Goal: Answer question/provide support: Share knowledge or assist other users

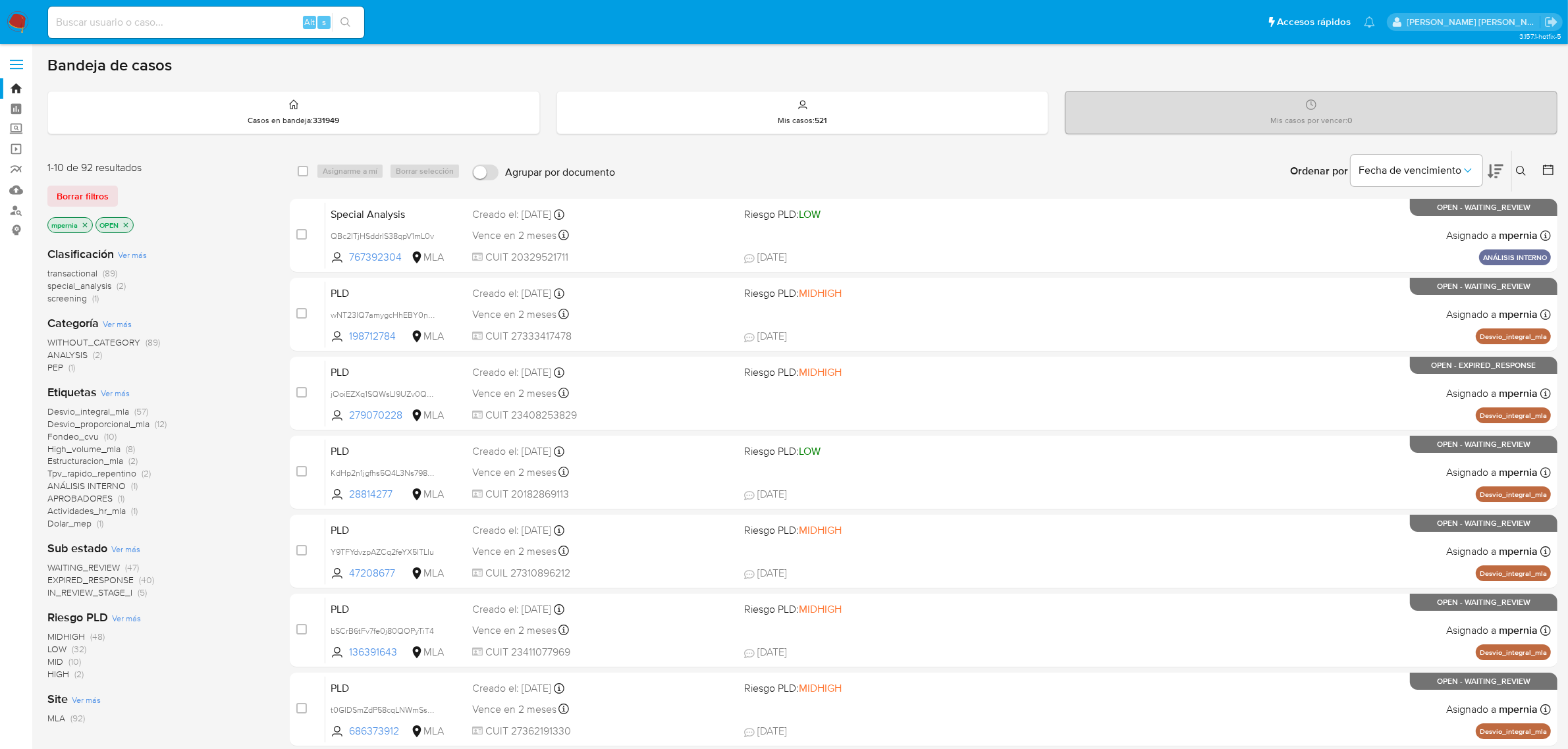
click at [142, 26] on input at bounding box center [206, 22] width 316 height 17
type input "767392304"
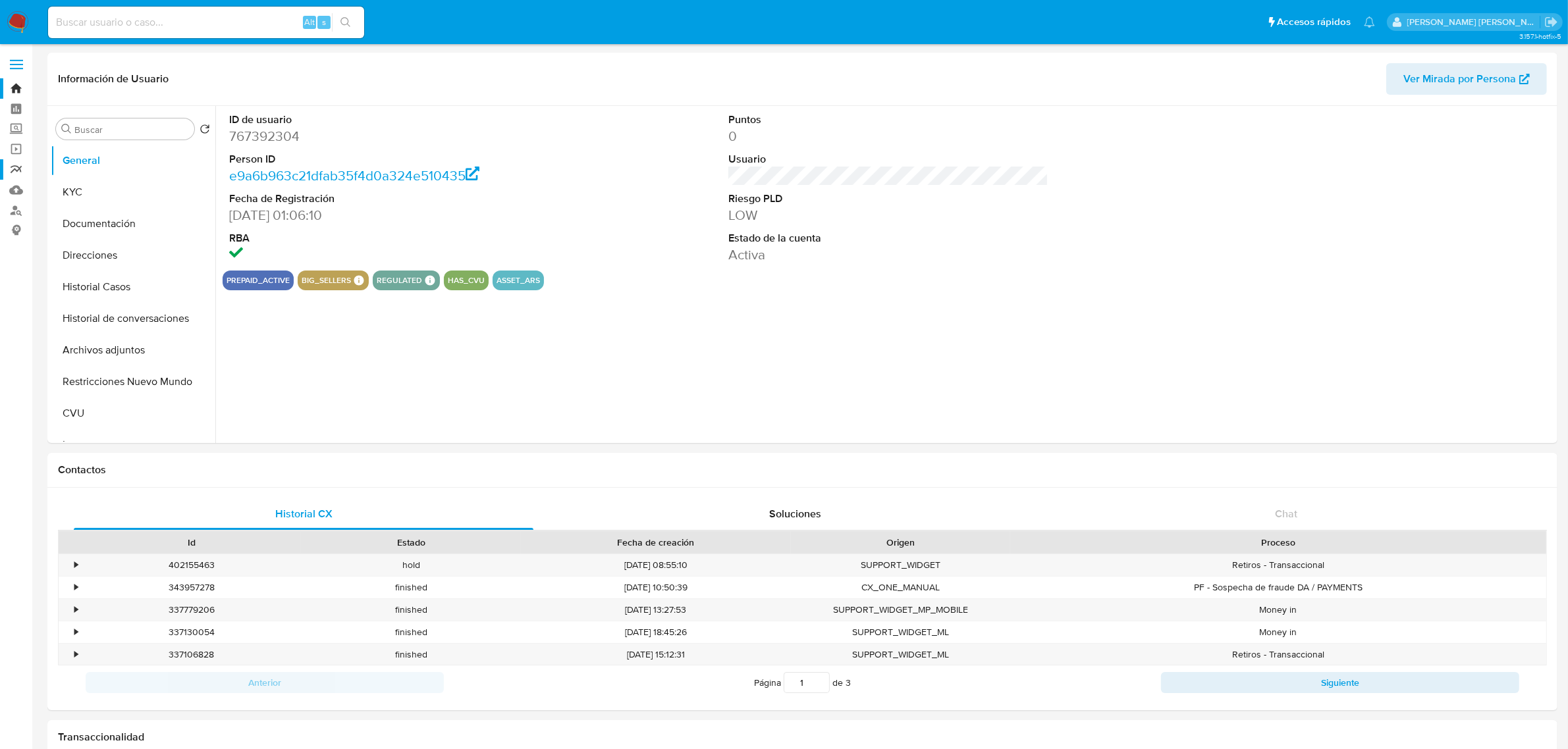
select select "10"
click at [117, 284] on button "Historial Casos" at bounding box center [128, 287] width 154 height 31
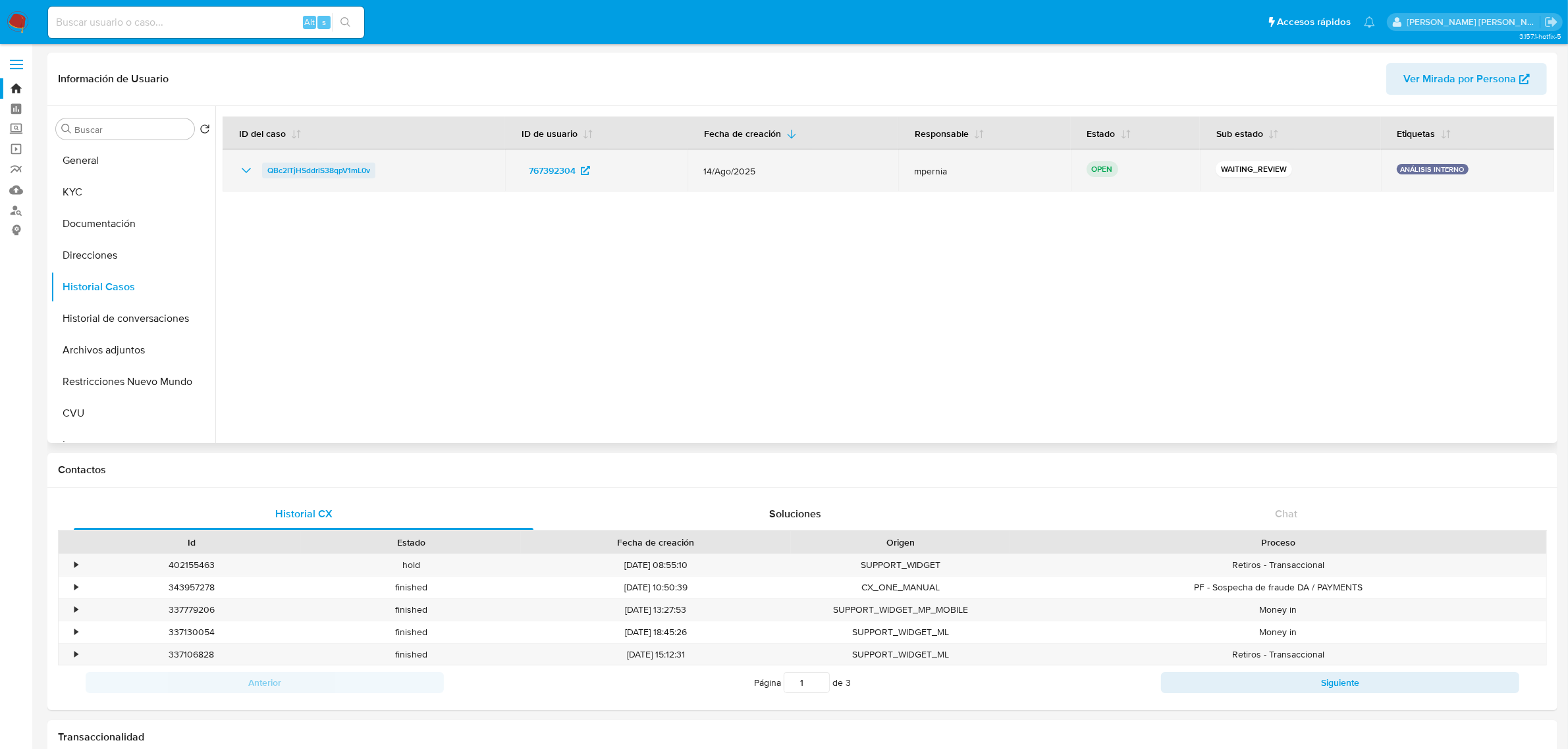
click at [350, 171] on span "QBc2ITjHSddrlS38qpV1mL0v" at bounding box center [319, 170] width 103 height 16
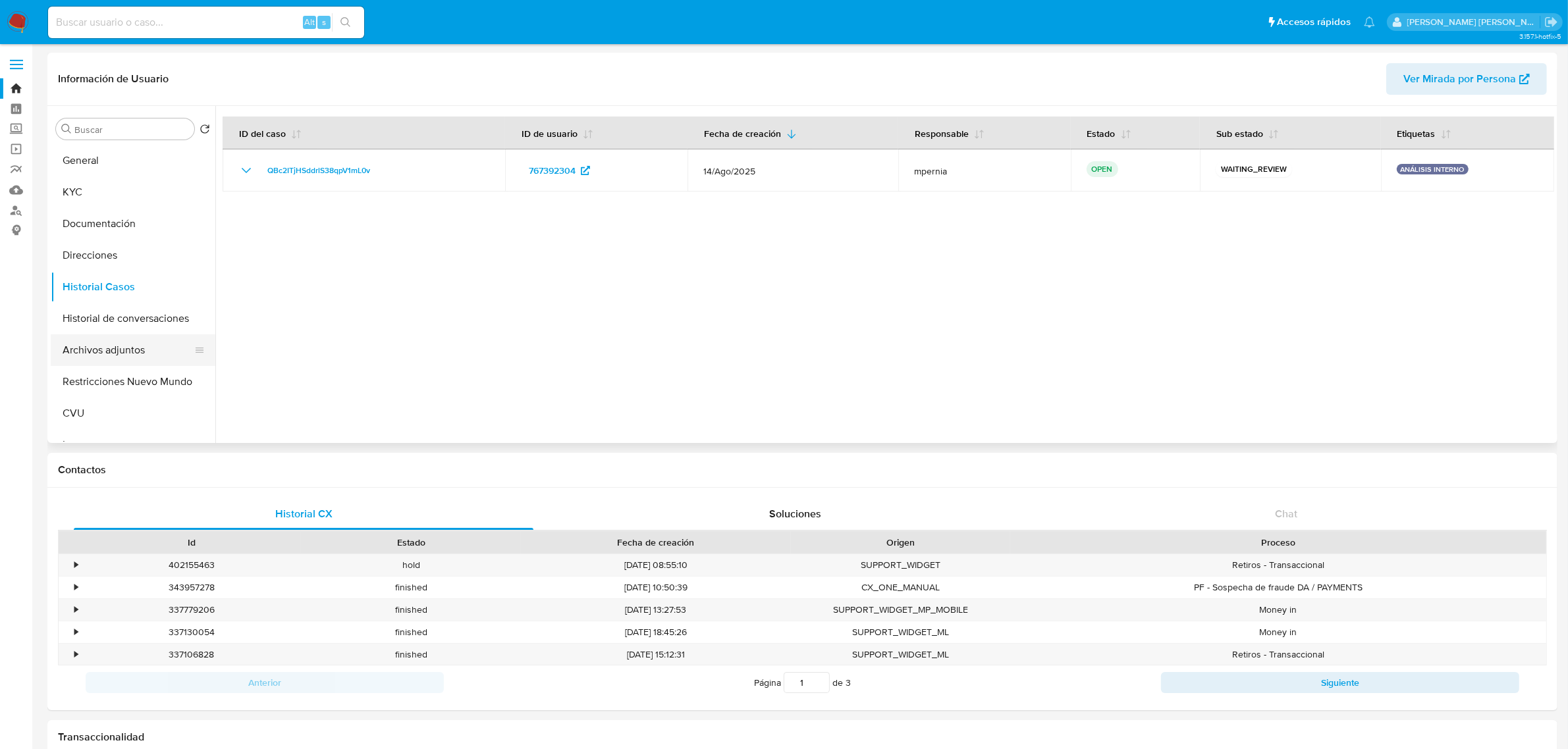
click at [112, 350] on button "Archivos adjuntos" at bounding box center [128, 350] width 154 height 31
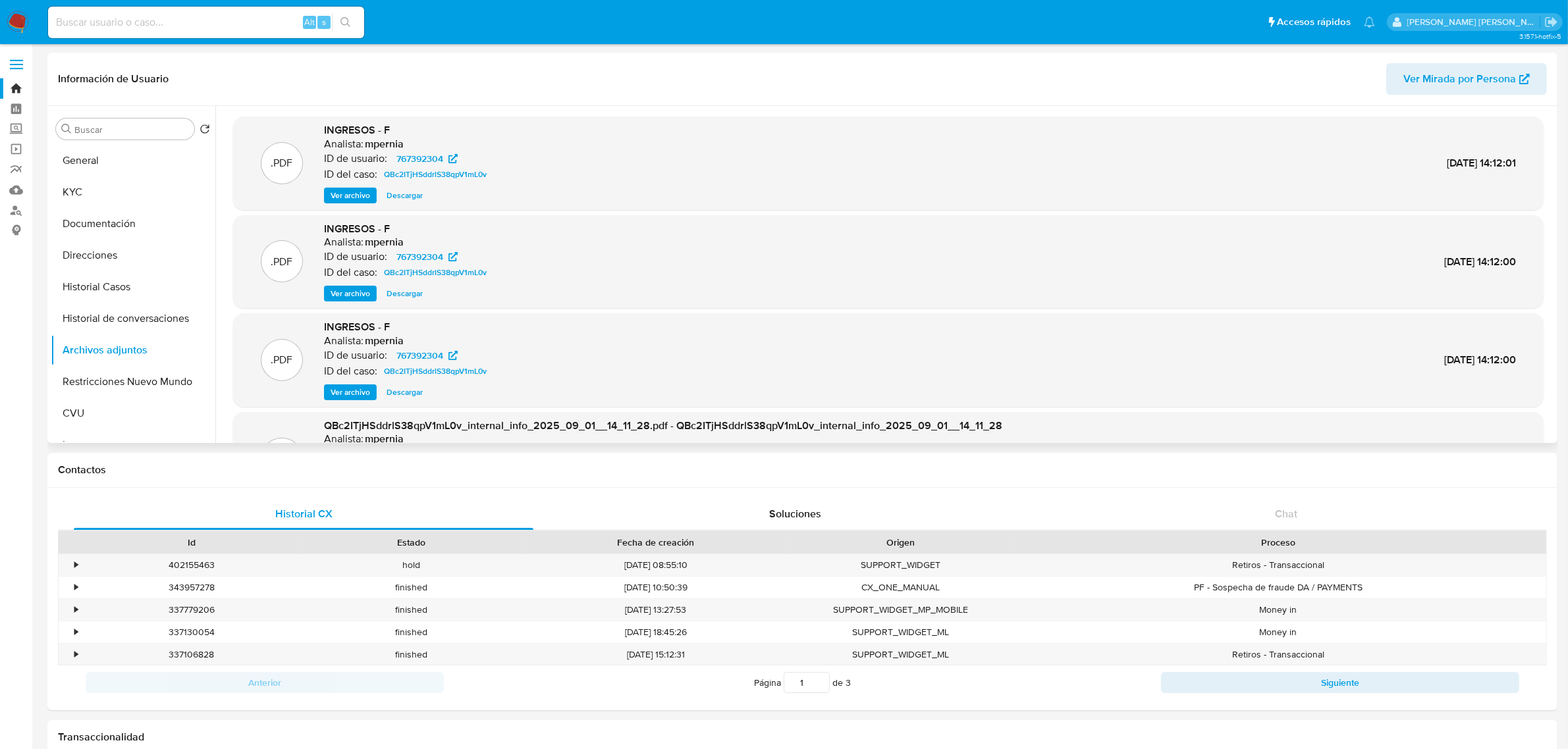
click at [363, 199] on span "Ver archivo" at bounding box center [350, 196] width 40 height 13
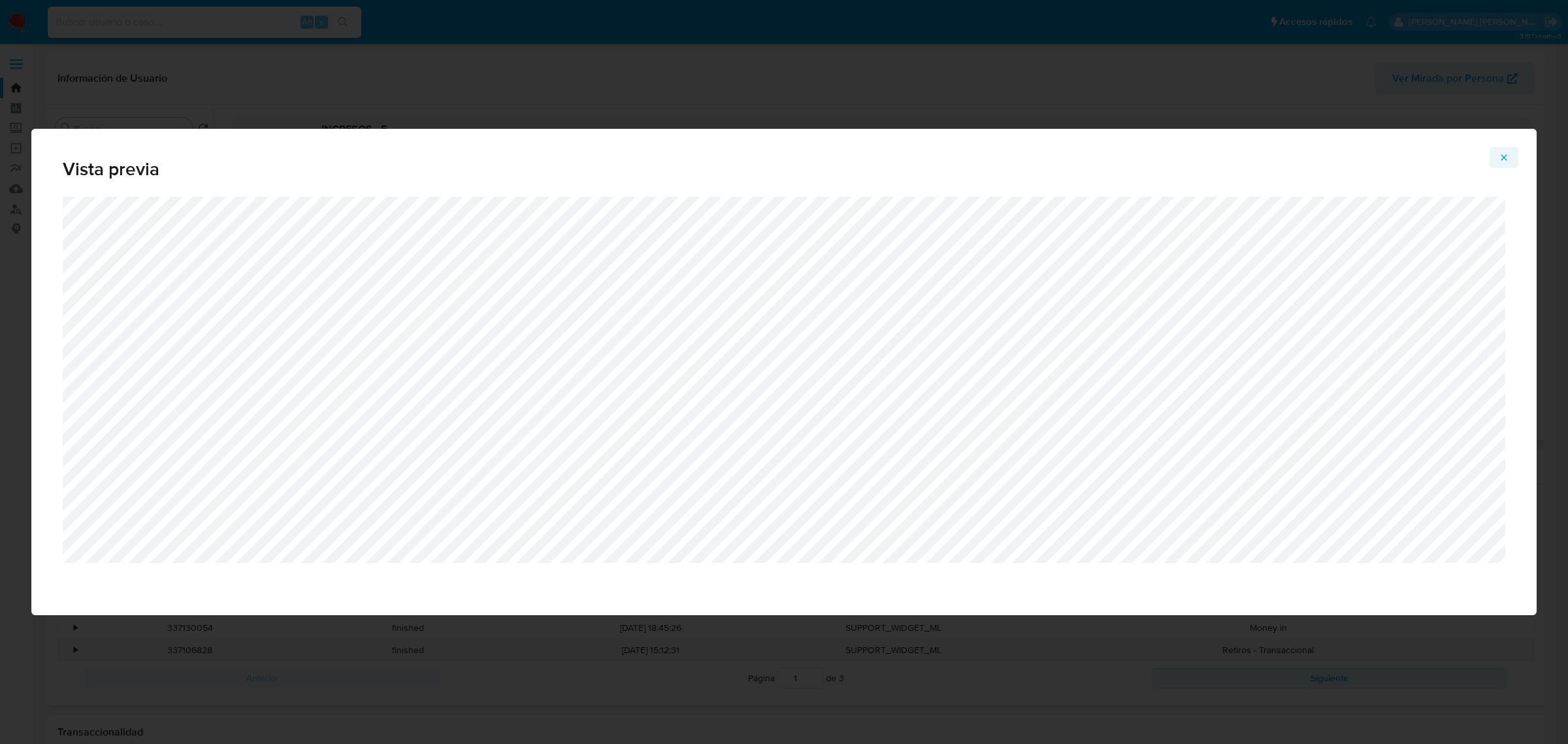
click at [1512, 154] on button "Attachment preview" at bounding box center [1504, 158] width 29 height 21
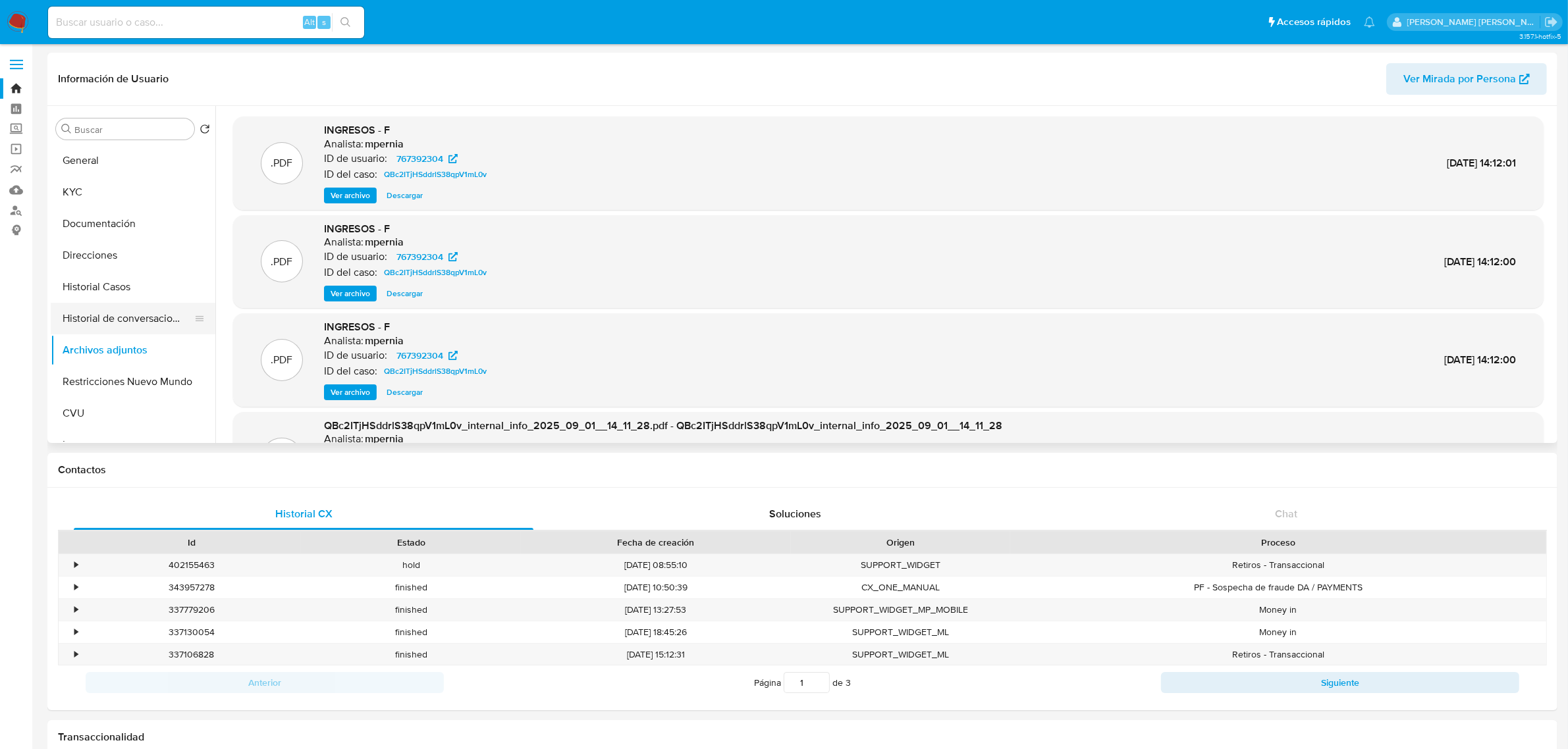
click at [127, 304] on button "Historial de conversaciones" at bounding box center [128, 319] width 154 height 31
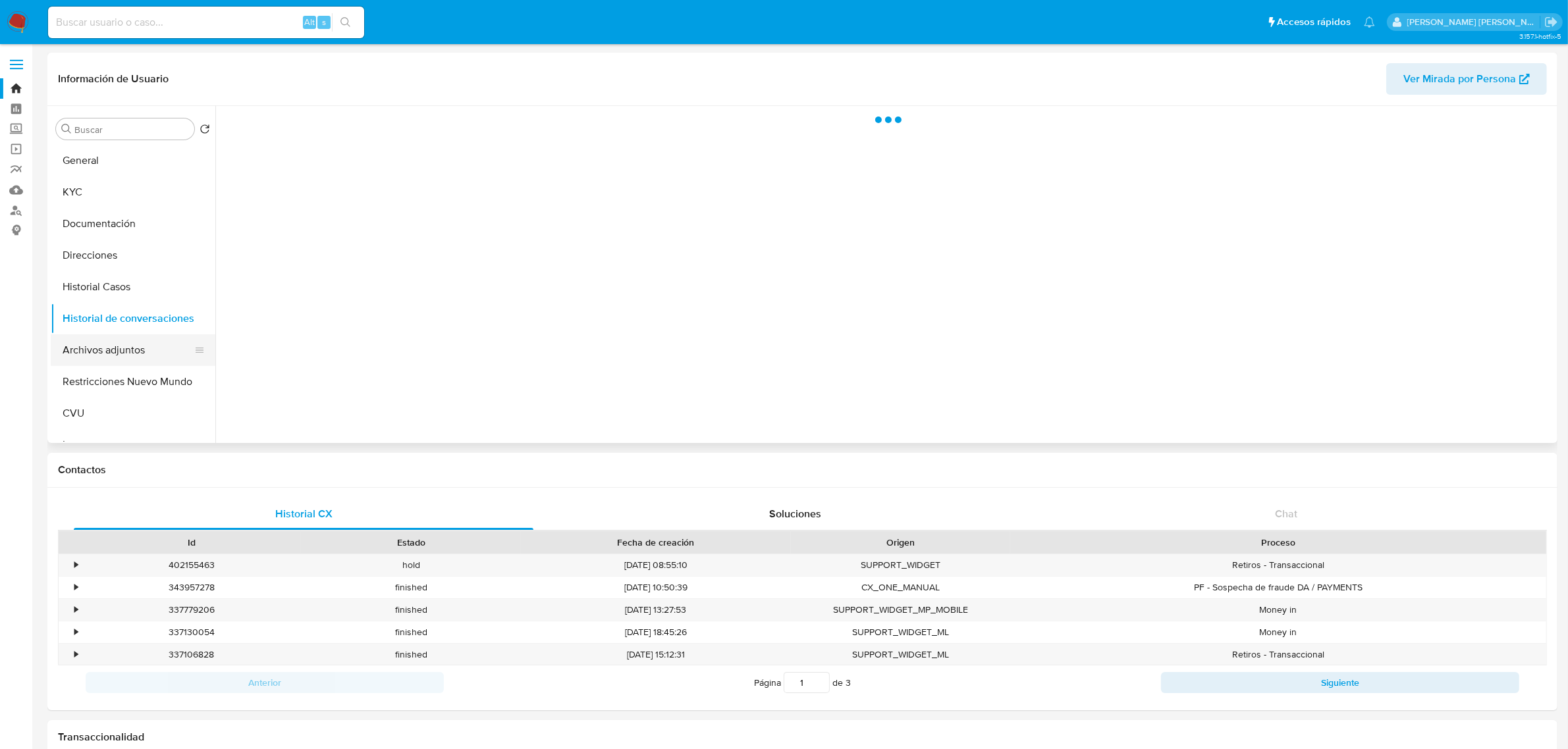
click at [104, 337] on button "Archivos adjuntos" at bounding box center [128, 350] width 154 height 31
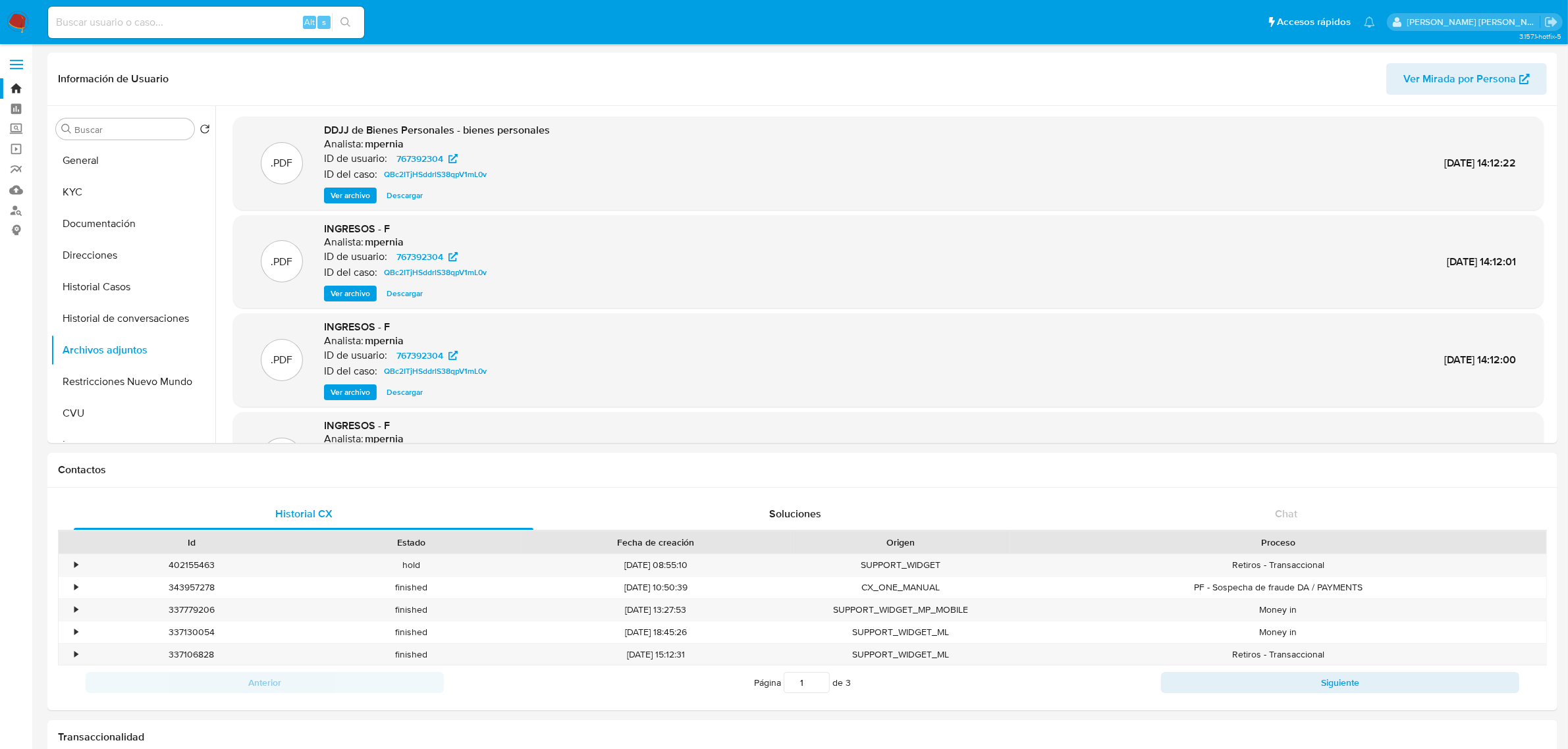
click at [366, 195] on span "Ver archivo" at bounding box center [350, 196] width 40 height 13
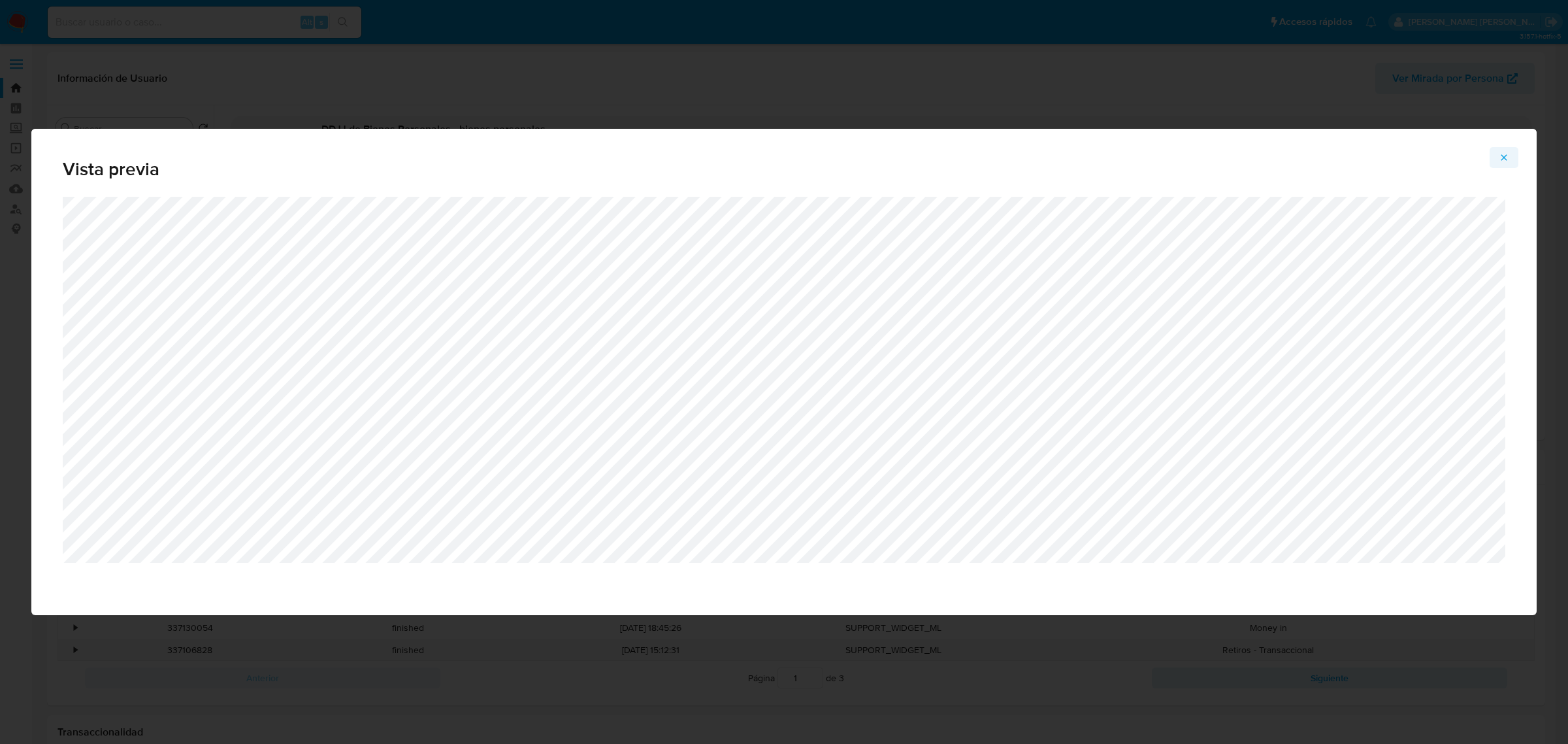
click at [1507, 155] on icon "Attachment preview" at bounding box center [1504, 157] width 6 height 6
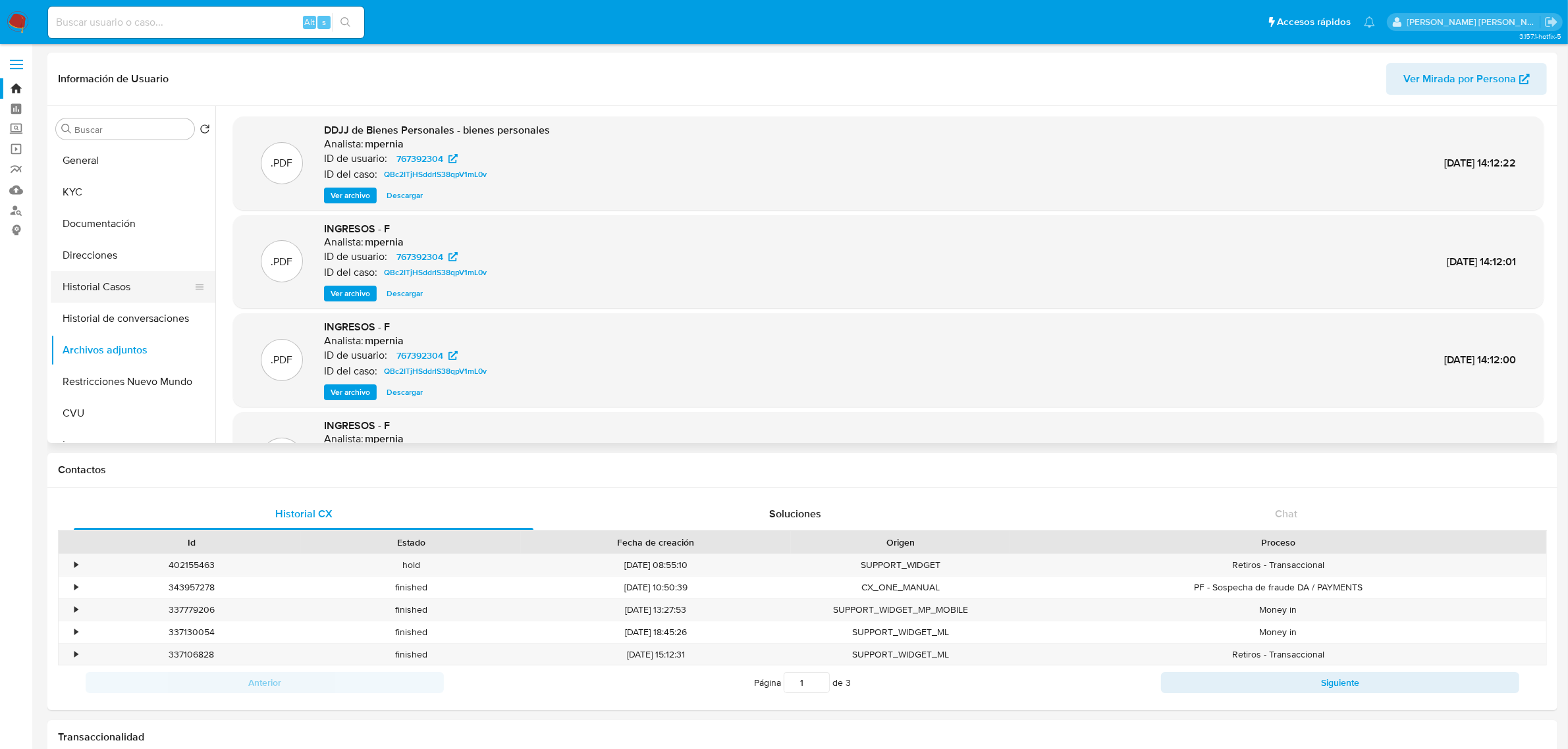
click at [113, 295] on button "Historial Casos" at bounding box center [128, 287] width 154 height 31
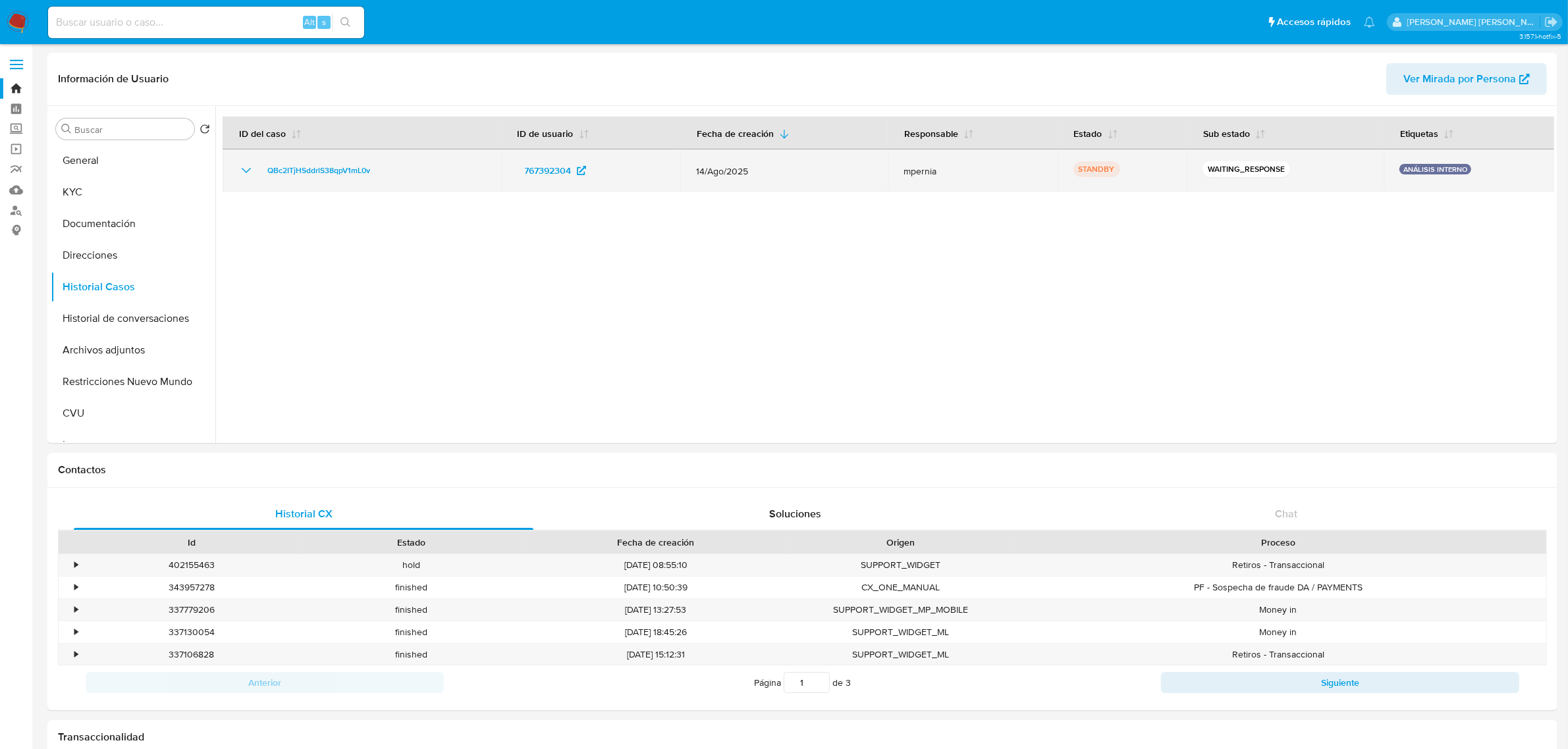
drag, startPoint x: 377, startPoint y: 170, endPoint x: 258, endPoint y: 179, distance: 119.3
click at [258, 179] on td "QBc2ITjHSddrlS38qpV1mL0v" at bounding box center [362, 170] width 278 height 42
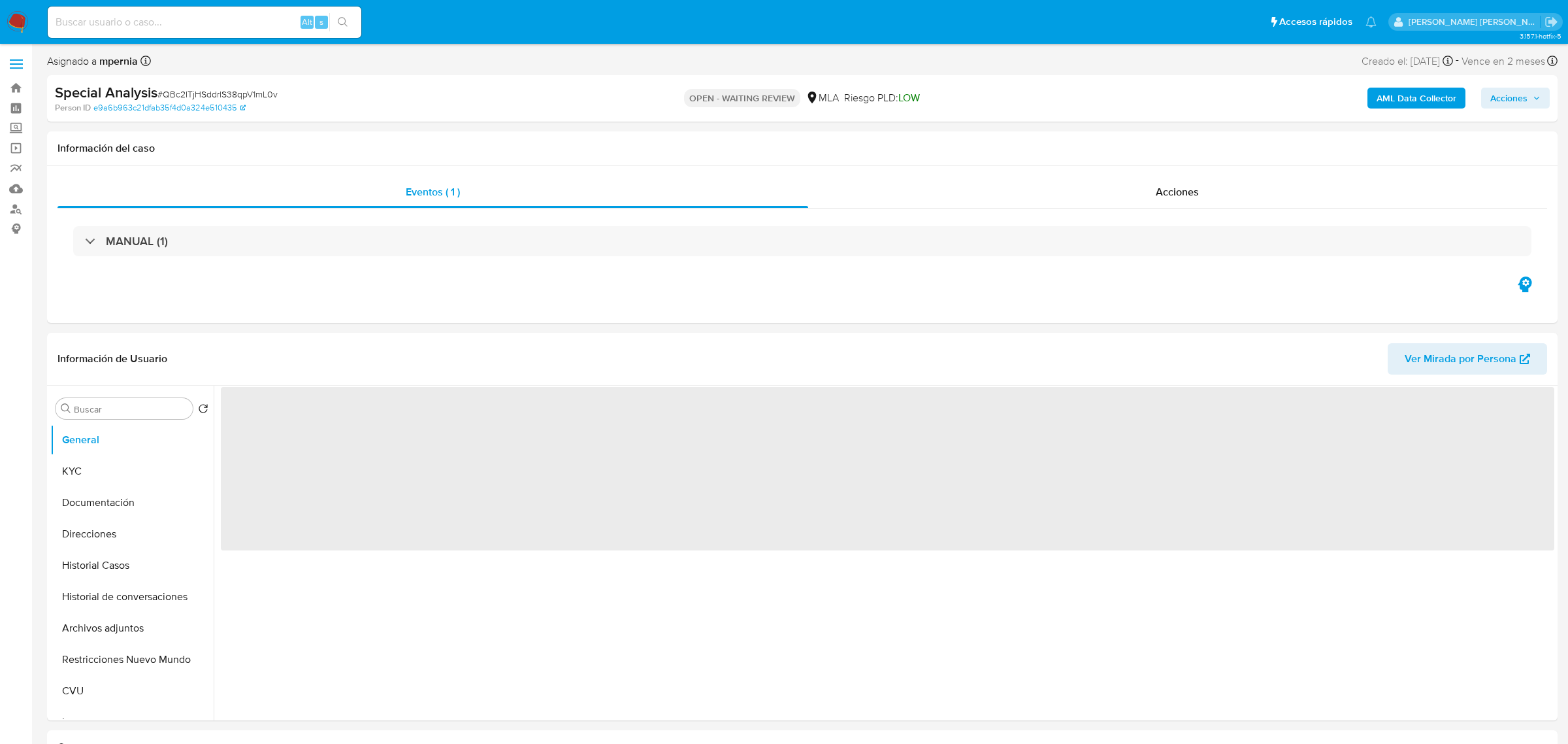
select select "10"
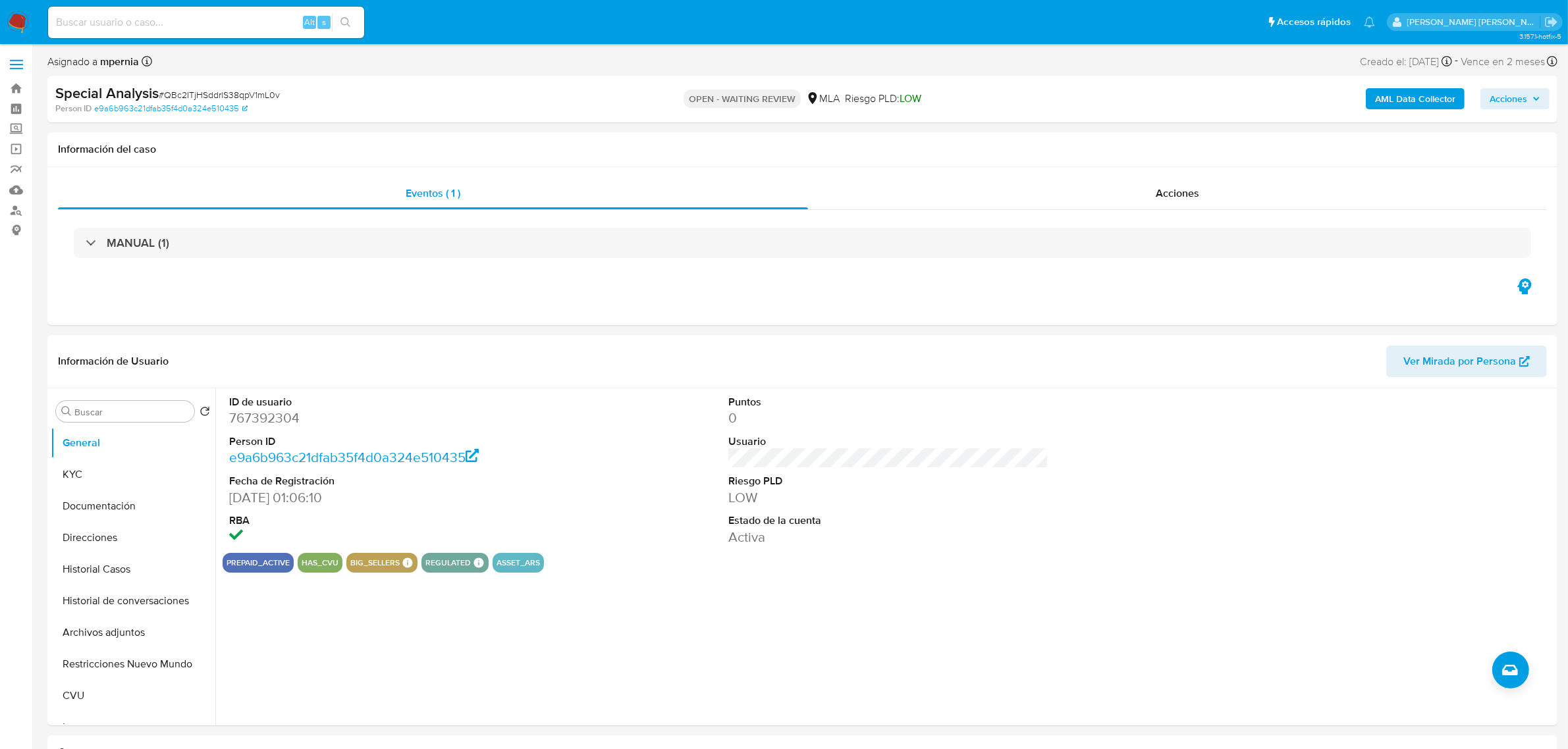
click at [247, 94] on span "# QBc2ITjHSddrlS38qpV1mL0v" at bounding box center [219, 95] width 121 height 13
copy span "QBc2ITjHSddrlS38qpV1mL0v"
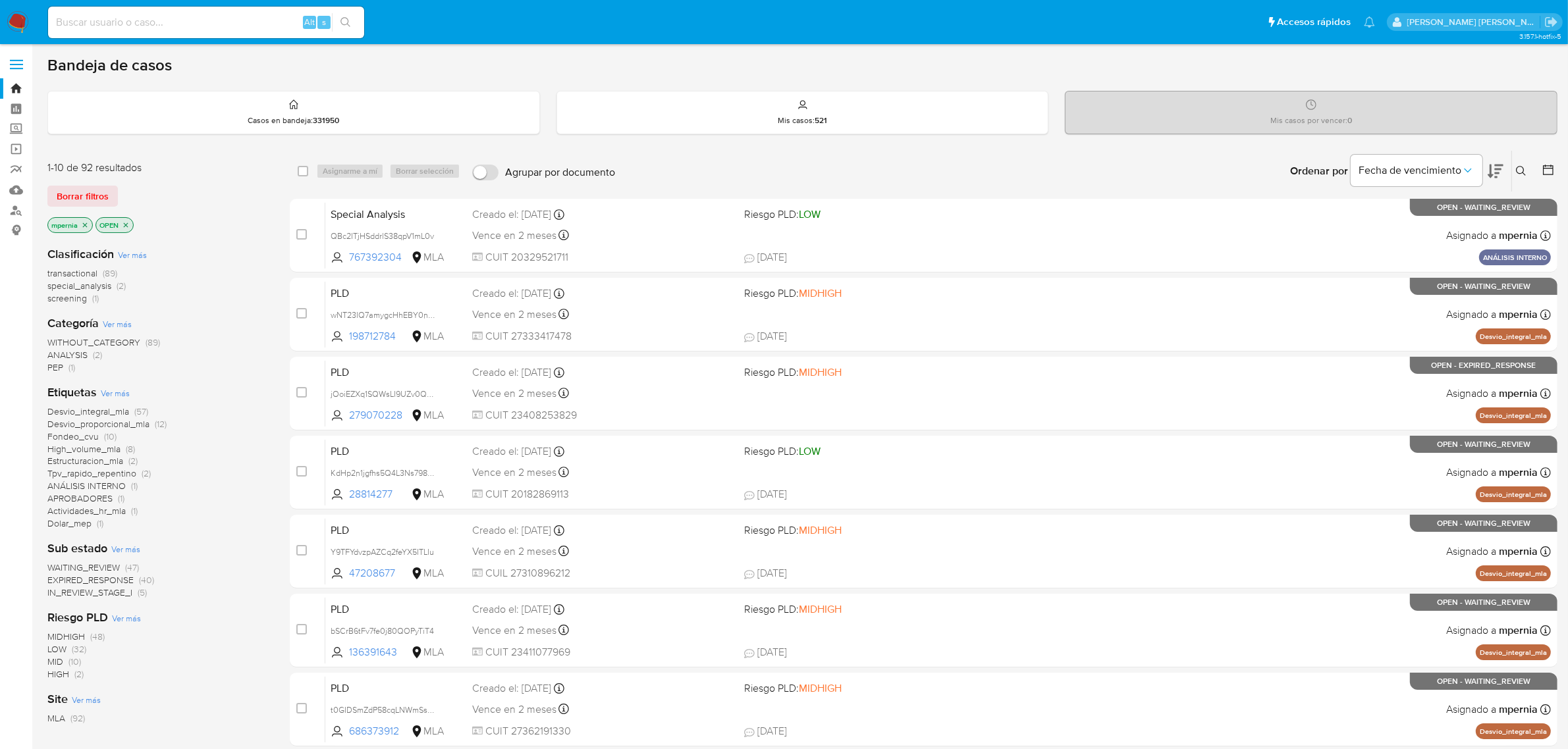
click at [84, 218] on p "mpernia" at bounding box center [70, 226] width 44 height 15
click at [84, 226] on icon "close-filter" at bounding box center [86, 225] width 5 height 5
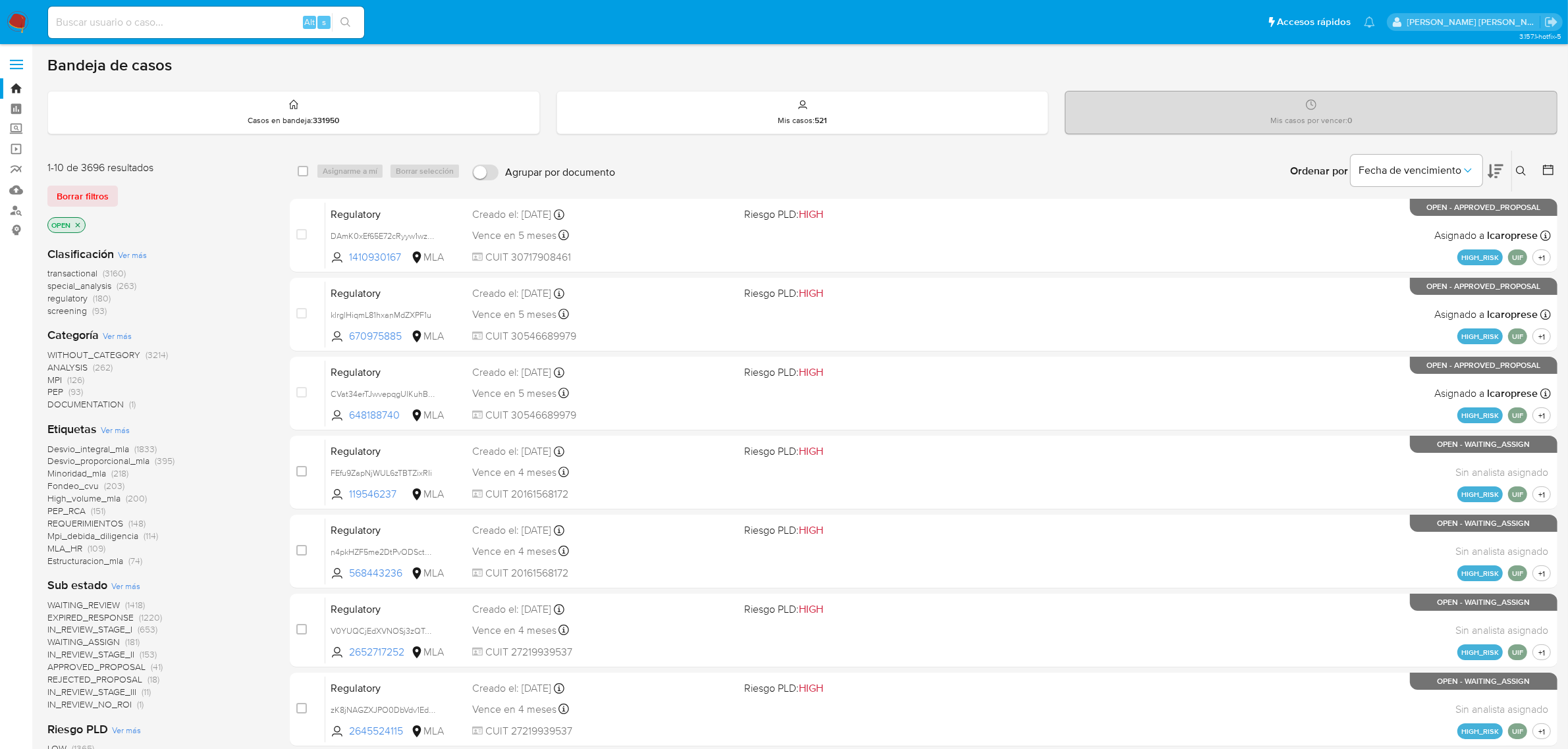
click at [1520, 174] on icon at bounding box center [1521, 171] width 11 height 11
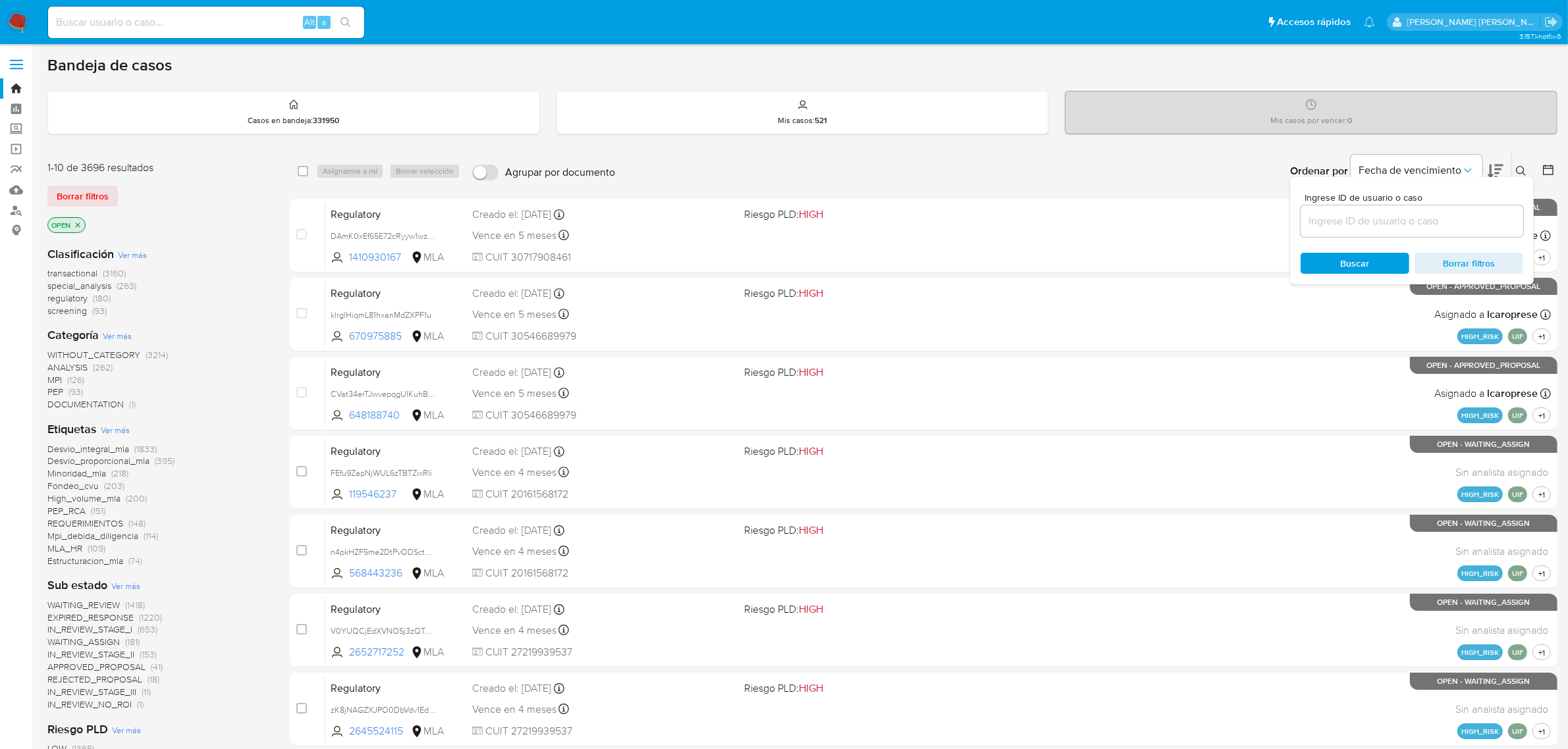
click at [1394, 211] on div at bounding box center [1412, 221] width 222 height 31
click at [1384, 227] on input at bounding box center [1412, 221] width 222 height 17
paste input "QBc2ITjHSddrlS38qpV1mL0v"
type input "QBc2ITjHSddrlS38qpV1mL0v"
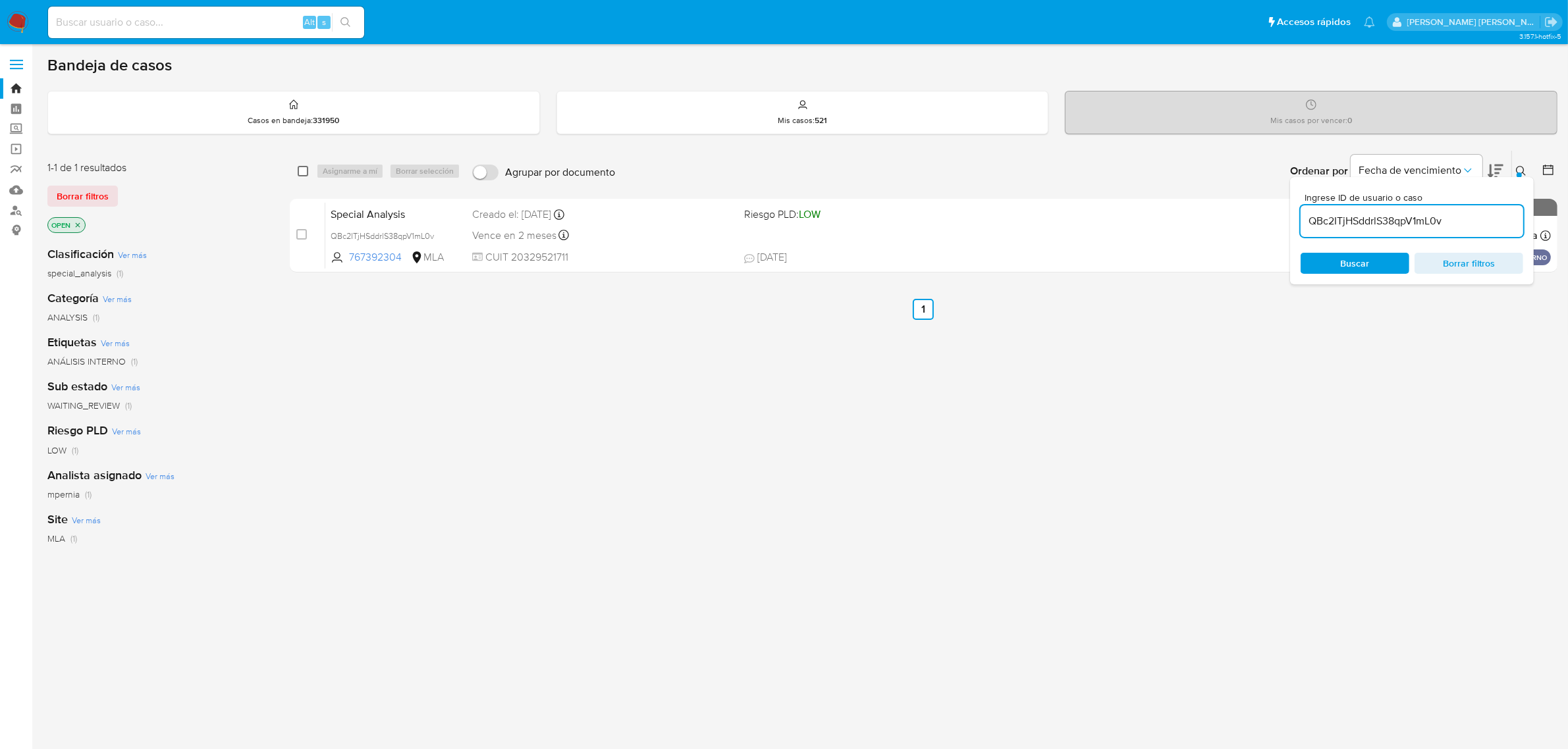
click at [305, 168] on input "checkbox" at bounding box center [303, 171] width 11 height 11
checkbox input "true"
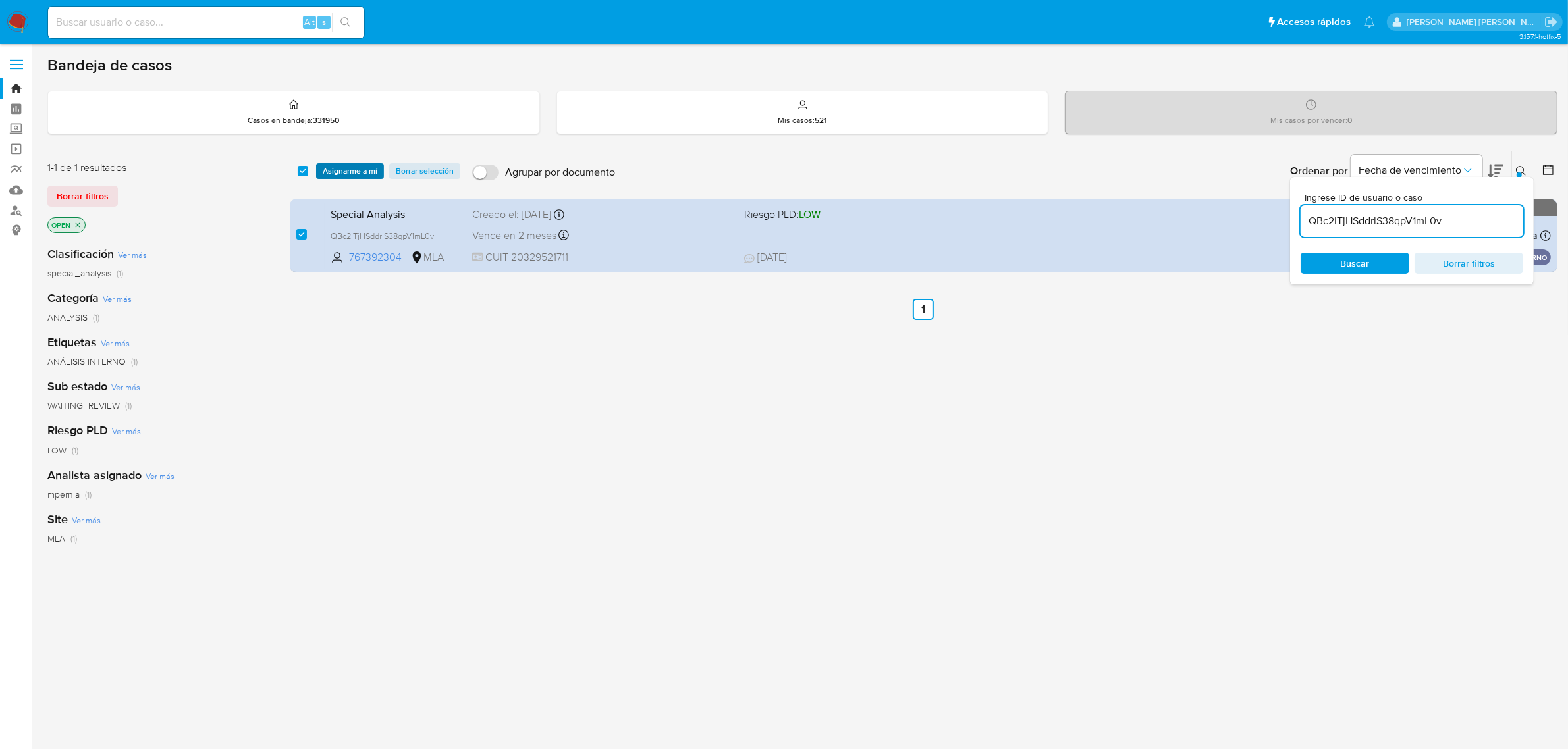
click at [343, 166] on span "Asignarme a mí" at bounding box center [350, 171] width 54 height 13
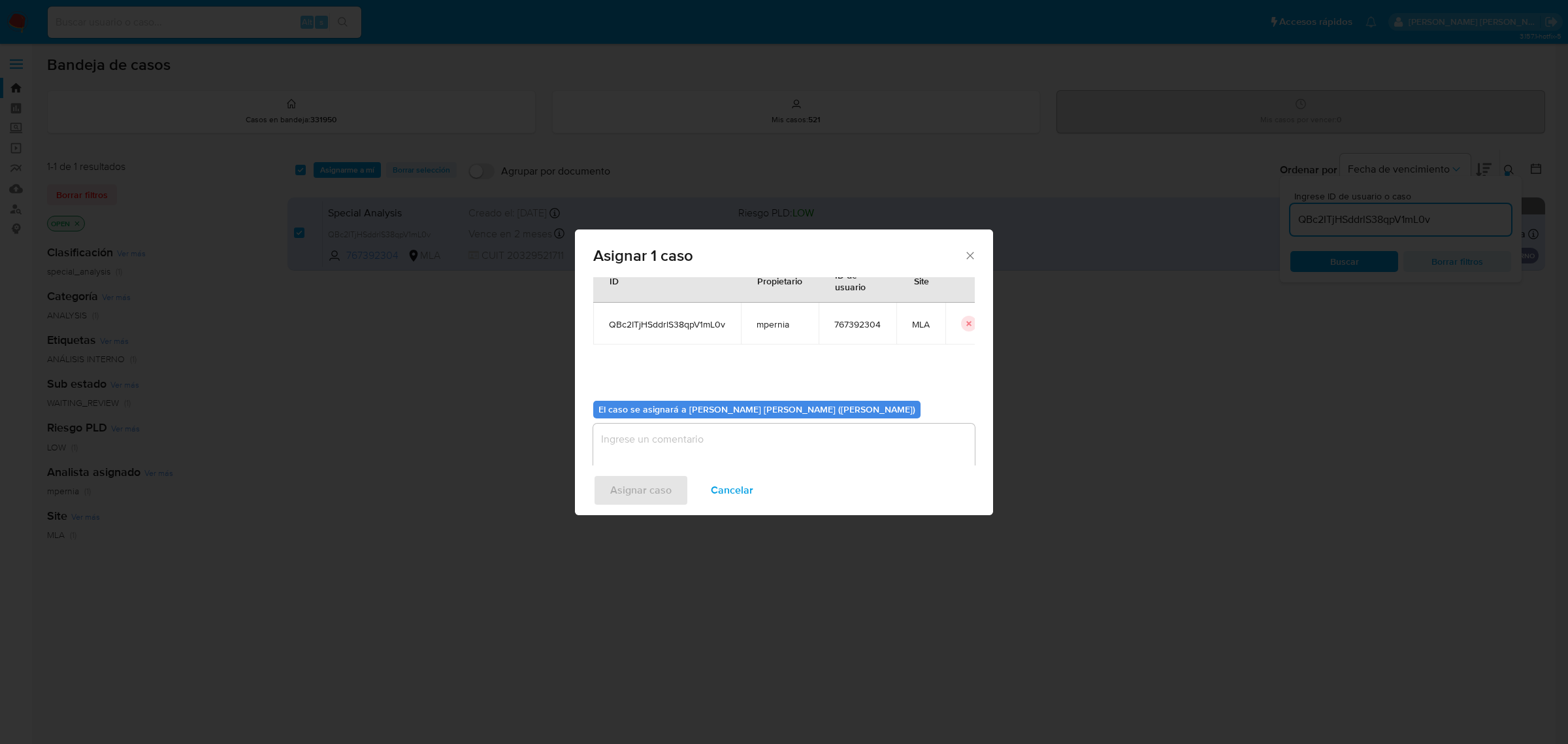
scroll to position [67, 0]
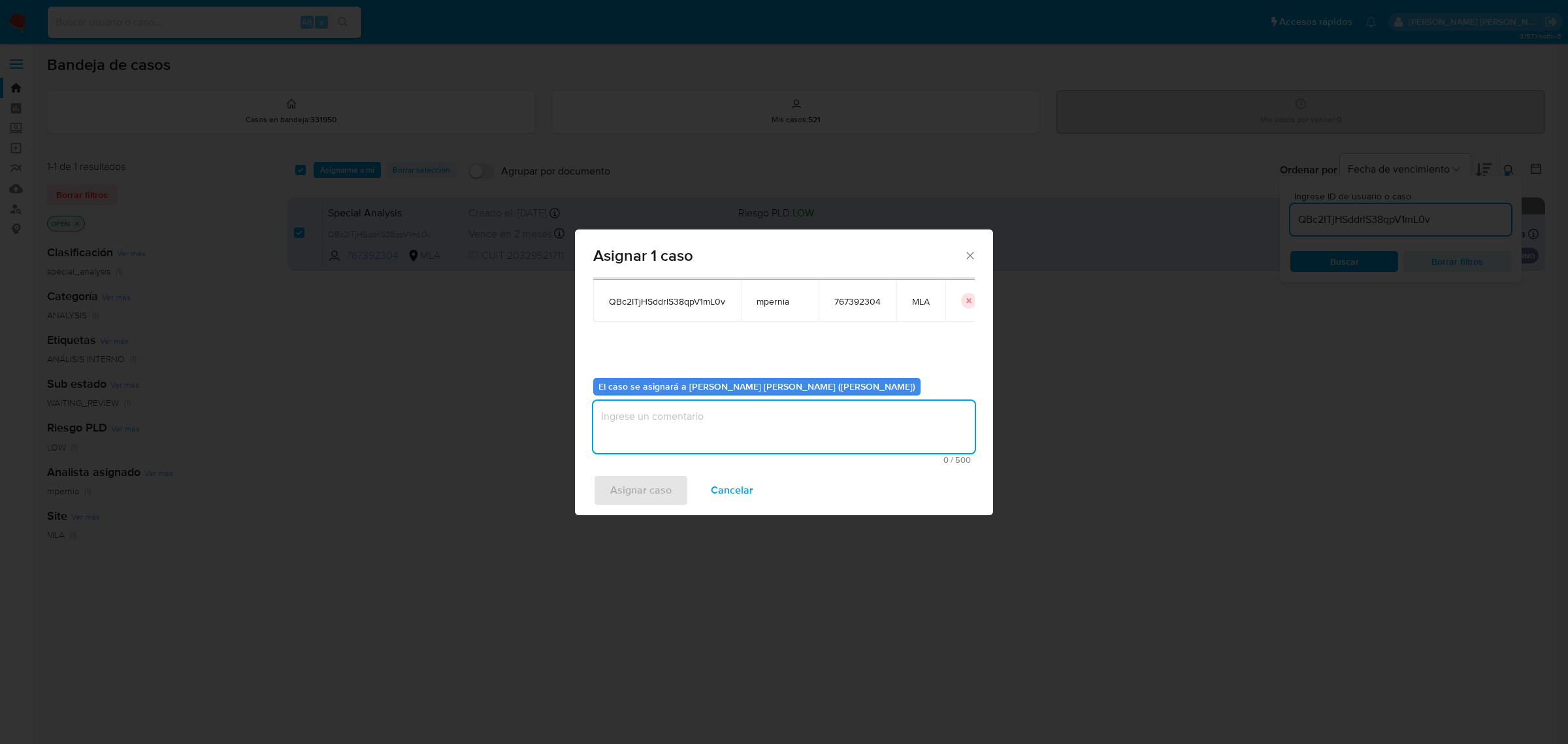
click at [687, 428] on textarea "assign-modal" at bounding box center [784, 427] width 382 height 52
type textarea "-"
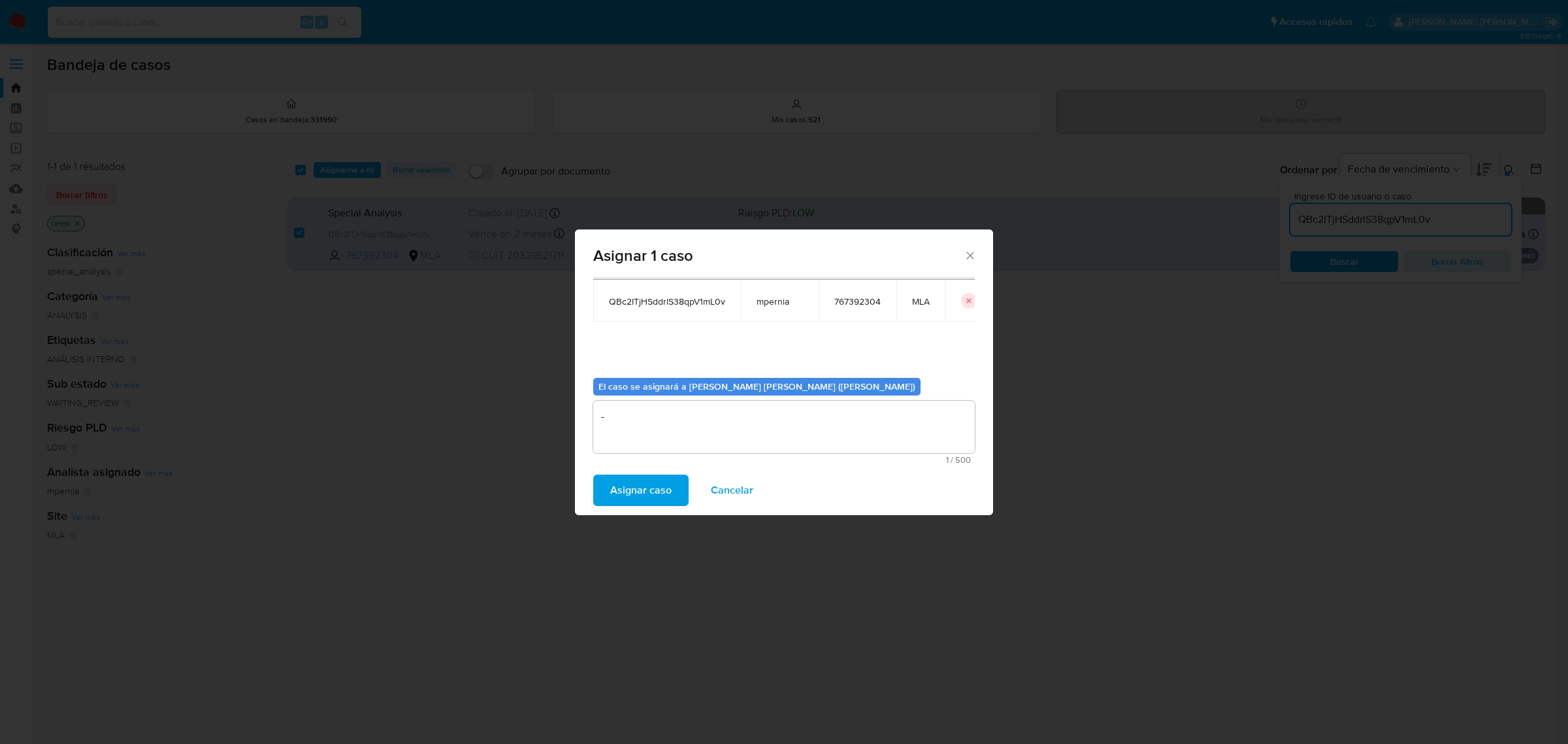
click at [665, 485] on span "Asignar caso" at bounding box center [641, 490] width 61 height 29
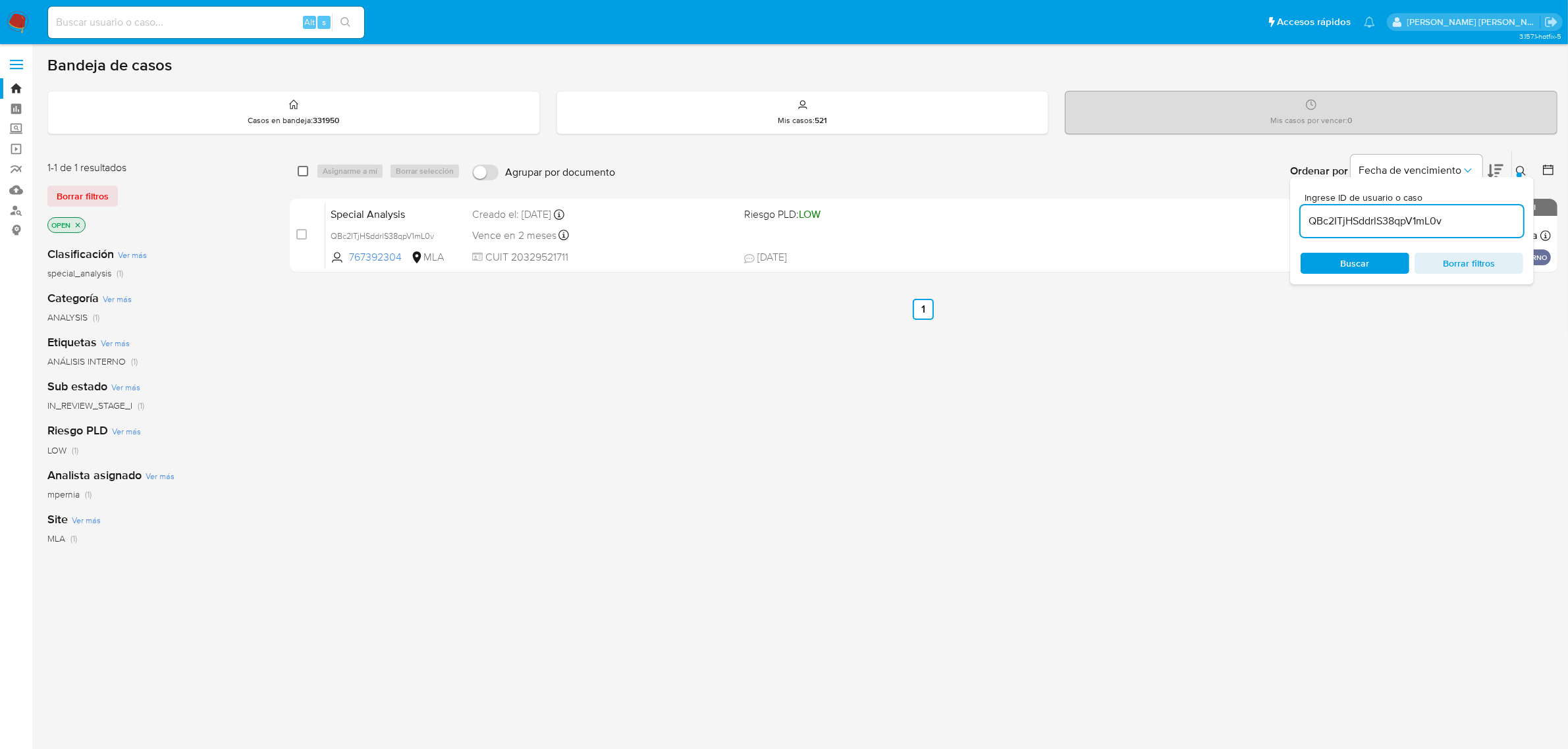
click at [298, 170] on input "checkbox" at bounding box center [303, 171] width 11 height 11
checkbox input "true"
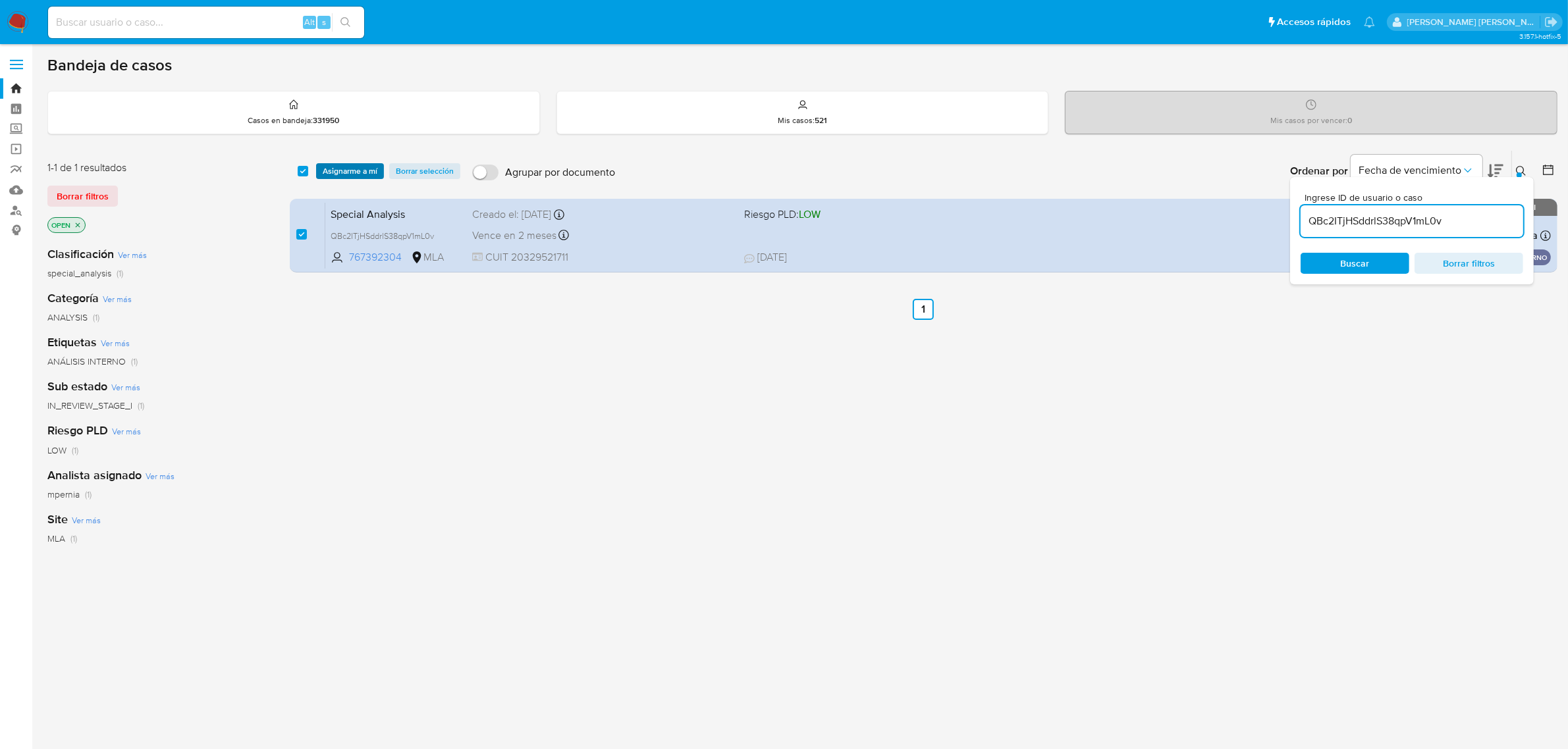
click at [333, 170] on span "Asignarme a mí" at bounding box center [350, 171] width 54 height 13
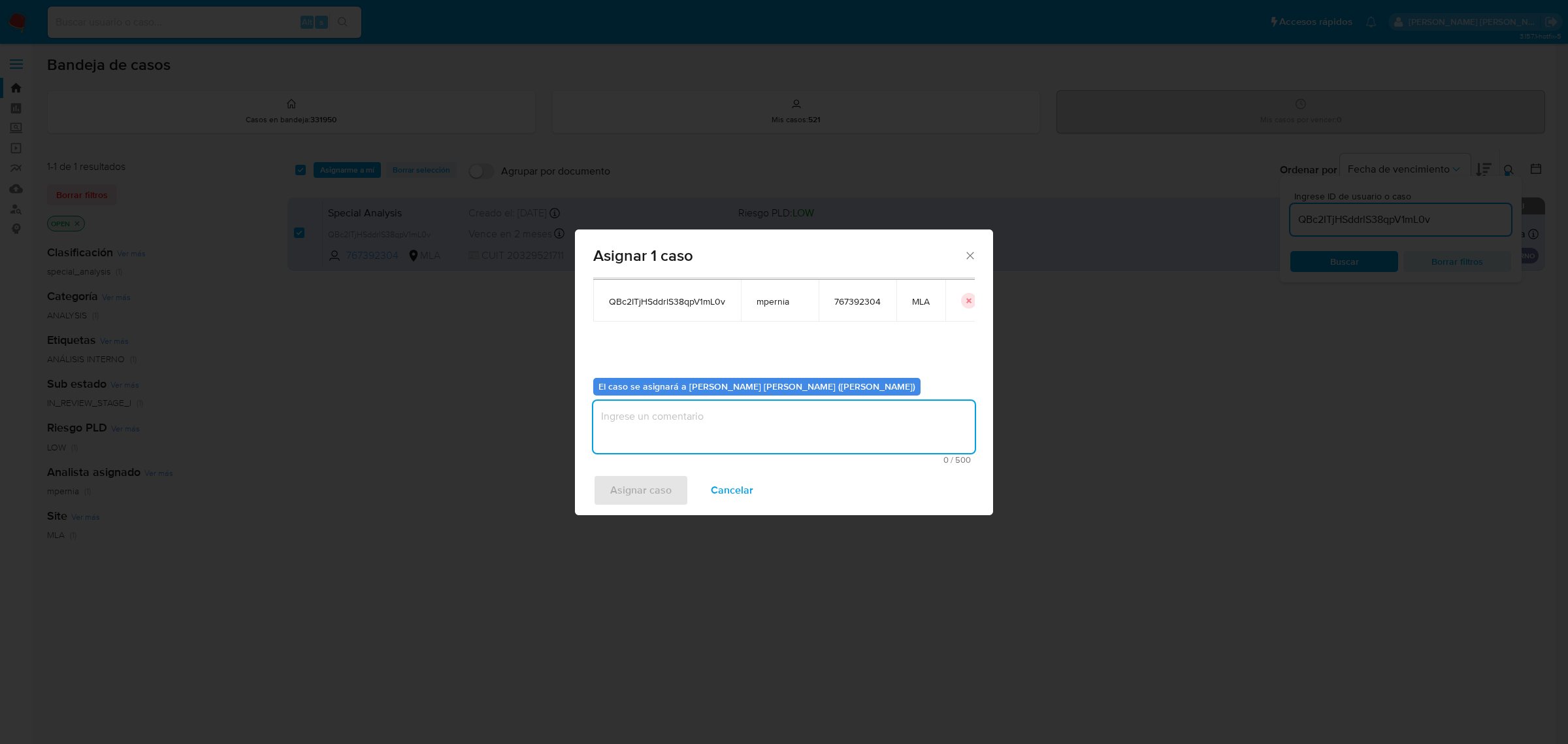
click at [745, 432] on textarea "assign-modal" at bounding box center [784, 427] width 382 height 52
type textarea "-"
click at [663, 482] on span "Asignar caso" at bounding box center [641, 490] width 61 height 29
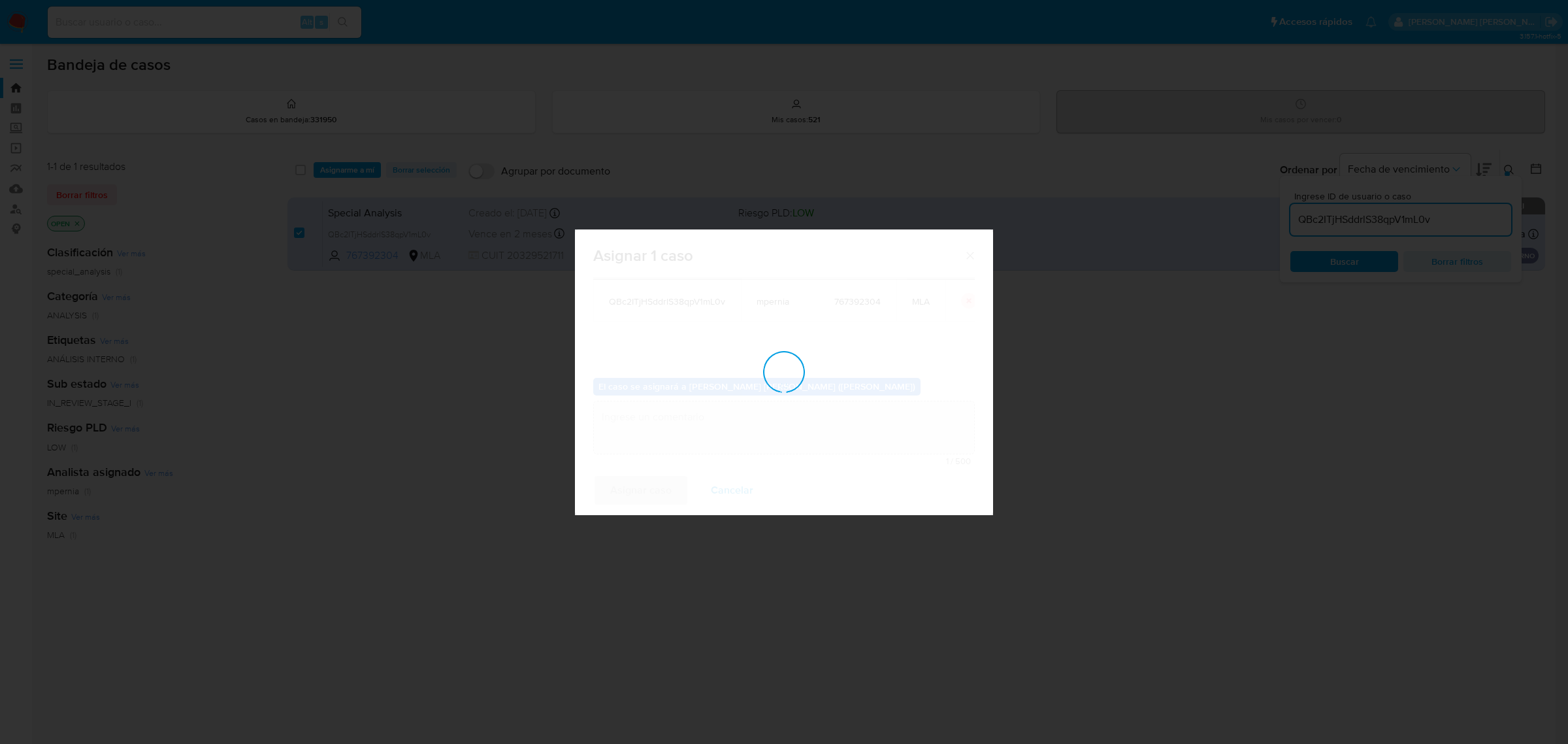
checkbox input "false"
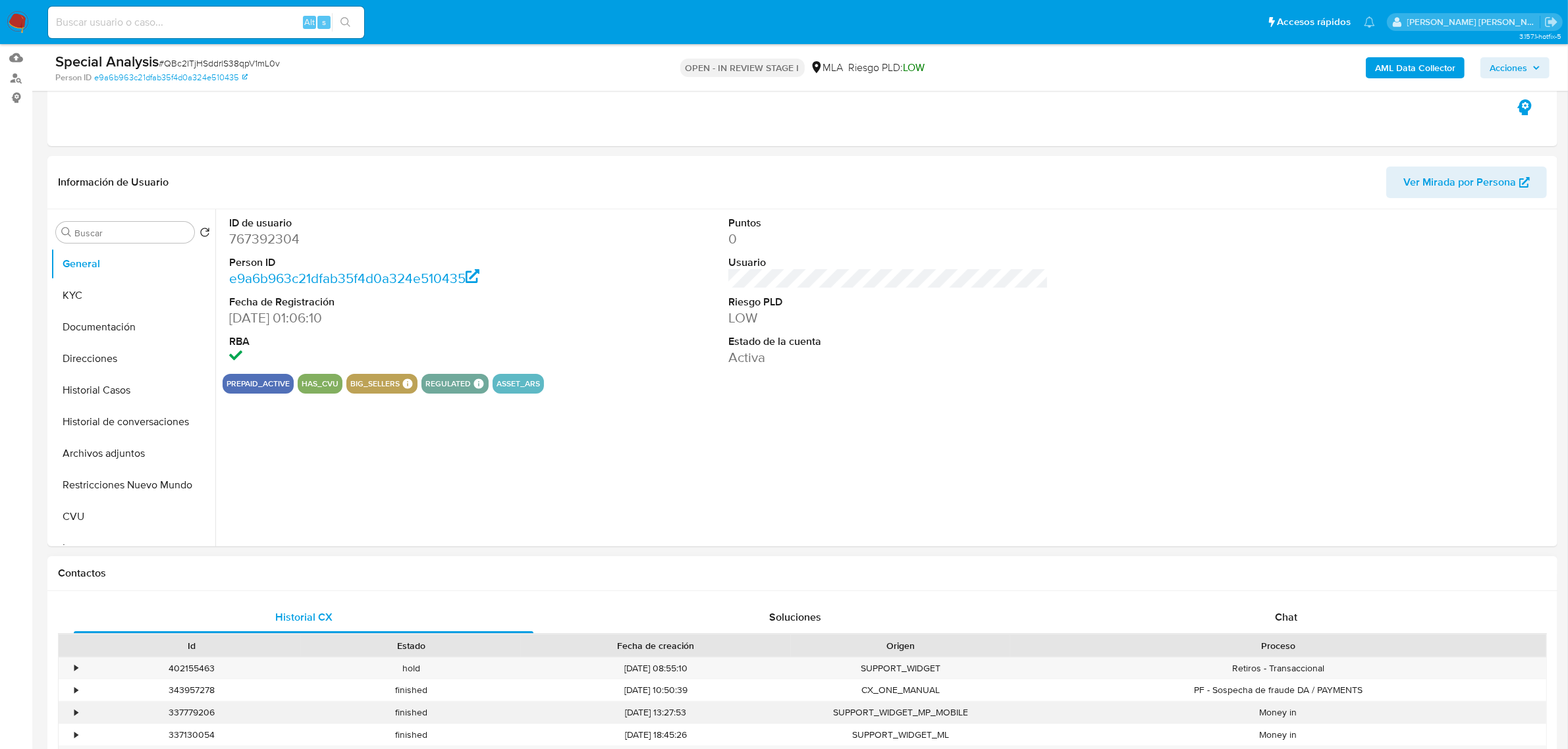
scroll to position [412, 0]
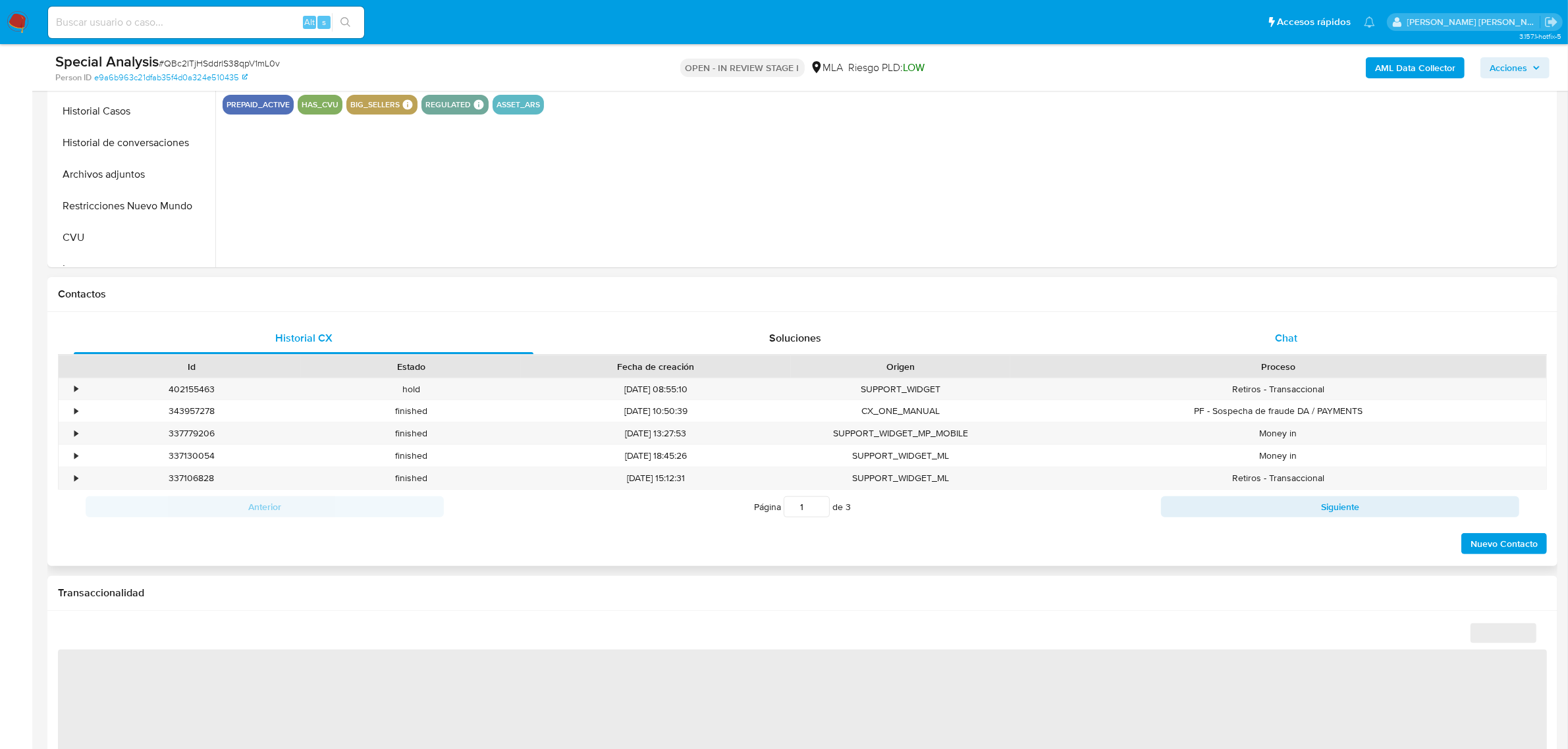
click at [1280, 334] on span "Chat" at bounding box center [1286, 337] width 22 height 15
select select "10"
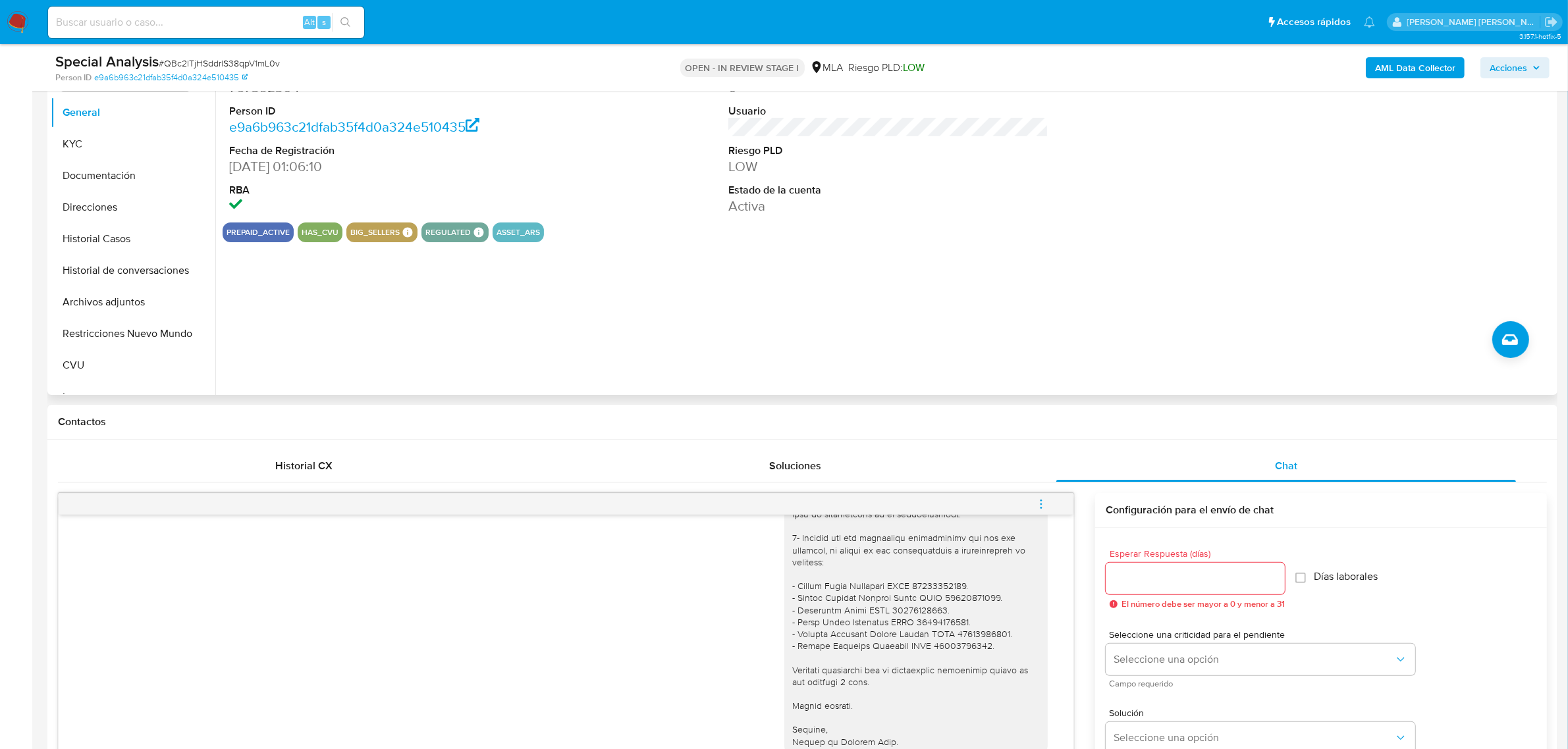
scroll to position [82, 0]
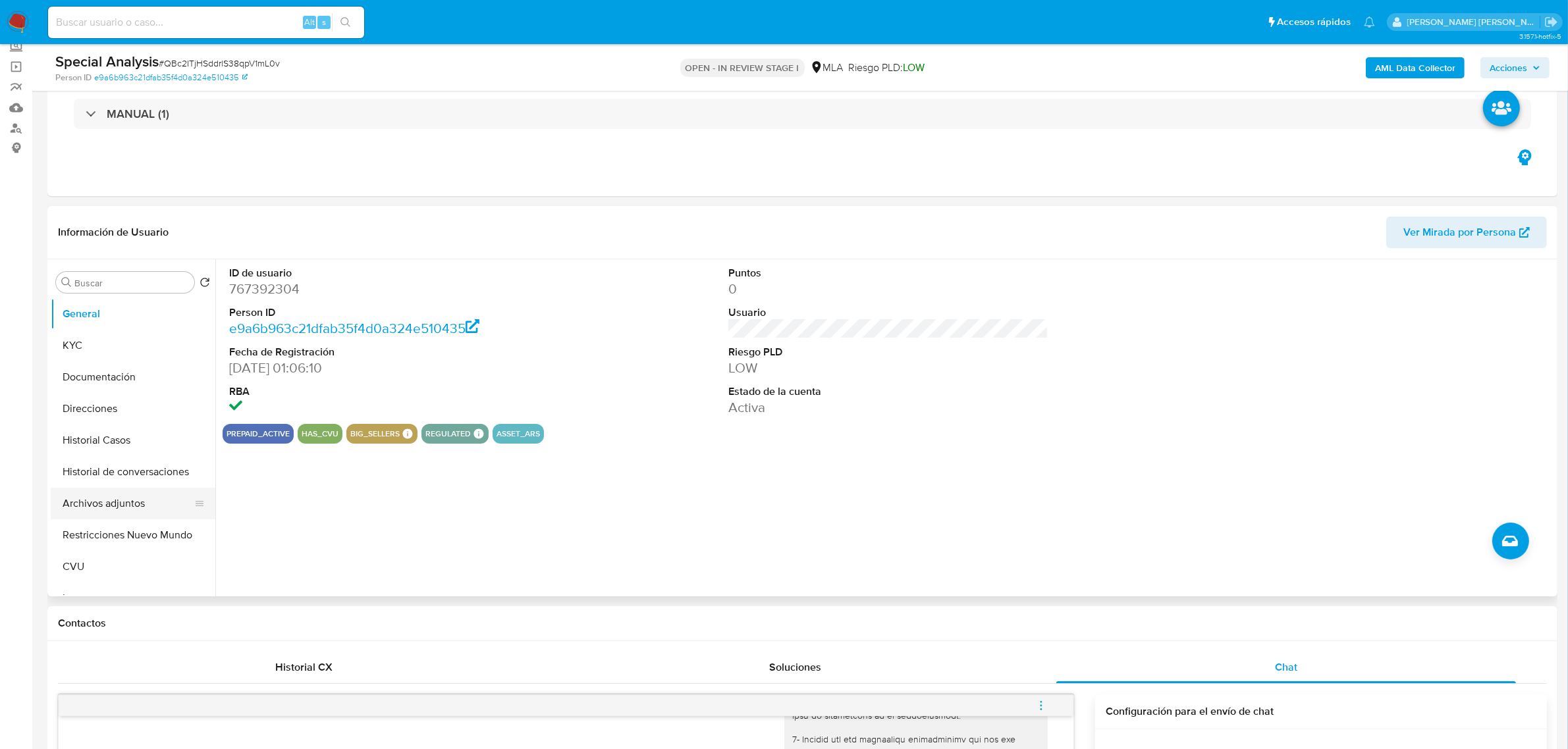
click at [100, 501] on button "Archivos adjuntos" at bounding box center [128, 504] width 154 height 31
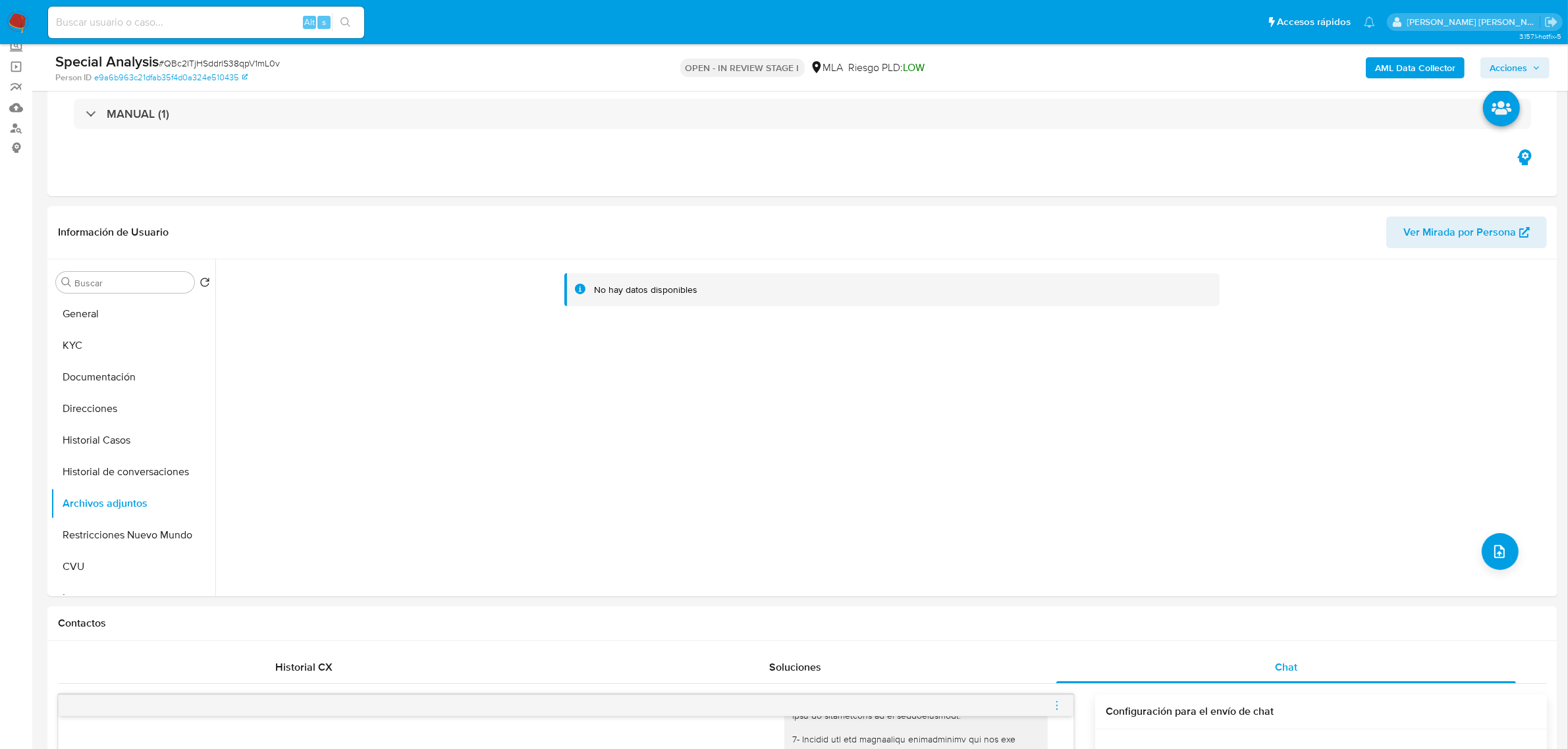
click at [1403, 64] on b "AML Data Collector" at bounding box center [1416, 68] width 81 height 21
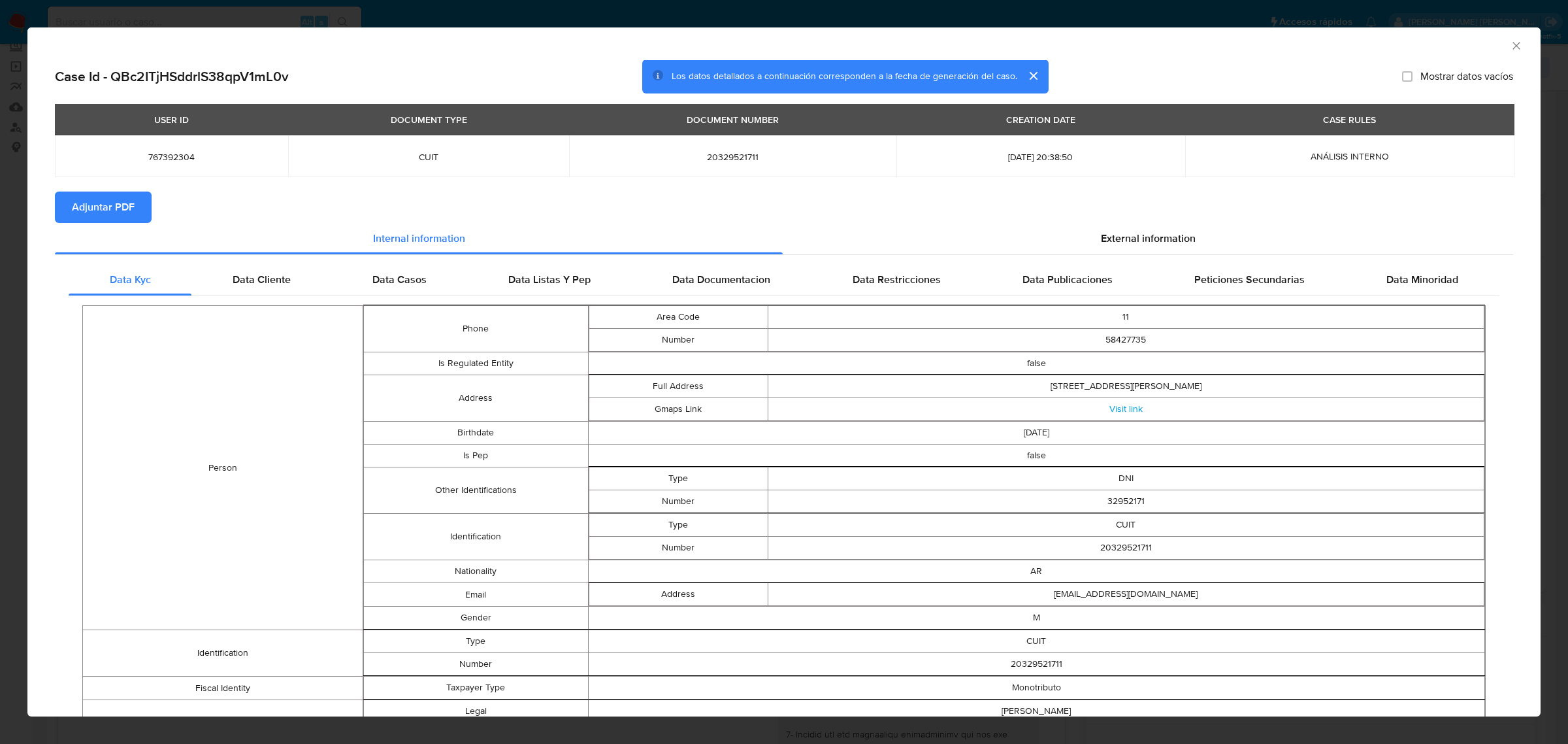
click at [103, 217] on span "Adjuntar PDF" at bounding box center [103, 207] width 63 height 29
click at [1510, 47] on icon "Cerrar ventana" at bounding box center [1517, 46] width 13 height 13
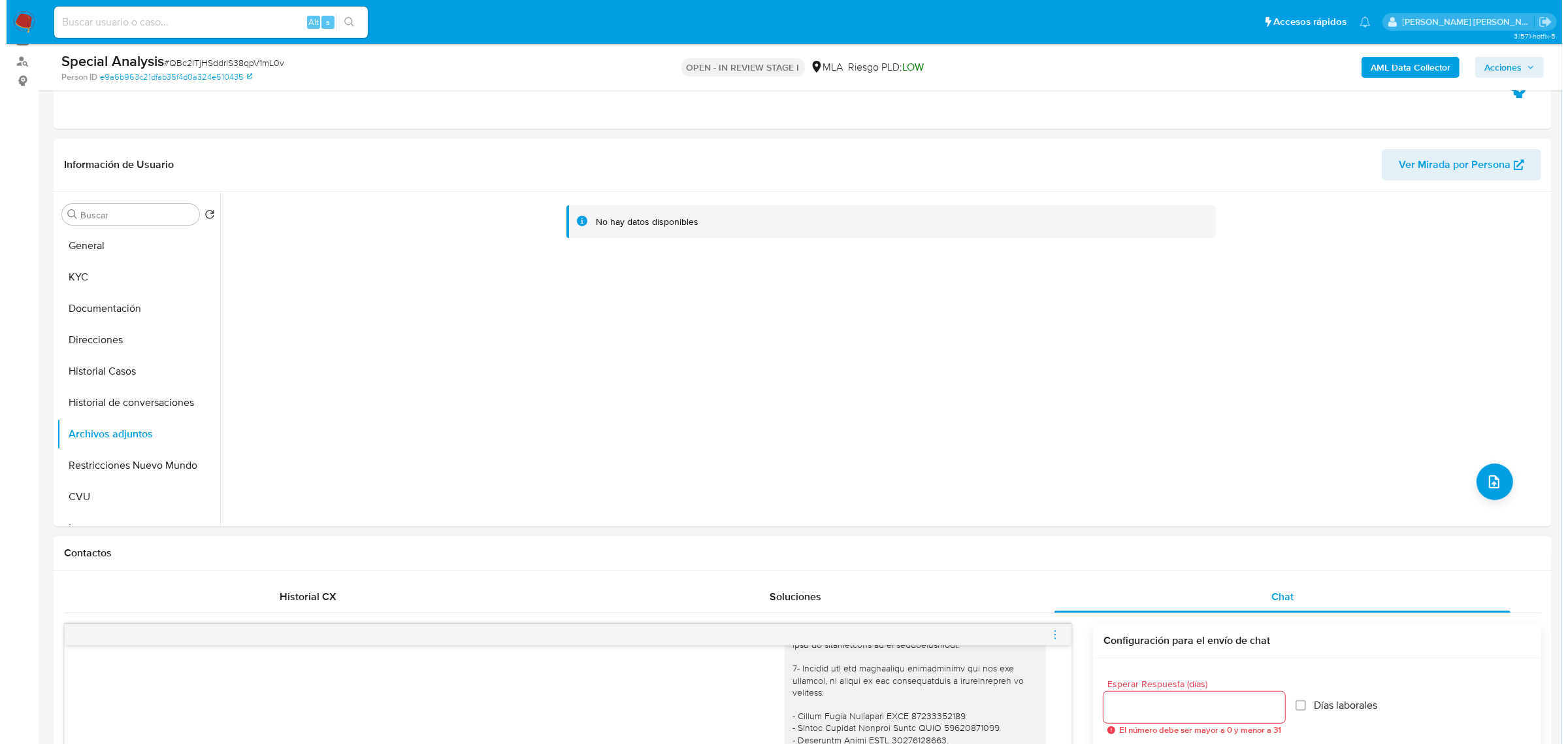
scroll to position [245, 0]
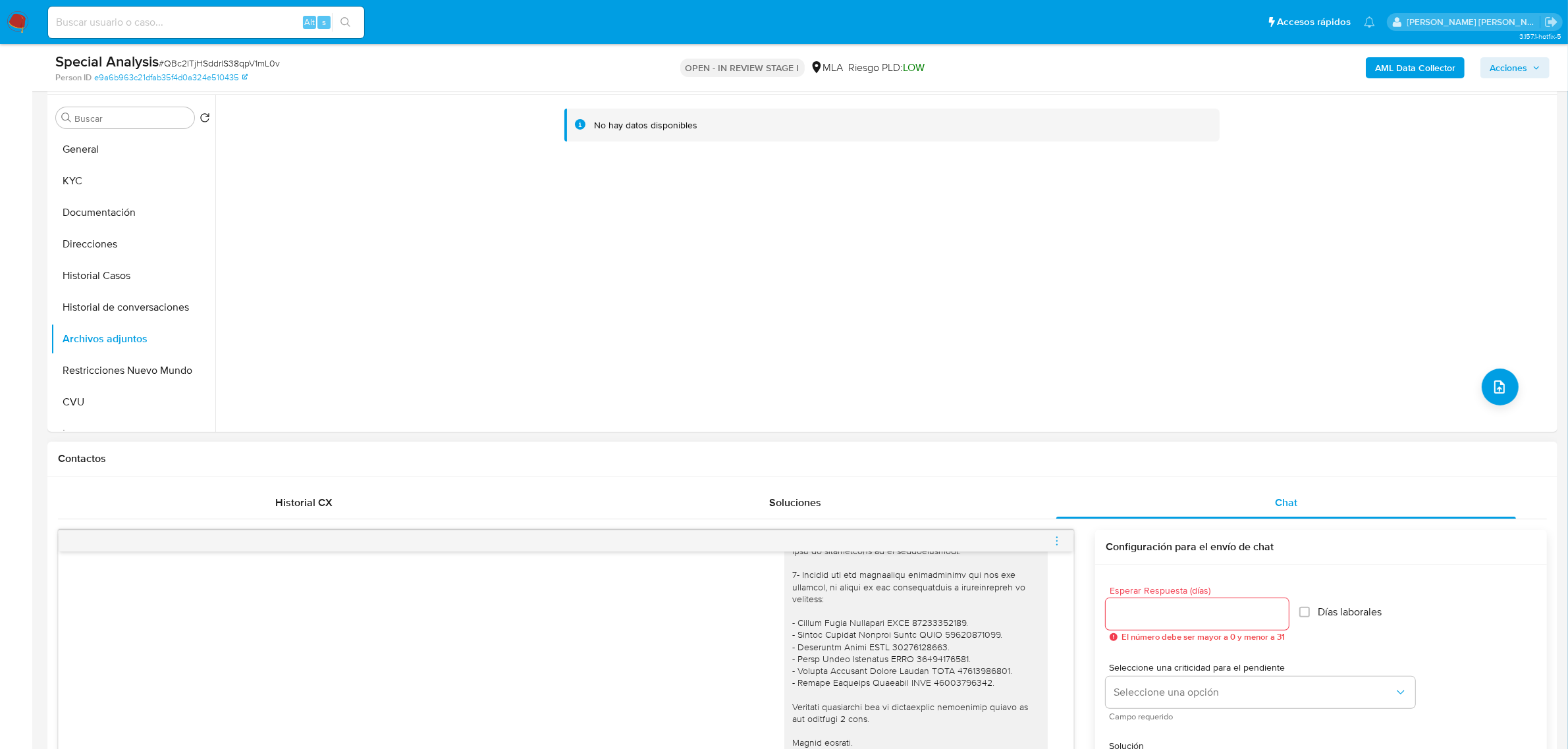
click at [1048, 537] on div at bounding box center [566, 542] width 1015 height 21
click at [1061, 544] on icon "menu-action" at bounding box center [1057, 541] width 12 height 12
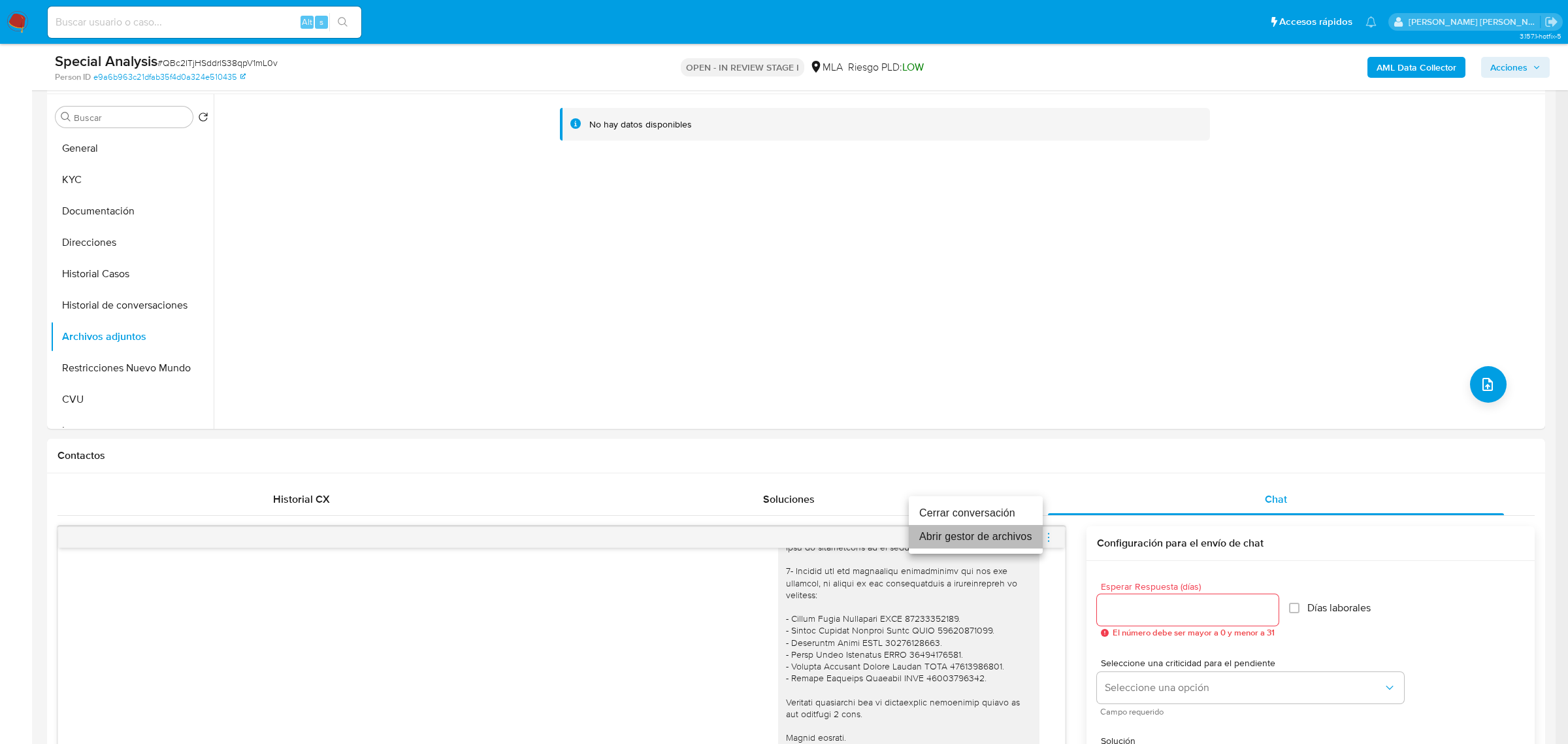
click at [976, 534] on li "Abrir gestor de archivos" at bounding box center [976, 536] width 134 height 24
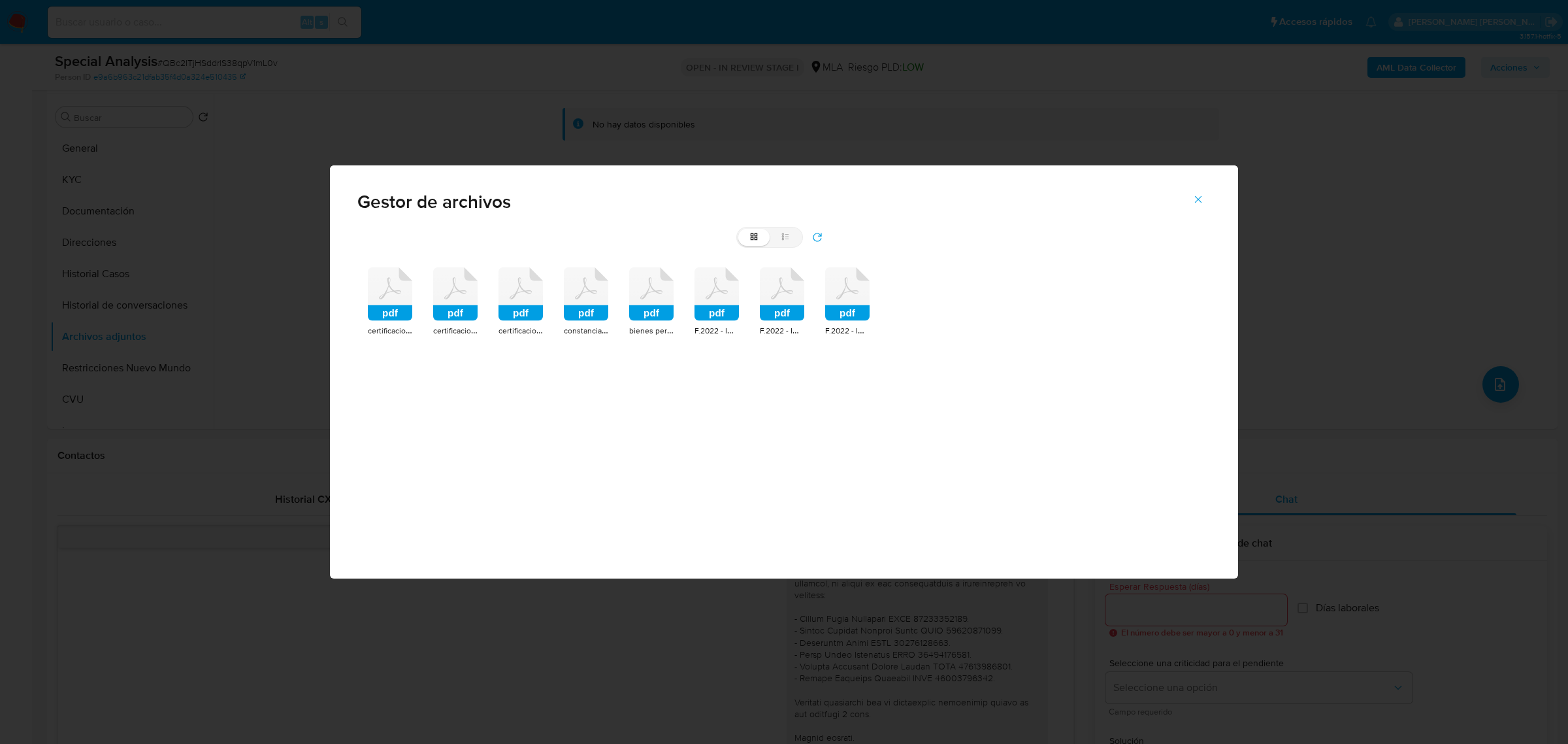
click at [713, 315] on rect at bounding box center [717, 312] width 44 height 16
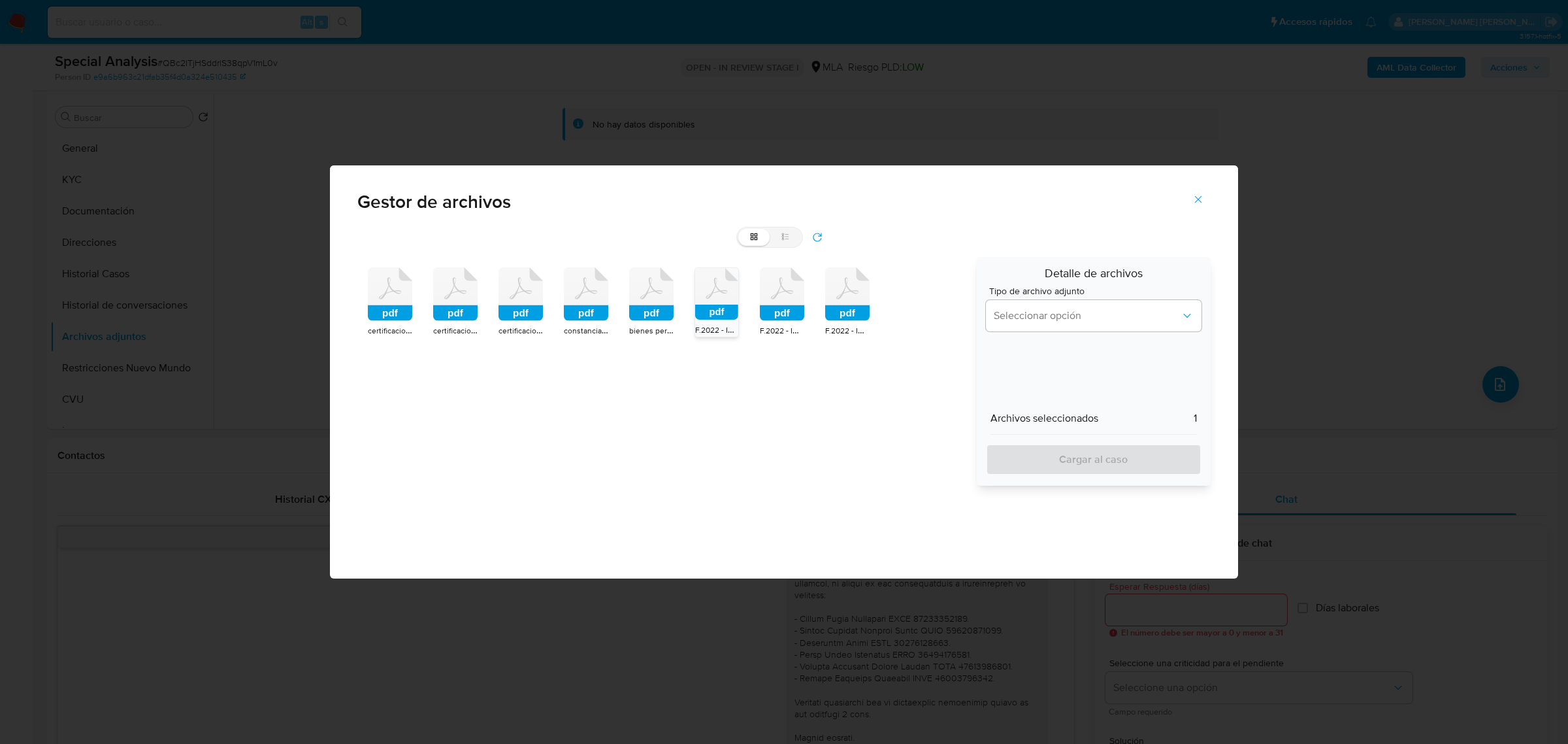
click at [413, 302] on icon at bounding box center [390, 294] width 44 height 54
click at [413, 299] on icon at bounding box center [390, 294] width 44 height 54
click at [1100, 318] on span "Seleccionar opción" at bounding box center [1087, 316] width 187 height 13
click at [1085, 383] on div "INGRESOS" at bounding box center [1089, 383] width 192 height 31
click at [1088, 455] on span "Cargar al caso" at bounding box center [1094, 459] width 181 height 29
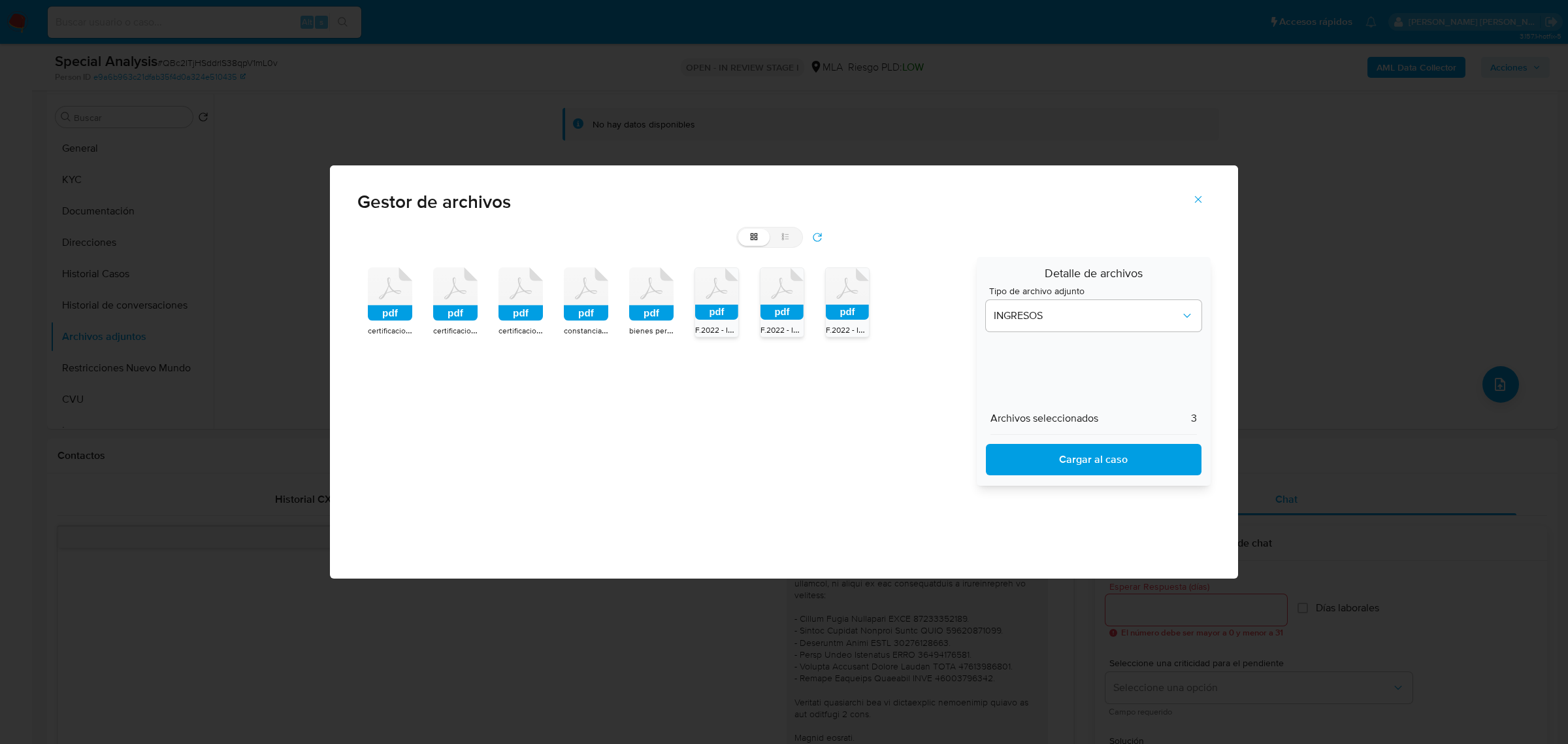
click at [815, 234] on icon "refresh" at bounding box center [818, 238] width 8 height 8
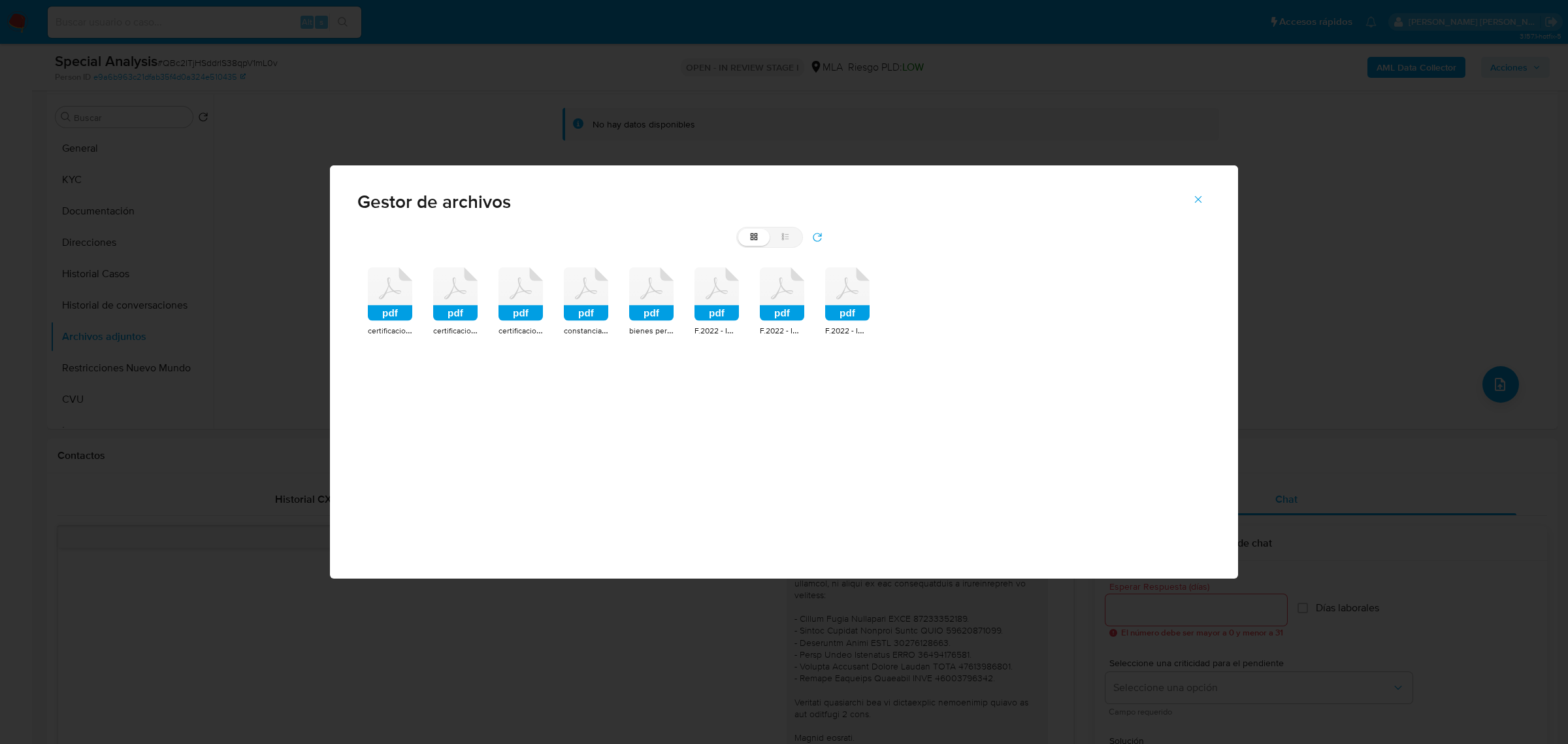
click at [649, 324] on div "pdf" at bounding box center [651, 296] width 44 height 57
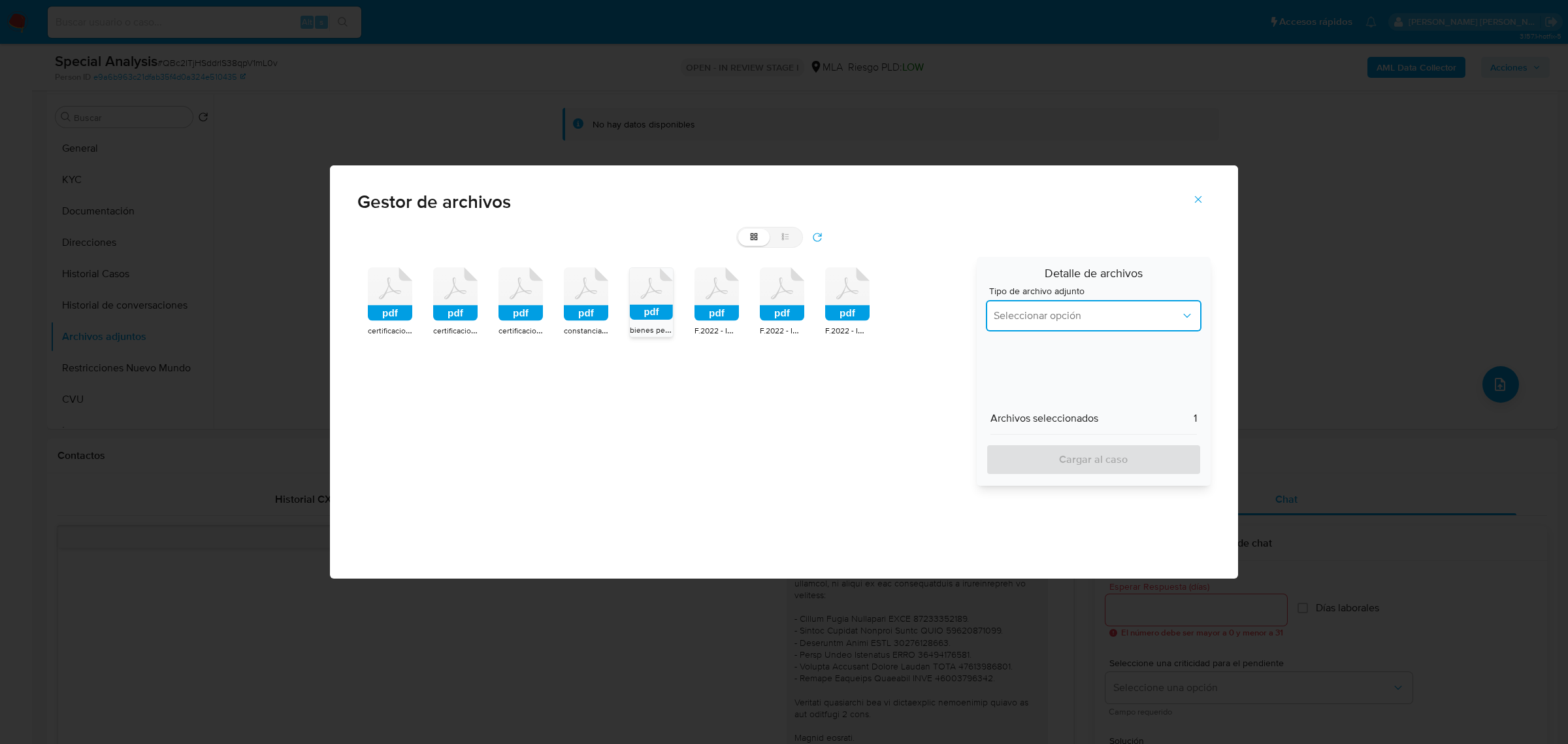
click at [1015, 325] on button "Seleccionar opción" at bounding box center [1094, 316] width 216 height 31
click at [1075, 406] on span "DDJJ de Bienes Personales" at bounding box center [1057, 401] width 126 height 13
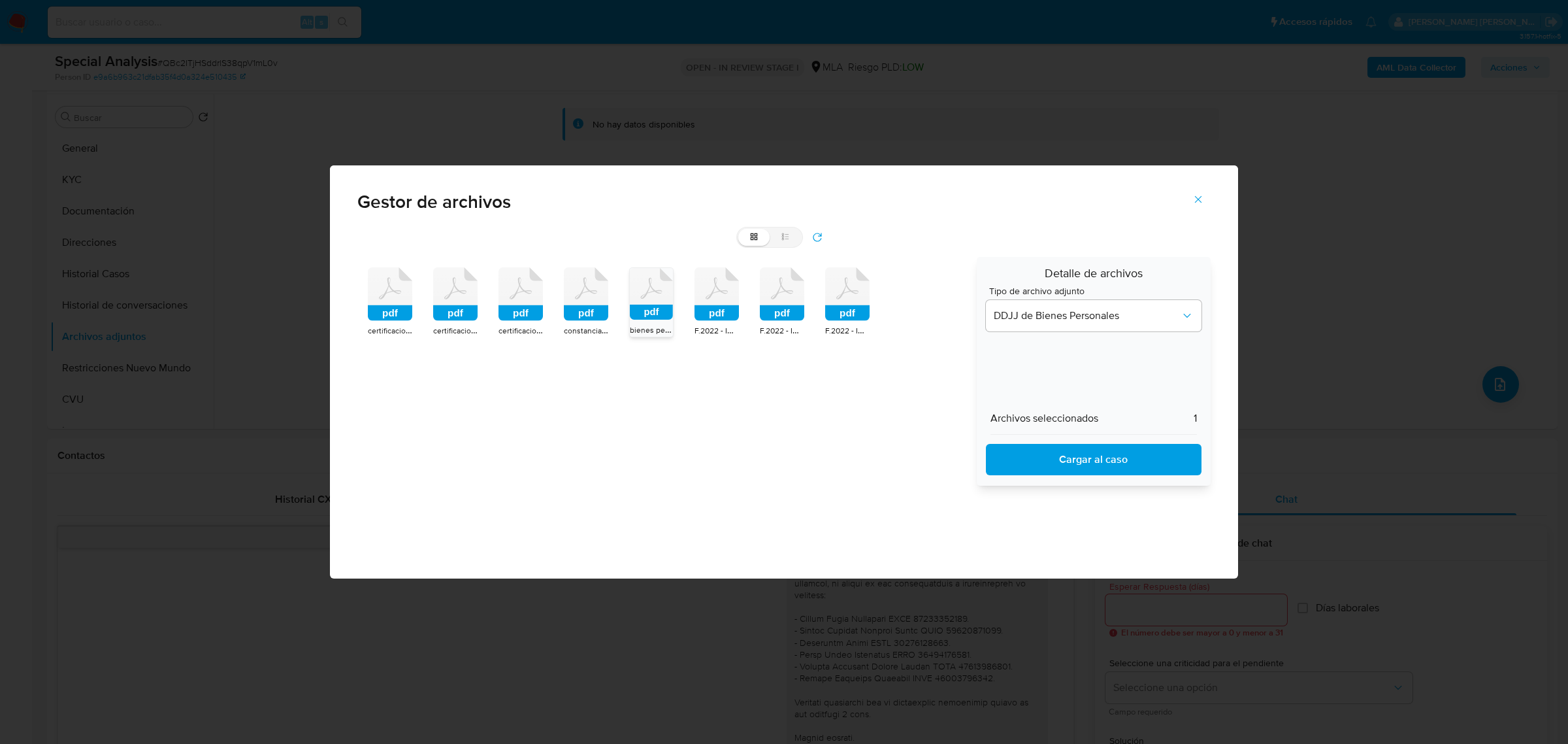
click at [1079, 455] on span "Cargar al caso" at bounding box center [1094, 459] width 181 height 29
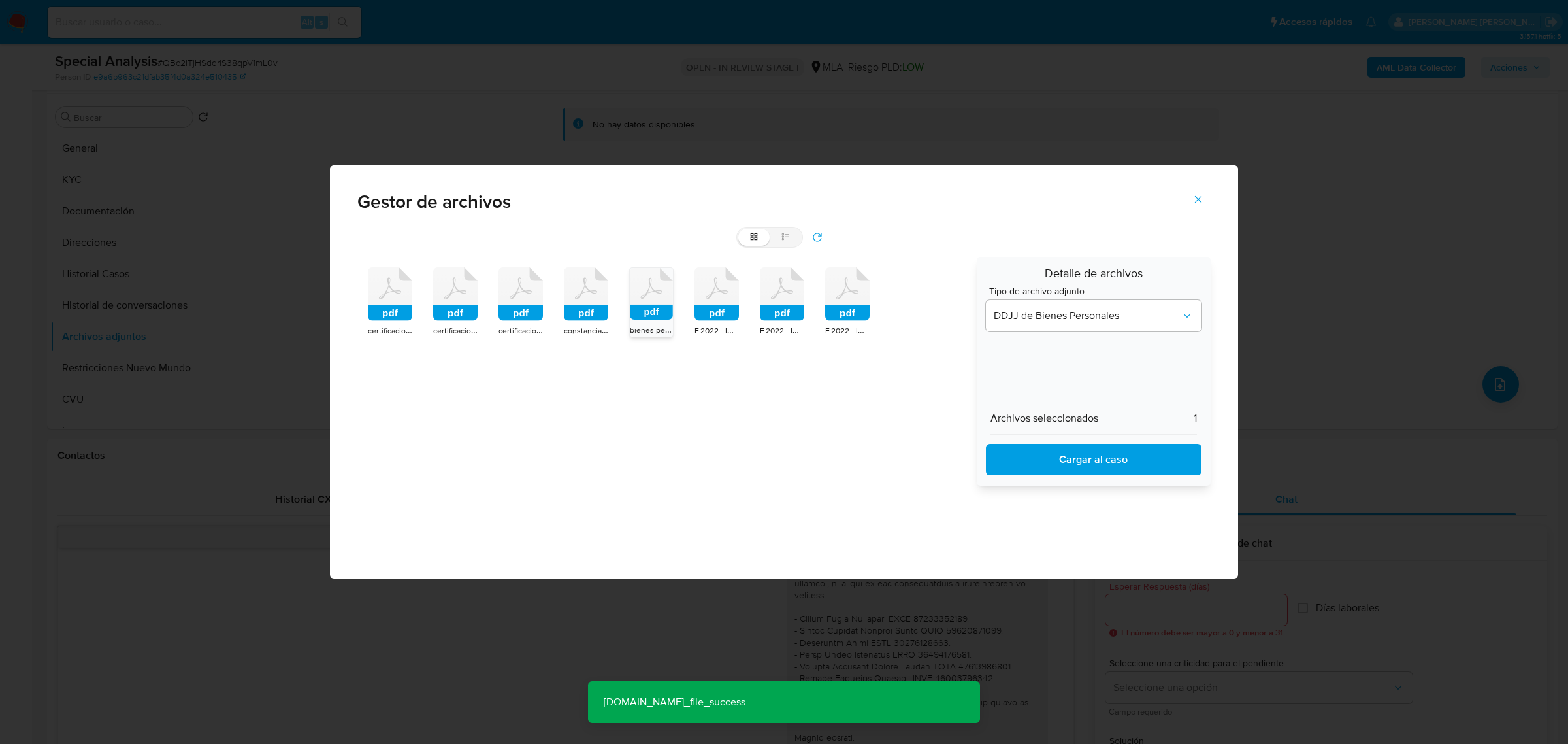
click at [814, 240] on icon "refresh" at bounding box center [817, 237] width 11 height 11
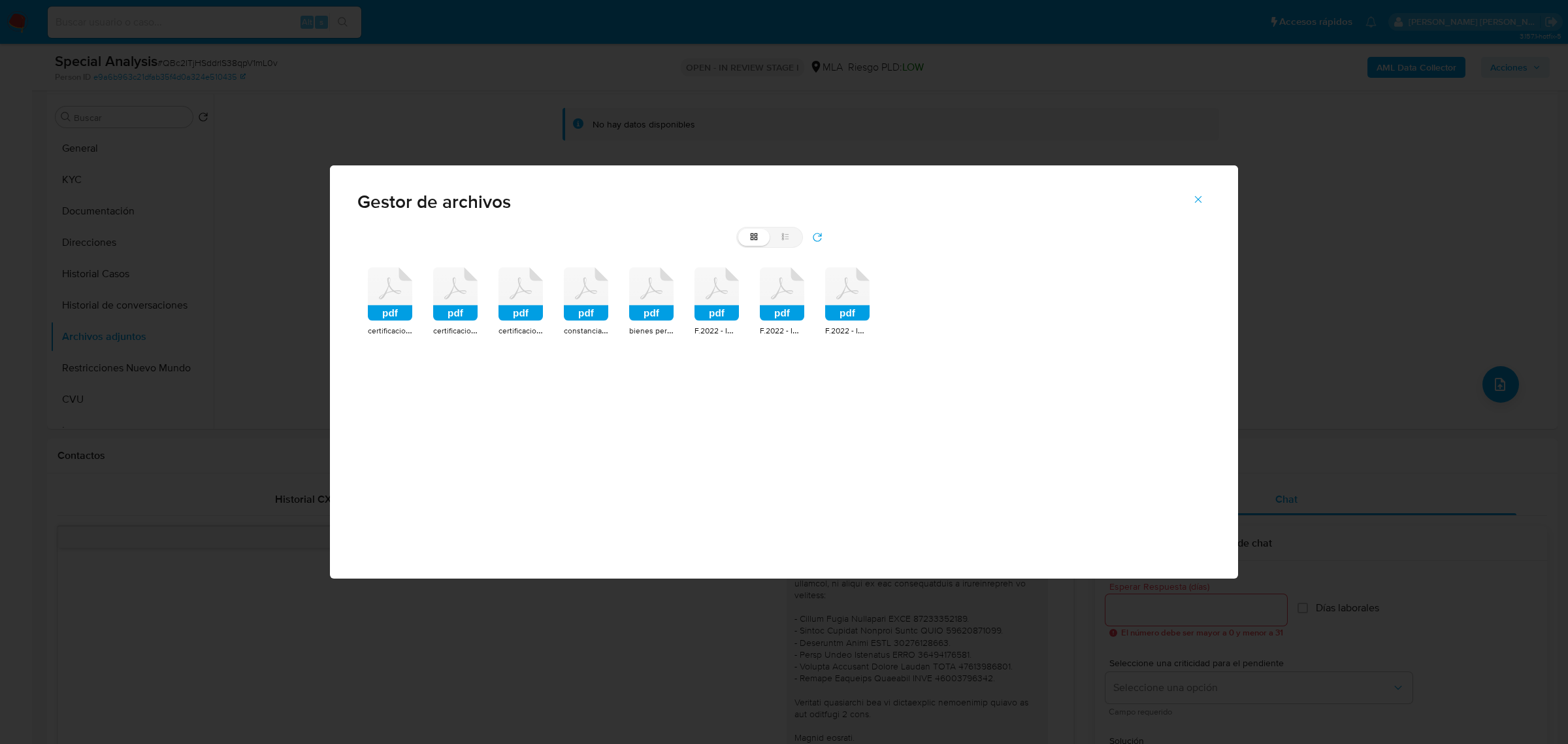
click at [605, 317] on rect at bounding box center [586, 312] width 44 height 16
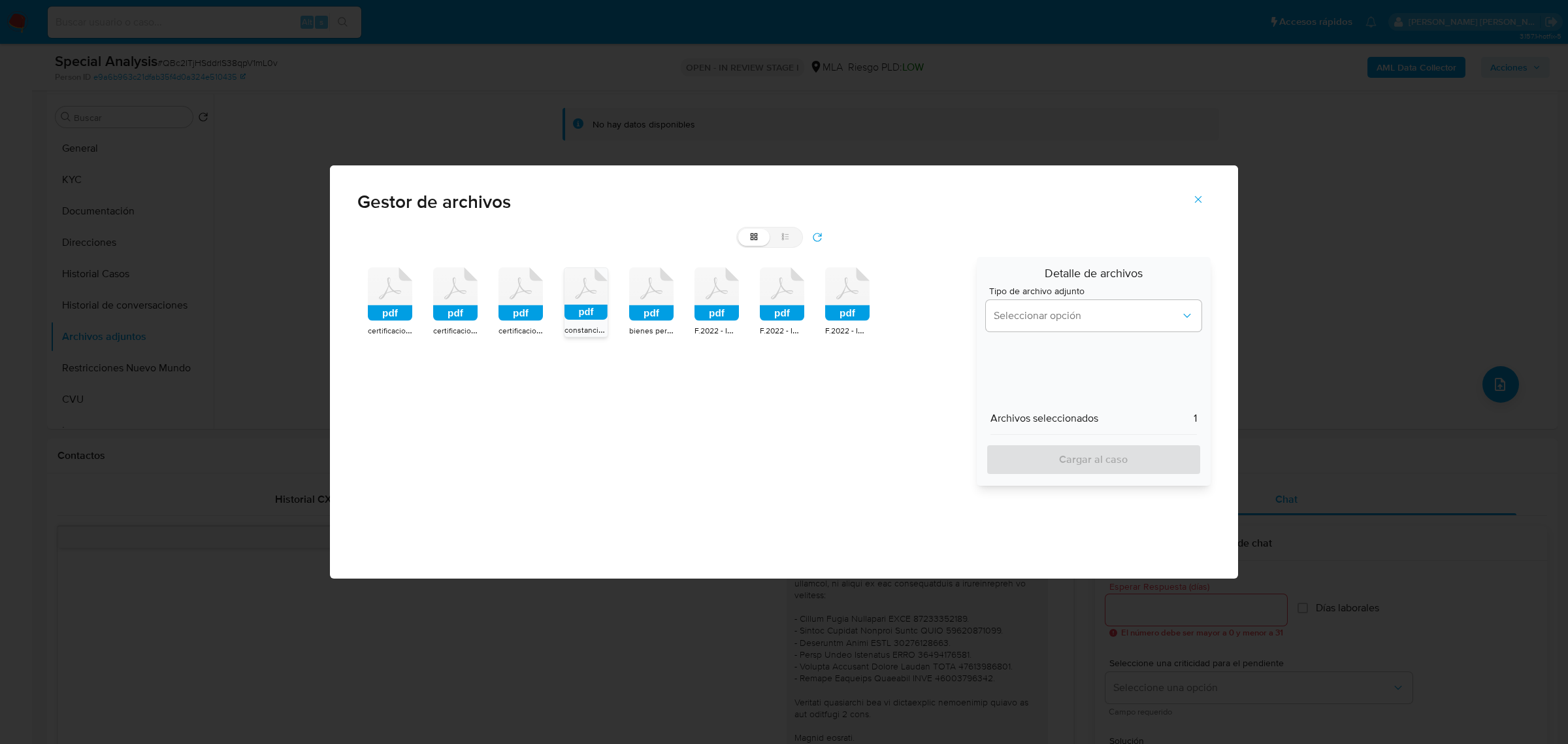
click at [534, 306] on rect at bounding box center [520, 312] width 44 height 16
click at [451, 311] on rect at bounding box center [455, 312] width 44 height 16
drag, startPoint x: 395, startPoint y: 304, endPoint x: 521, endPoint y: 327, distance: 128.1
click at [397, 304] on icon at bounding box center [390, 294] width 44 height 54
click at [1067, 331] on div "Tipo de archivo adjunto Seleccionar opción" at bounding box center [1094, 311] width 216 height 51
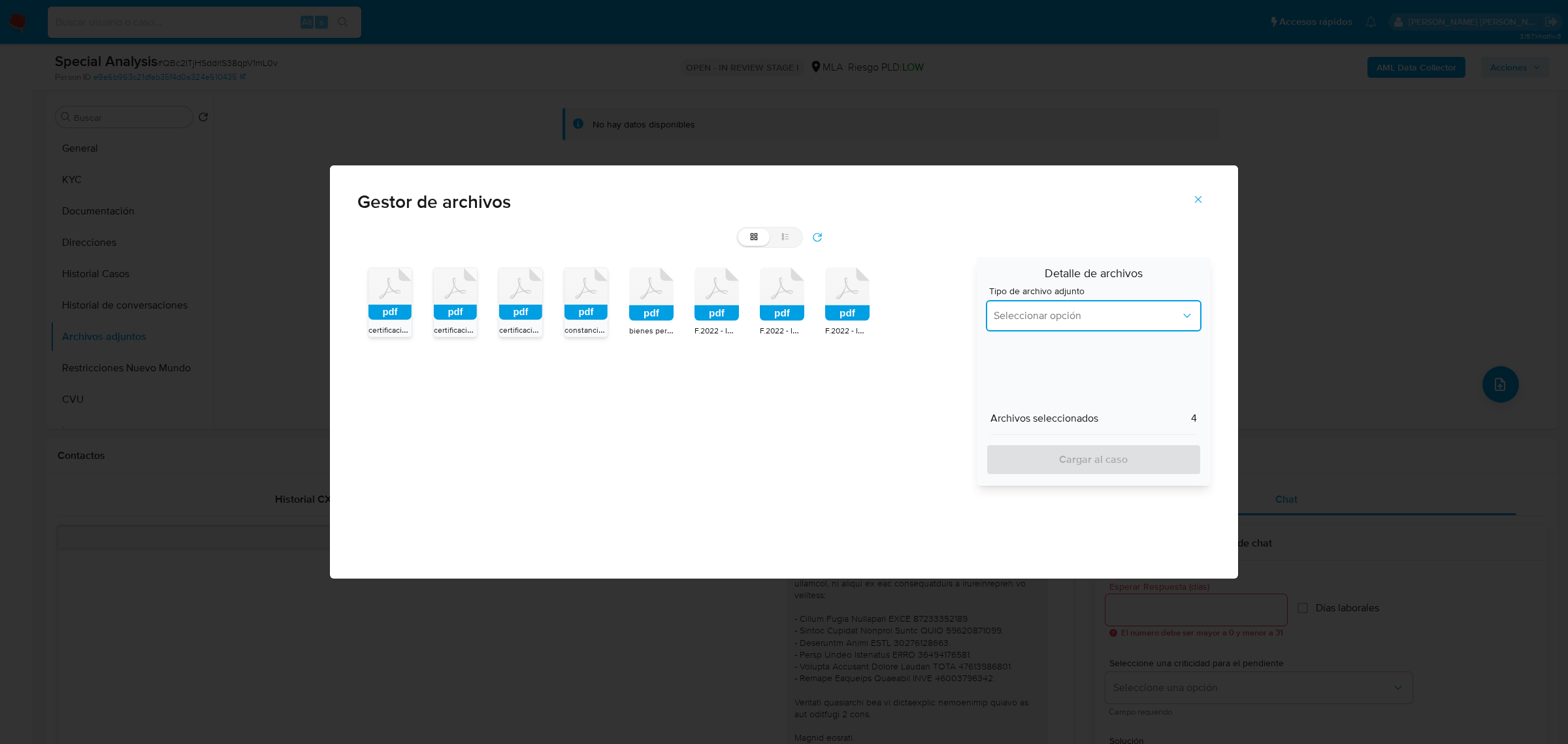
click at [1066, 322] on button "Seleccionar opción" at bounding box center [1094, 316] width 216 height 31
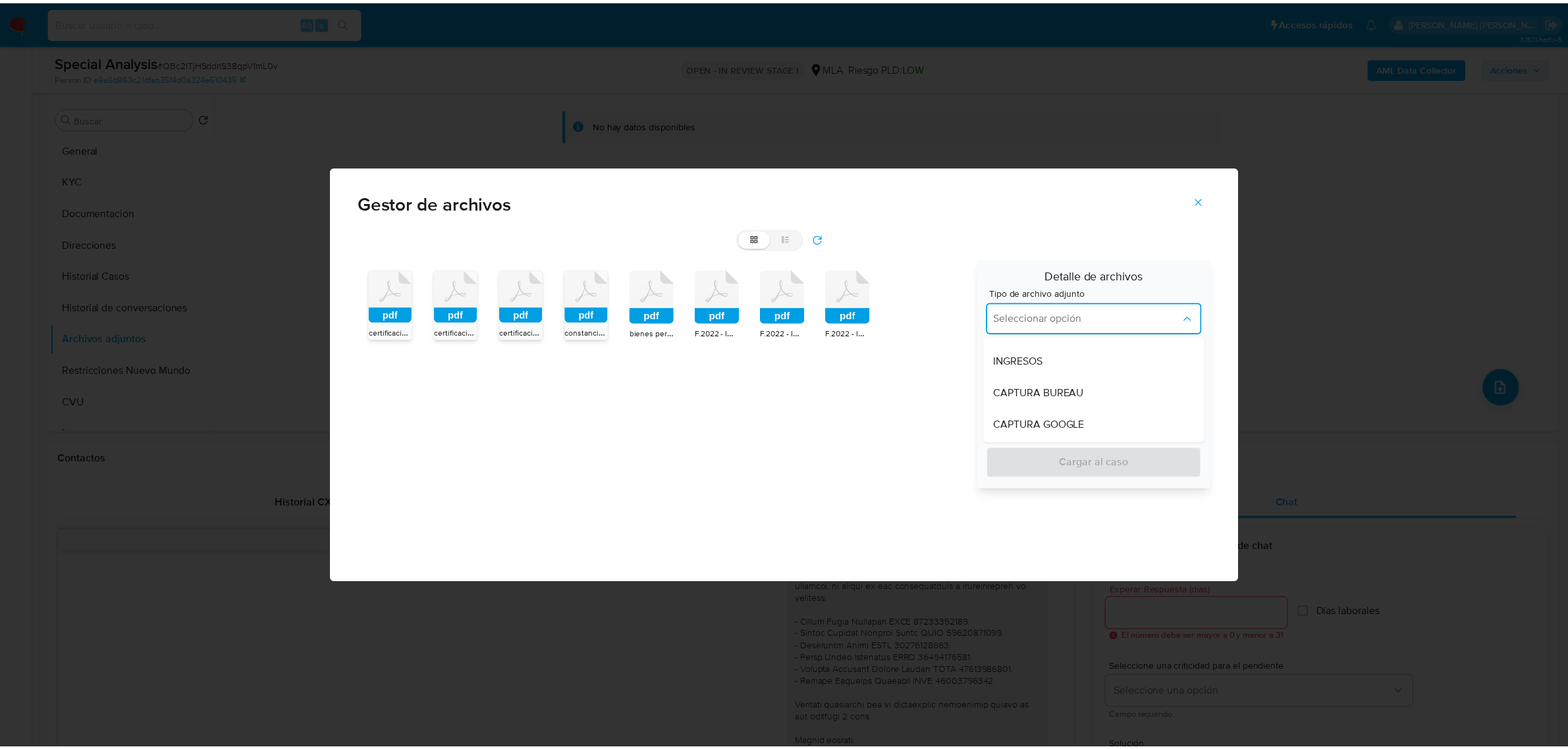
scroll to position [0, 0]
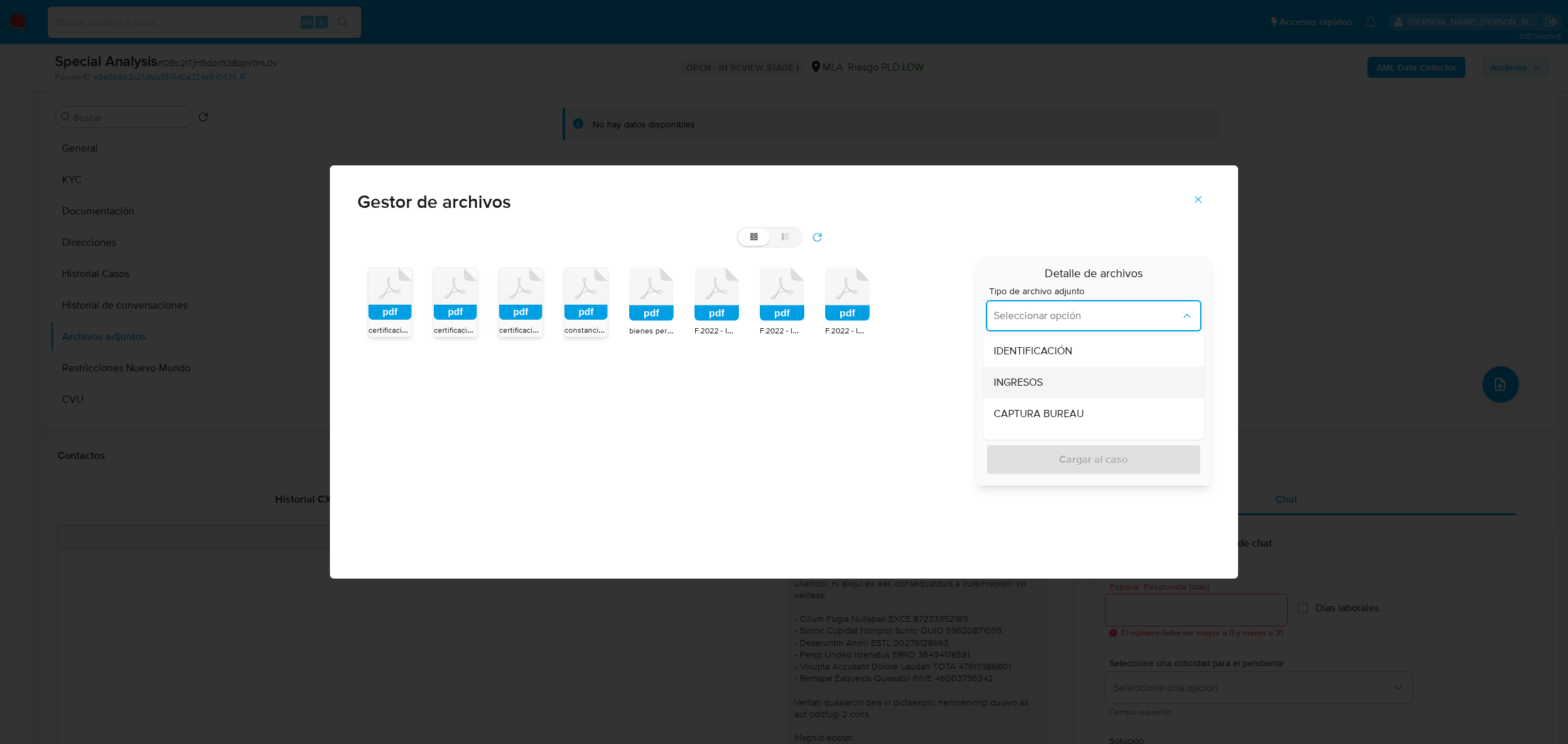
click at [1057, 380] on div "INGRESOS" at bounding box center [1089, 383] width 192 height 31
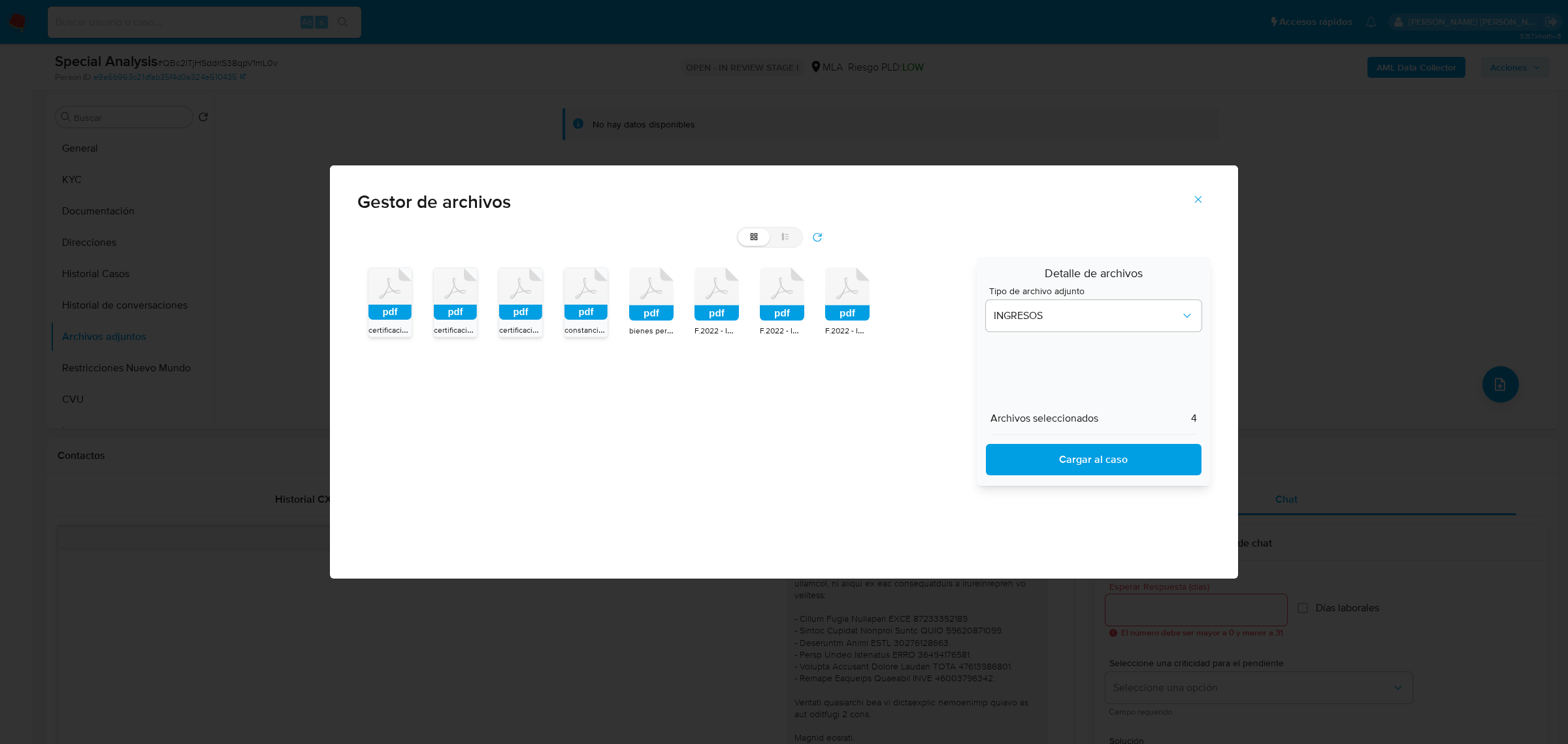
click at [1049, 461] on span "Cargar al caso" at bounding box center [1094, 459] width 181 height 29
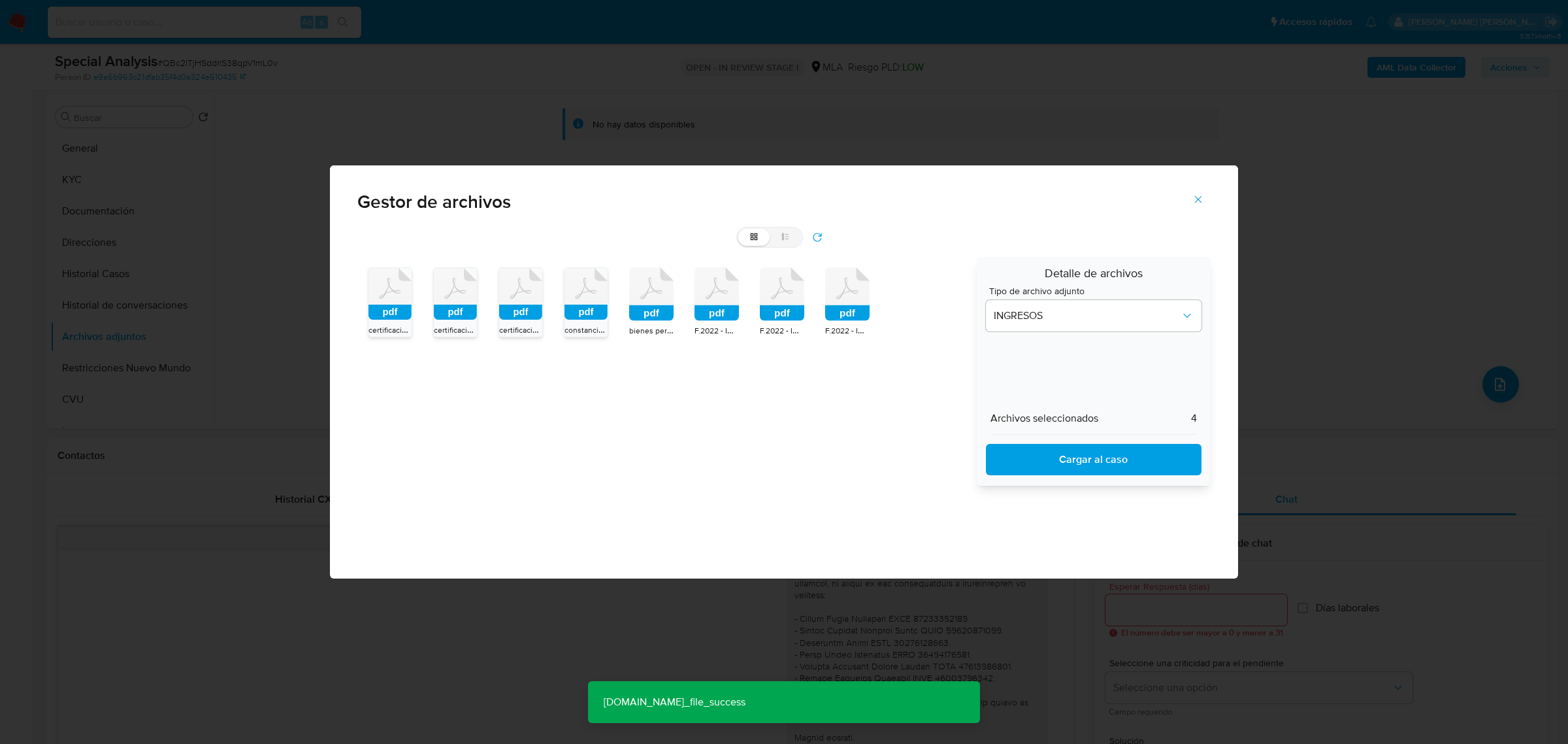
click at [1196, 200] on icon "Cerrar" at bounding box center [1199, 199] width 11 height 11
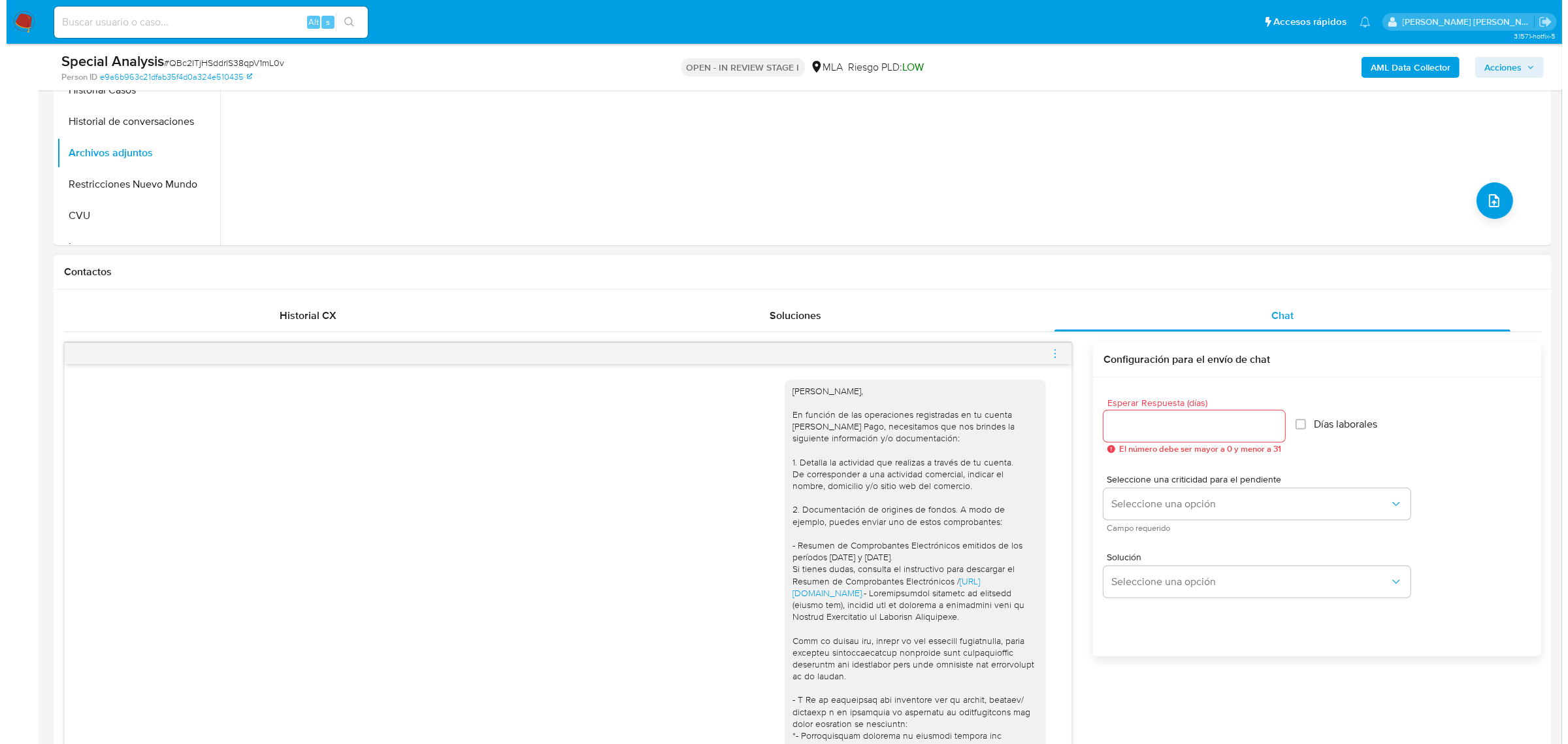
scroll to position [245, 0]
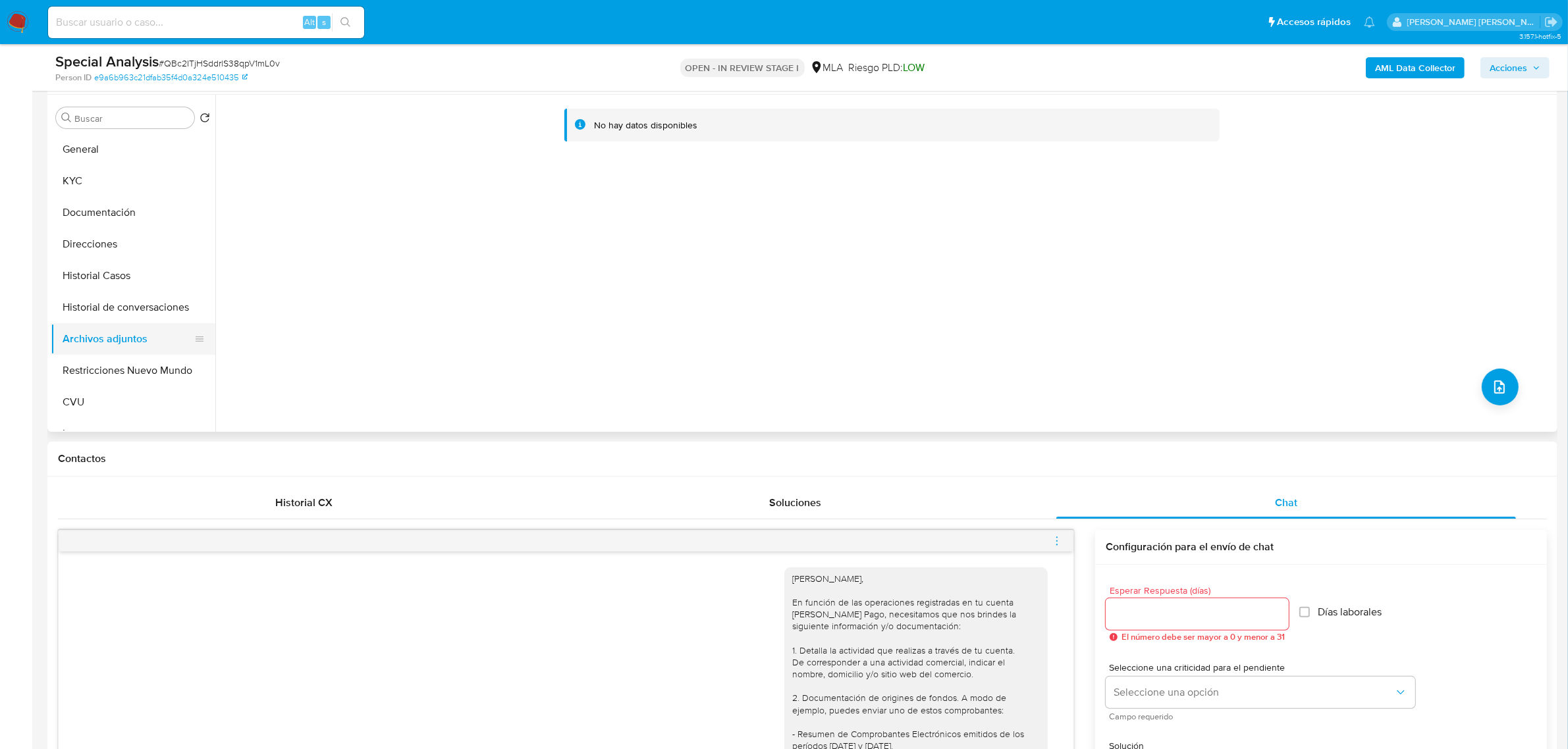
drag, startPoint x: 119, startPoint y: 298, endPoint x: 114, endPoint y: 333, distance: 35.4
click at [119, 298] on button "Historial de conversaciones" at bounding box center [133, 307] width 165 height 31
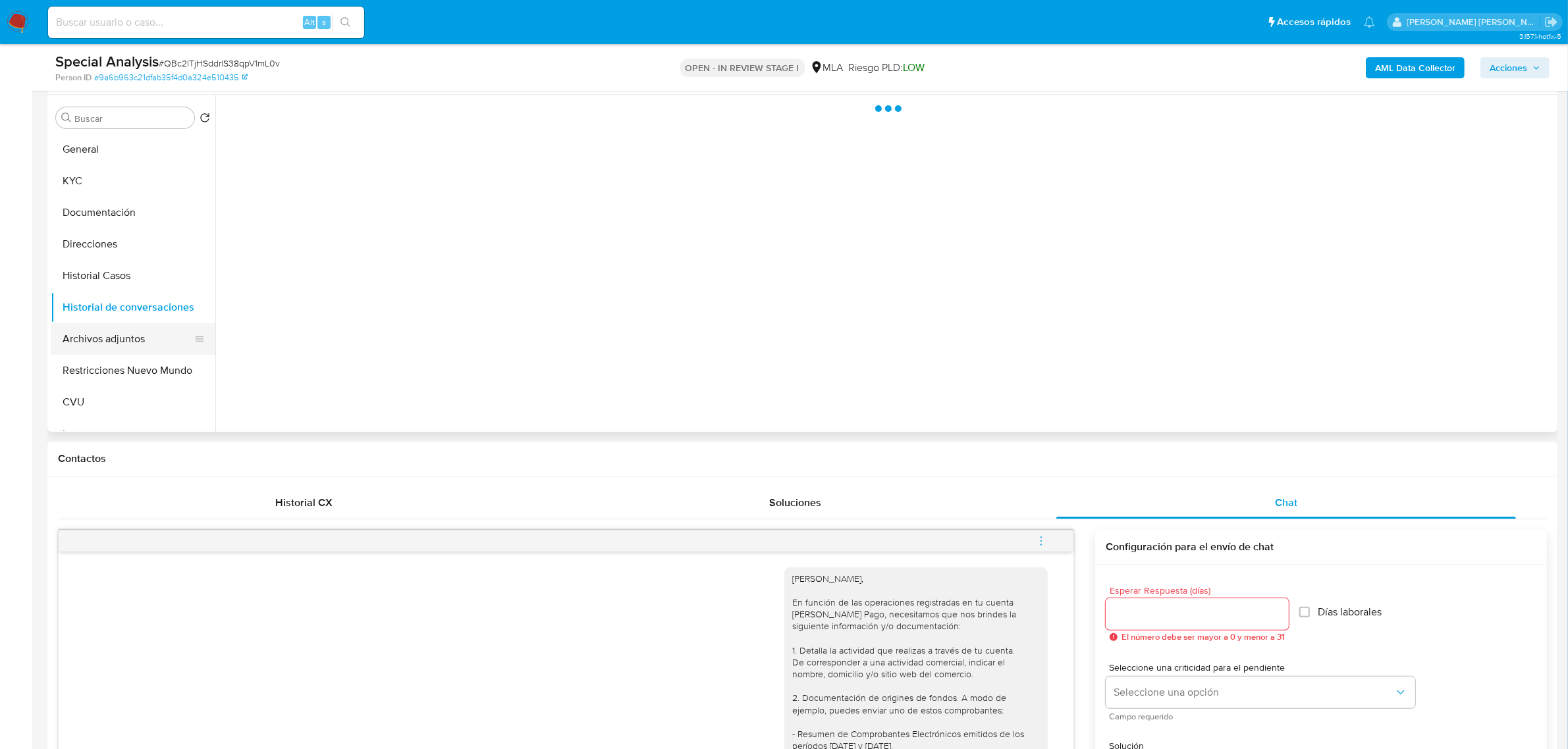
click at [117, 343] on button "Archivos adjuntos" at bounding box center [128, 339] width 154 height 31
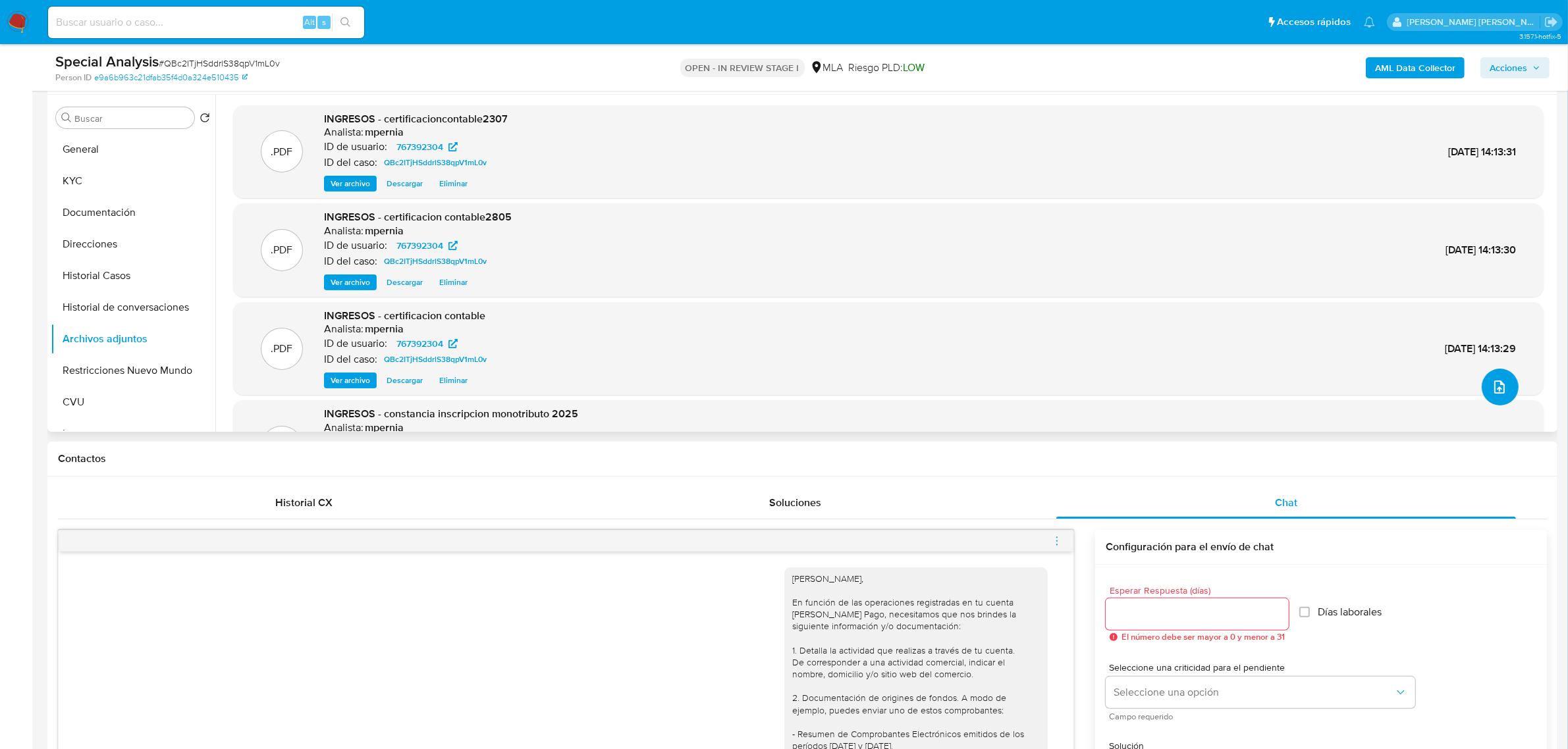
click at [1492, 389] on icon "upload-file" at bounding box center [1500, 387] width 16 height 16
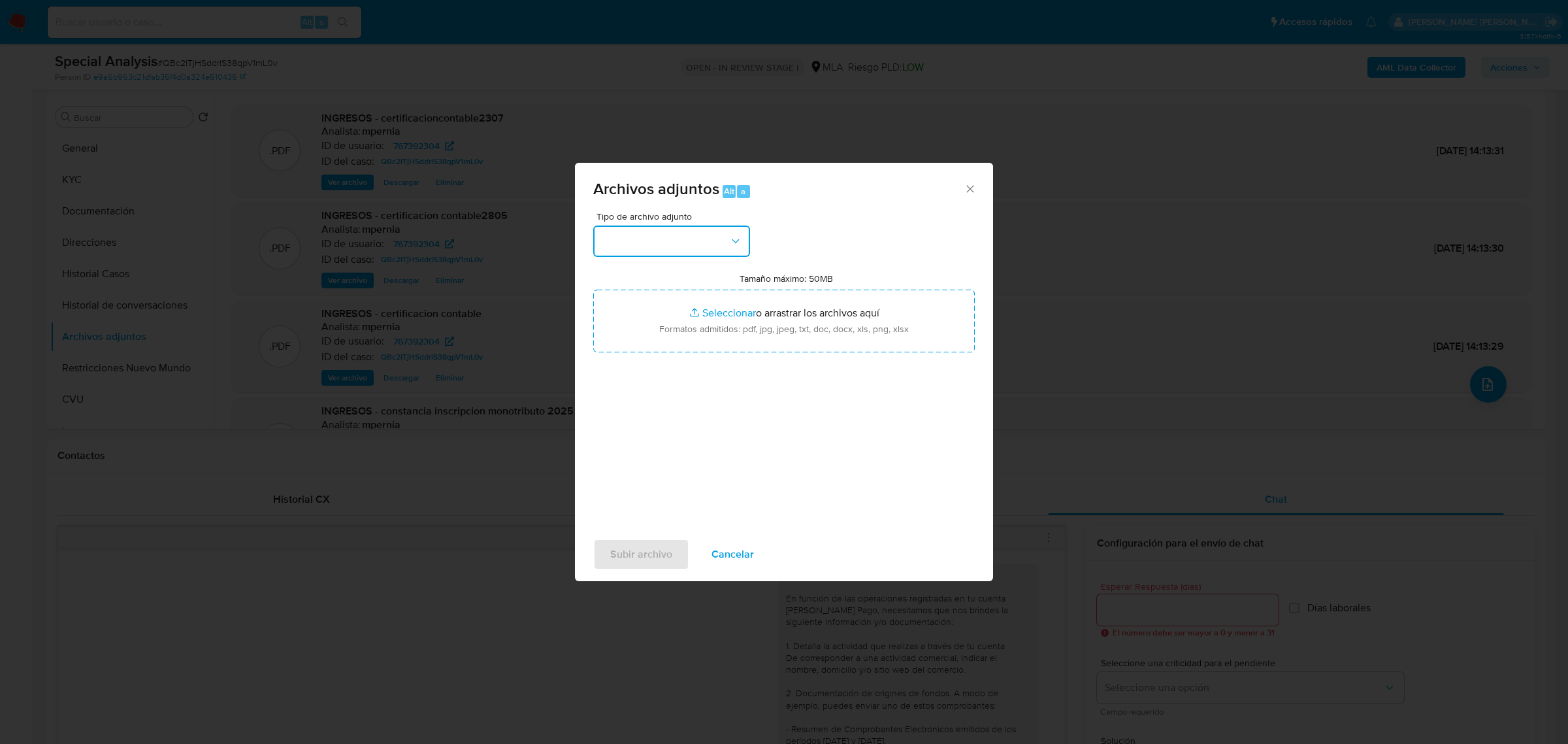
click at [720, 250] on button "button" at bounding box center [672, 241] width 157 height 31
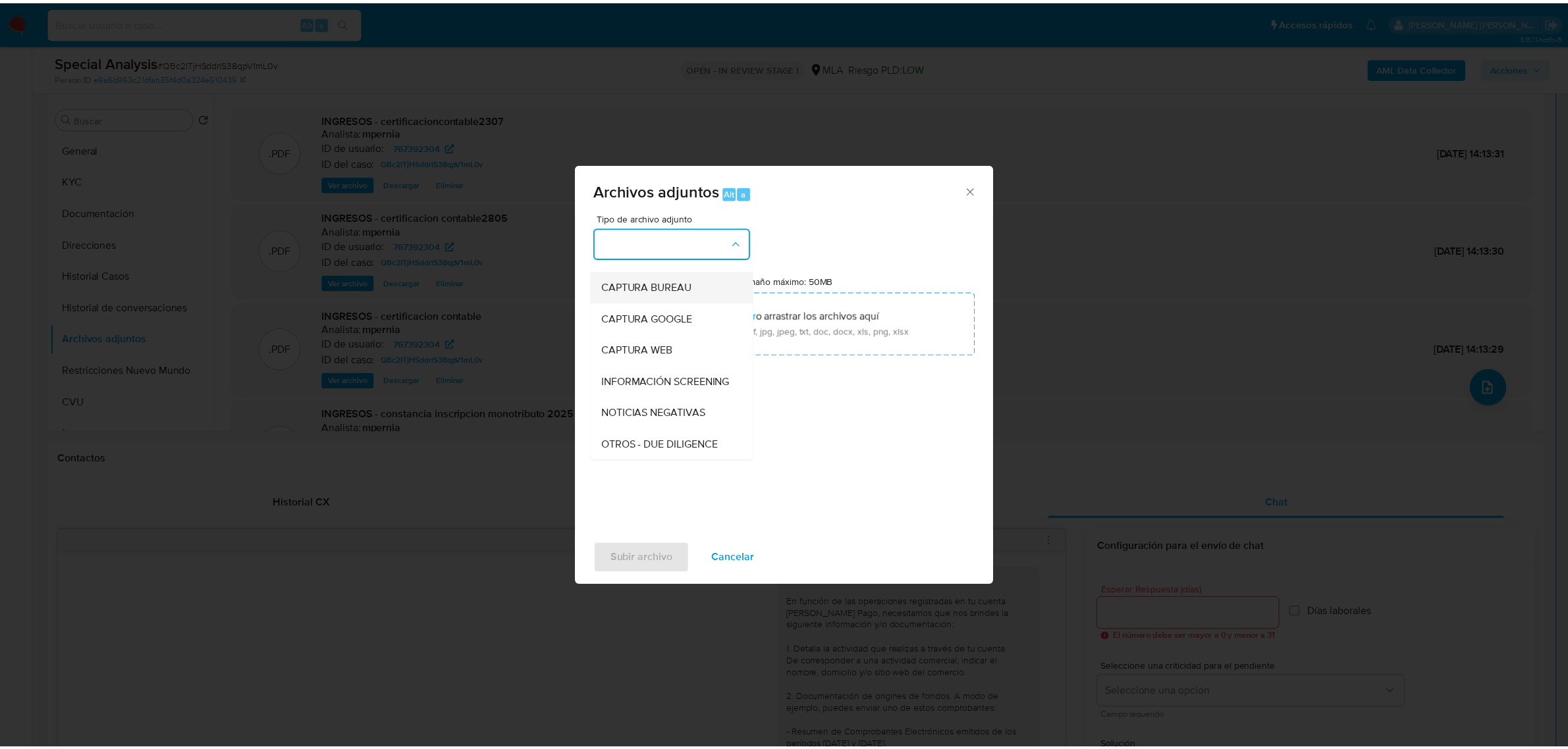
scroll to position [165, 0]
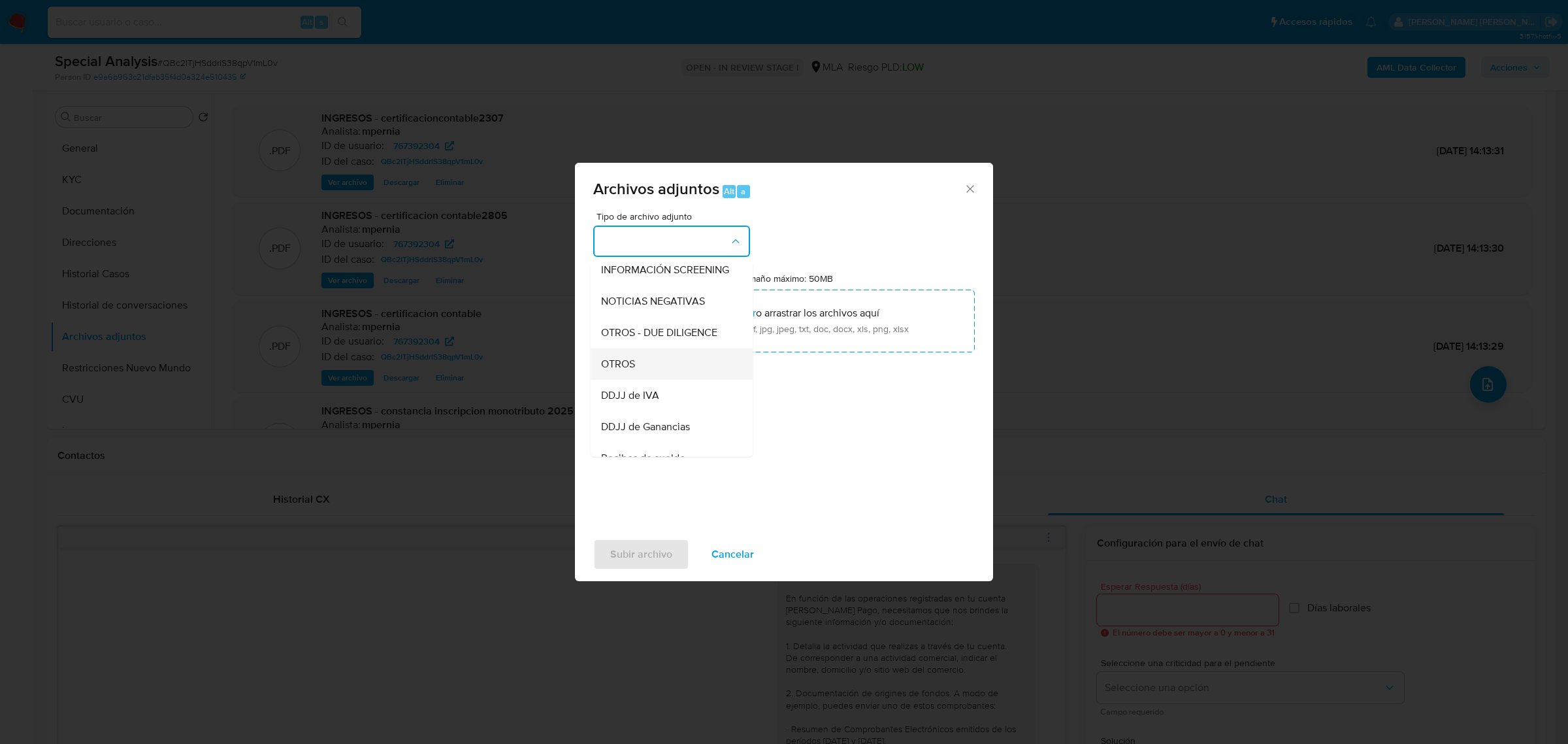
click at [638, 379] on div "OTROS" at bounding box center [668, 363] width 133 height 31
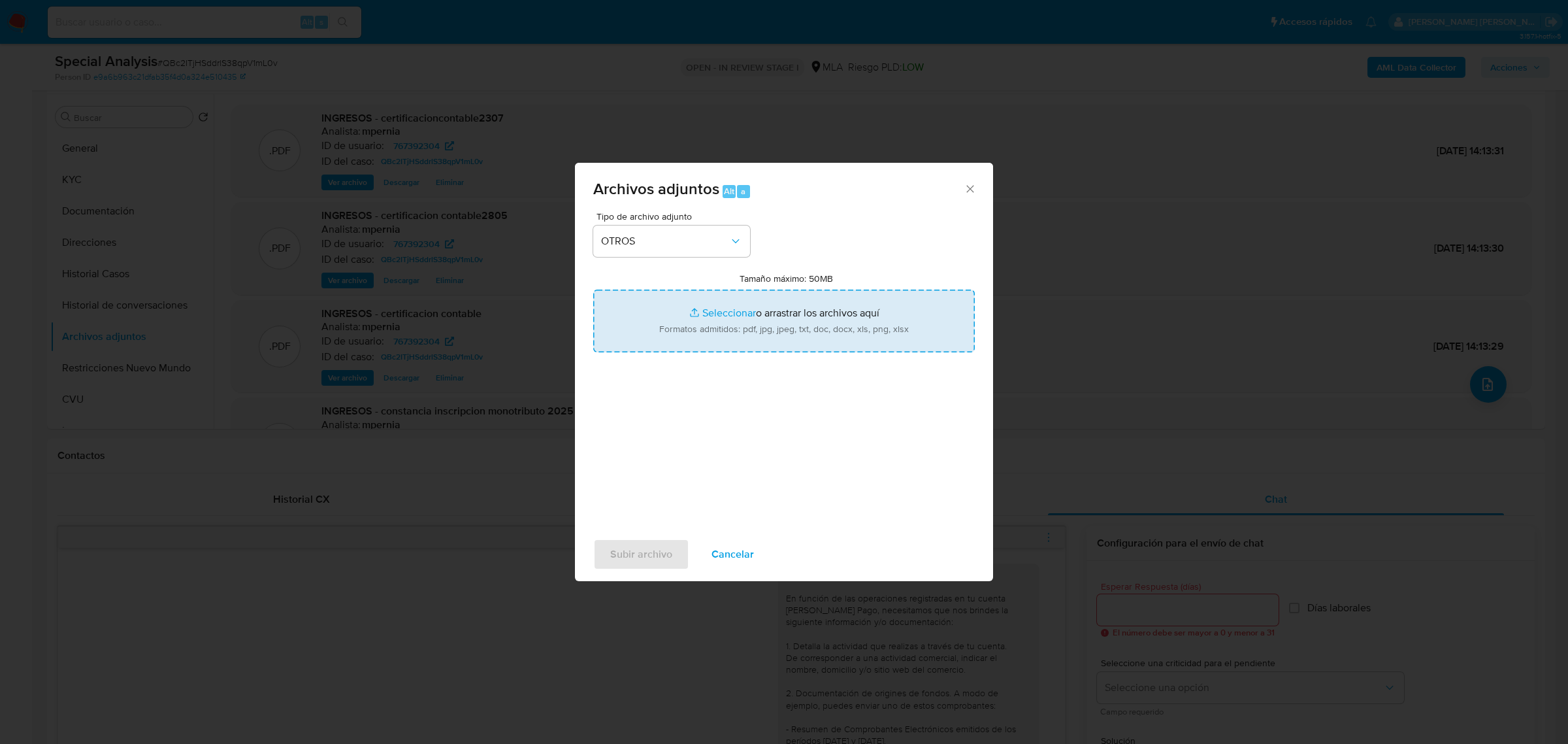
type input "C:\fakepath\Caselog QBc2ITjHSddrlS38qpV1mL0v_2025_08_14_18_08_08.docx"
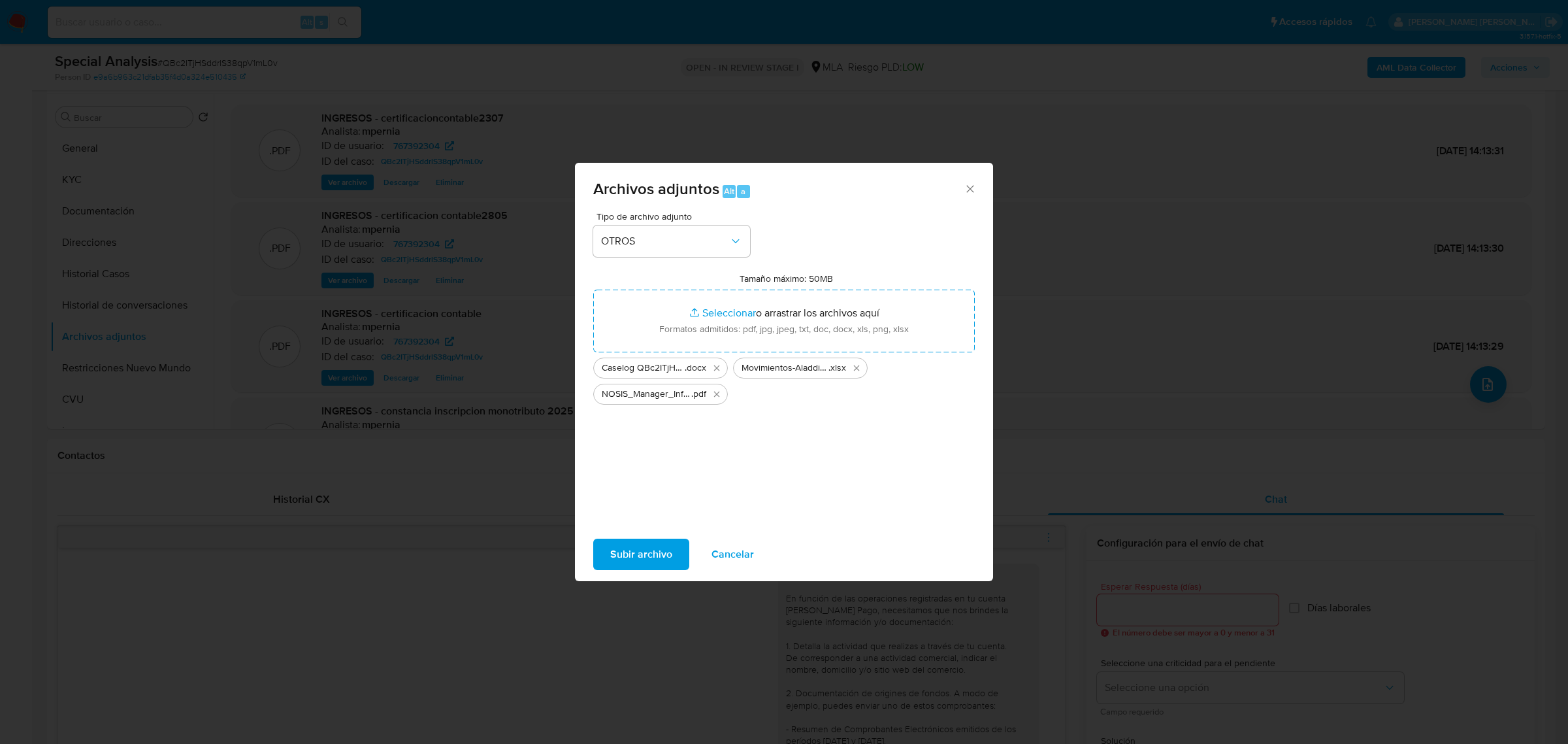
click at [618, 564] on span "Subir archivo" at bounding box center [641, 554] width 62 height 29
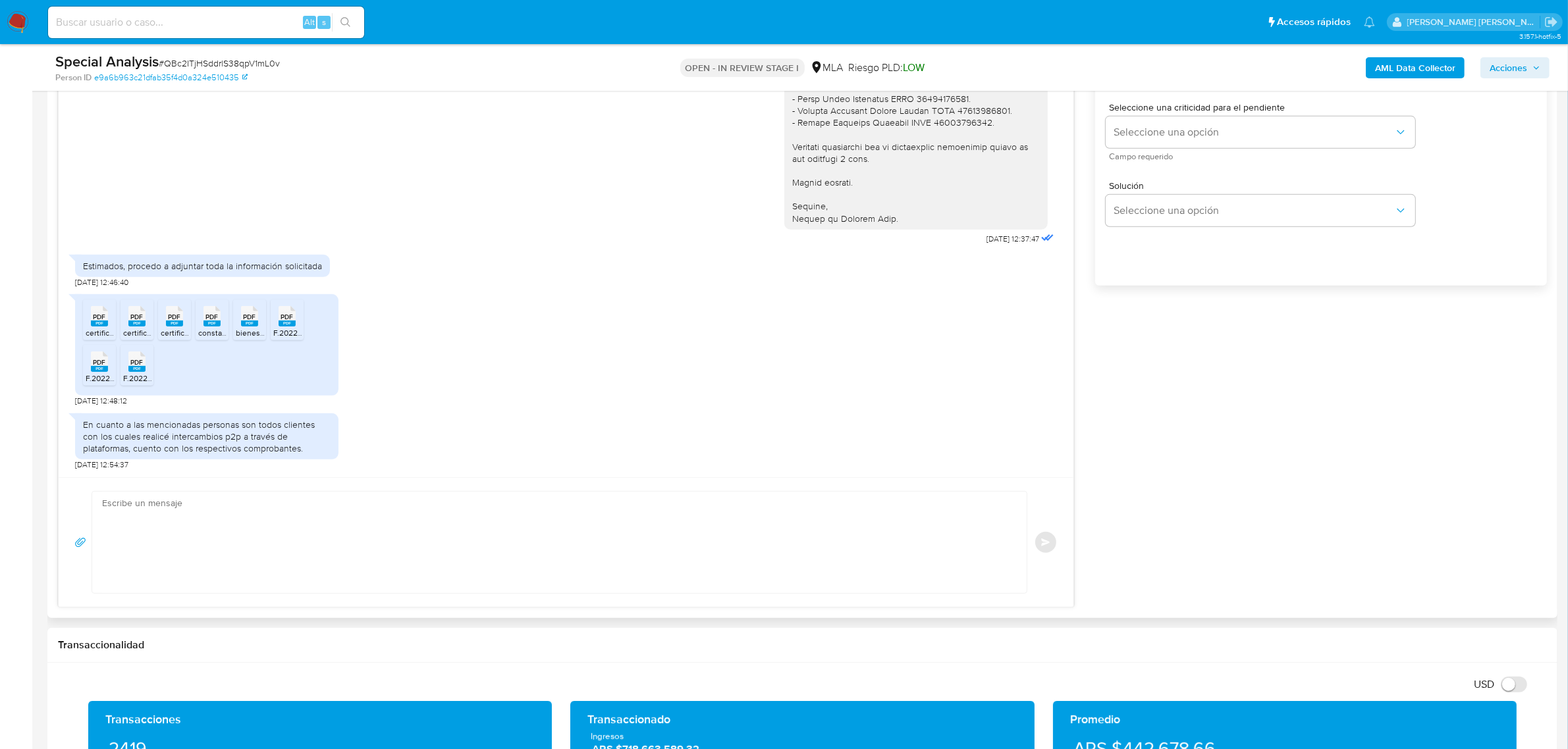
scroll to position [823, 0]
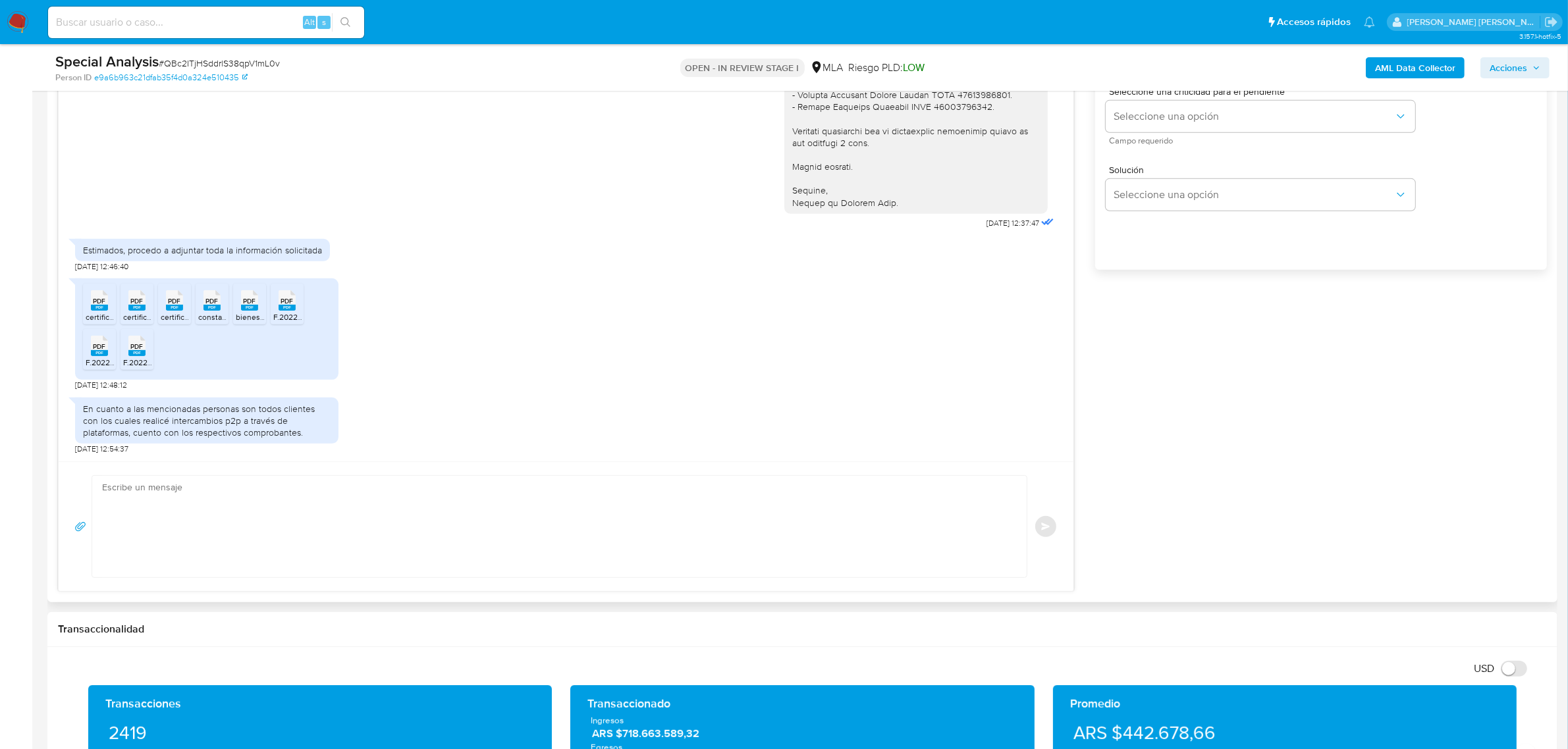
click at [366, 530] on textarea at bounding box center [556, 526] width 908 height 101
click at [400, 537] on textarea at bounding box center [556, 526] width 908 height 101
paste textarea "Hola, Muchas gracias por la respuesta. Analizamos tu caso y notamos que la info…"
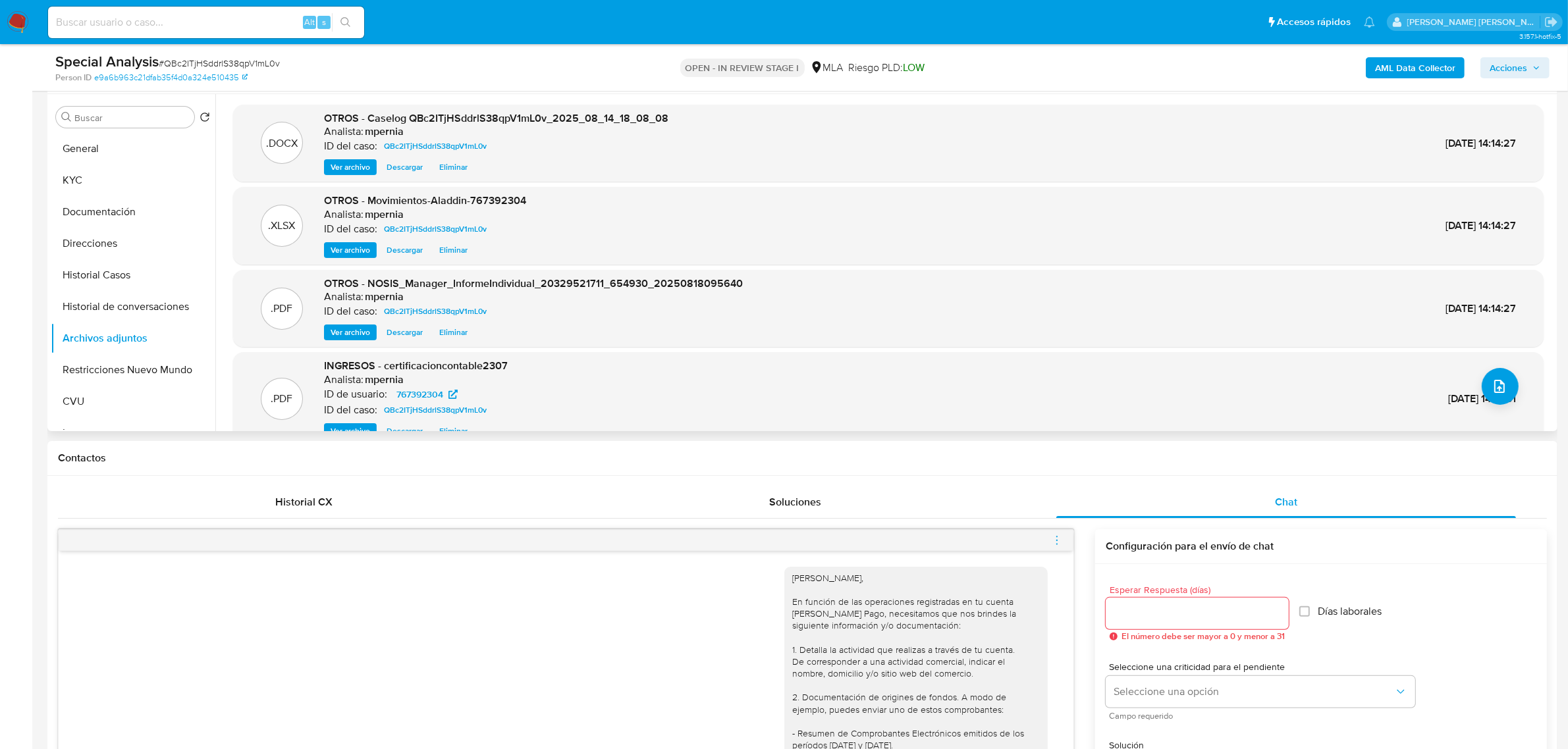
scroll to position [247, 0]
click at [122, 179] on button "KYC" at bounding box center [128, 181] width 154 height 31
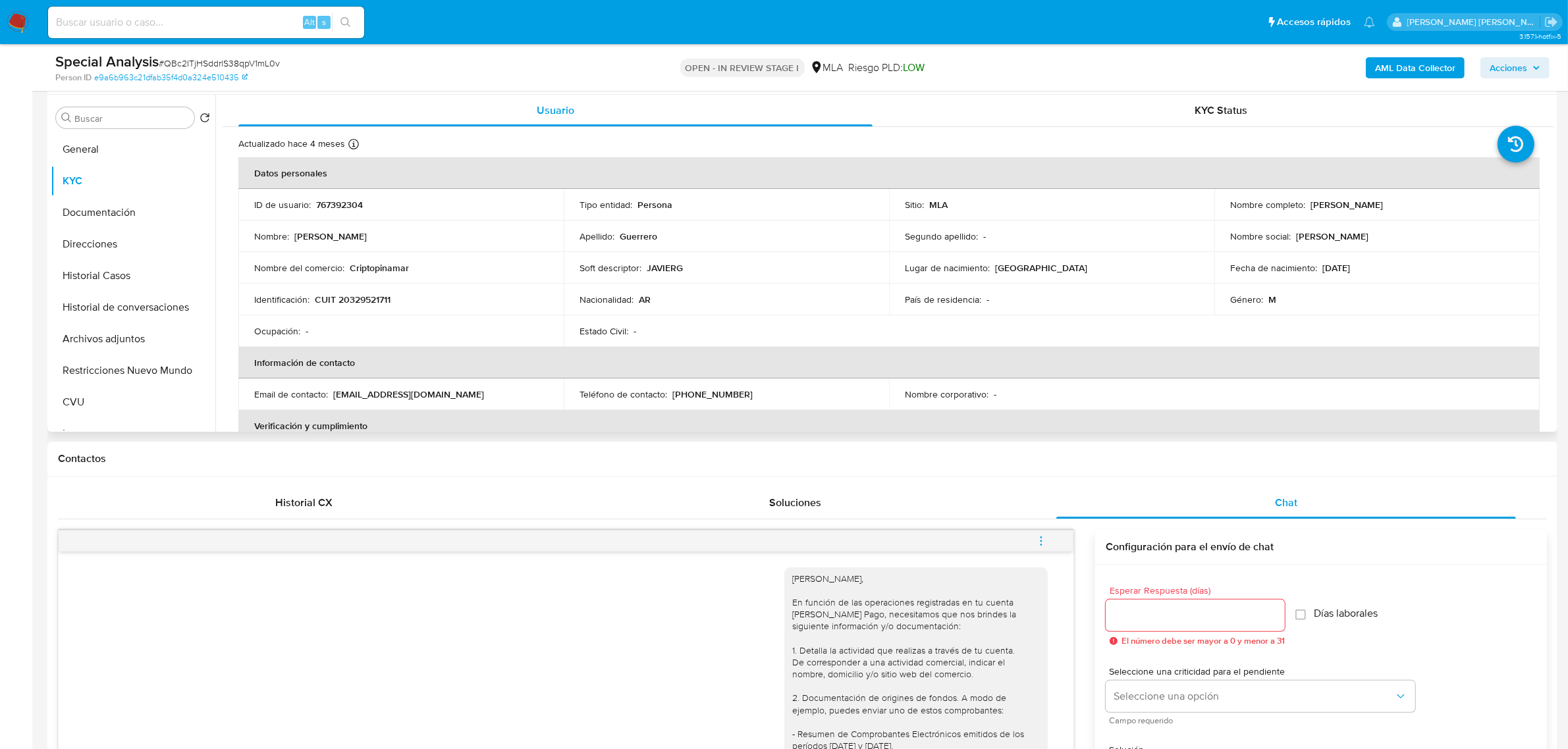
drag, startPoint x: 1306, startPoint y: 206, endPoint x: 1362, endPoint y: 202, distance: 56.1
click at [1362, 202] on p "[PERSON_NAME]" at bounding box center [1347, 205] width 72 height 12
copy p "Javier Alberto"
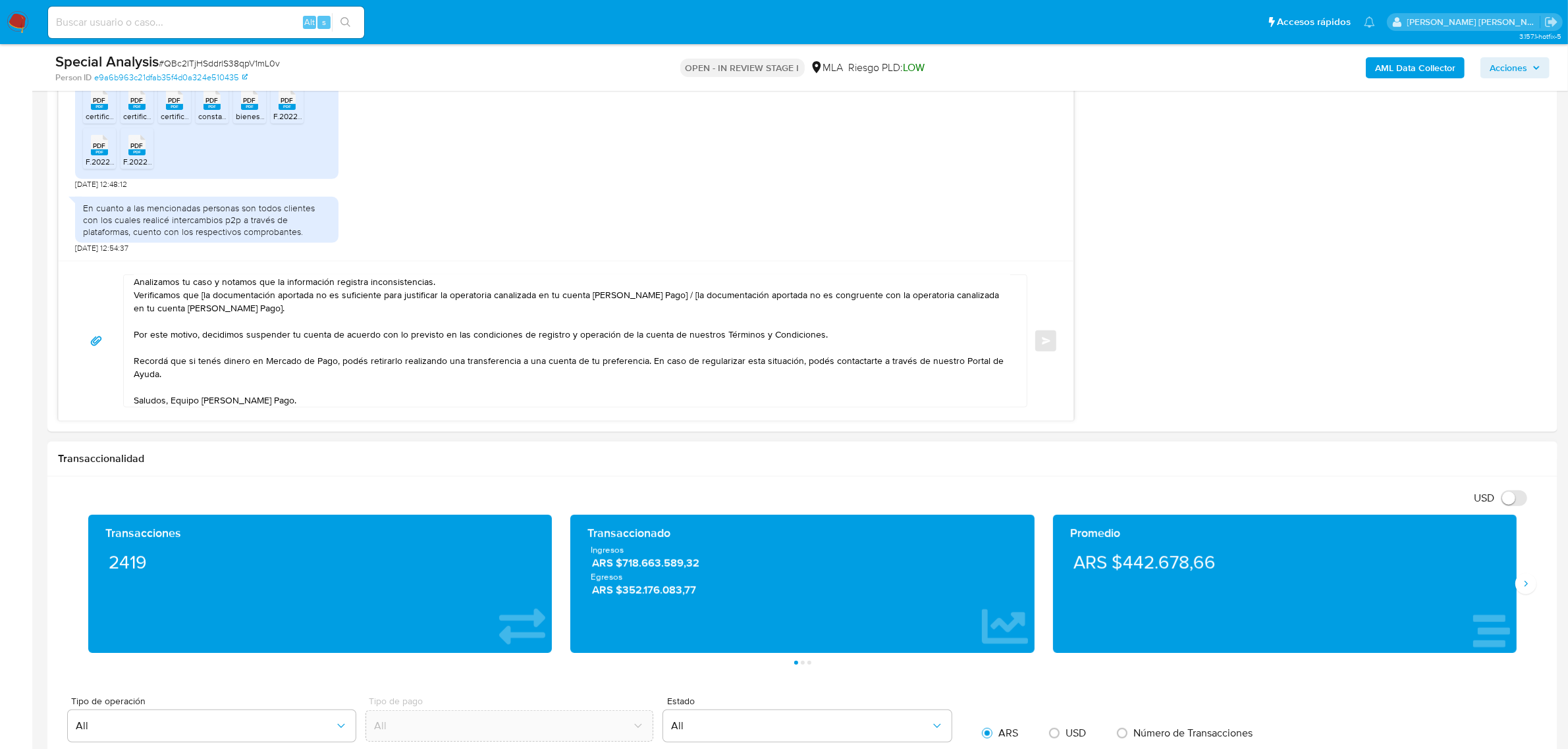
scroll to position [1070, 0]
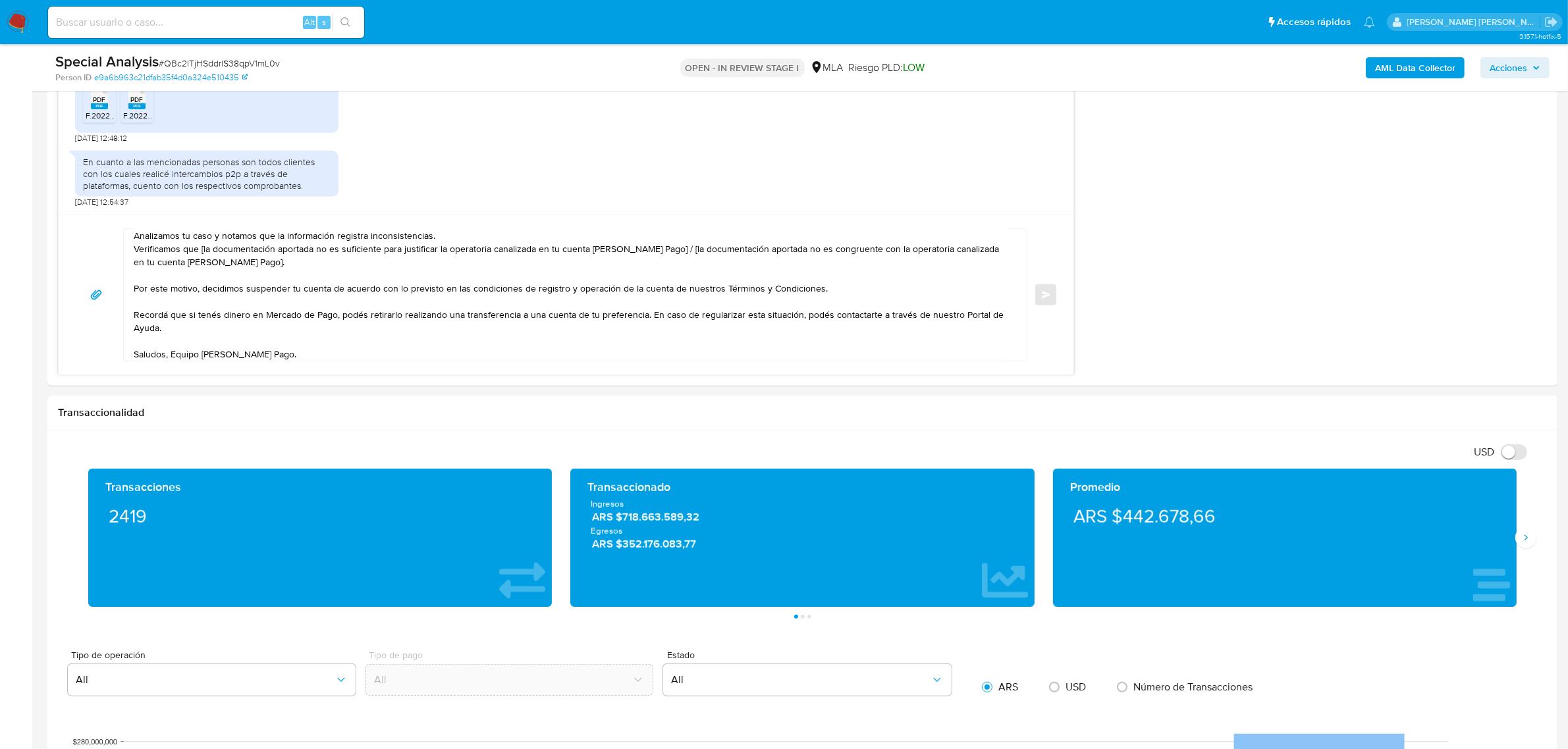
click at [201, 63] on span "# QBc2ITjHSddrlS38qpV1mL0v" at bounding box center [219, 63] width 121 height 13
copy span "QBc2ITjHSddrlS38qpV1mL0v"
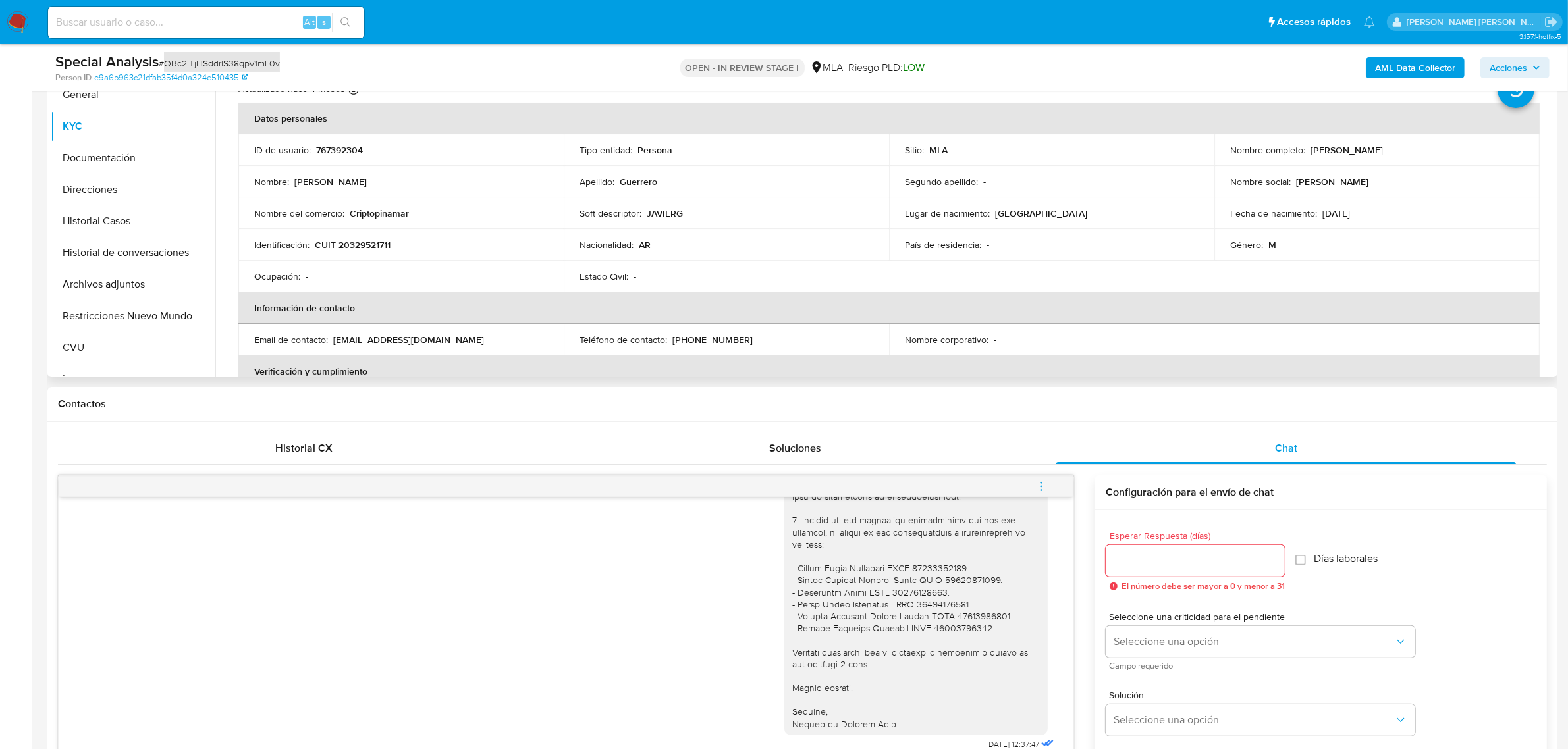
scroll to position [165, 0]
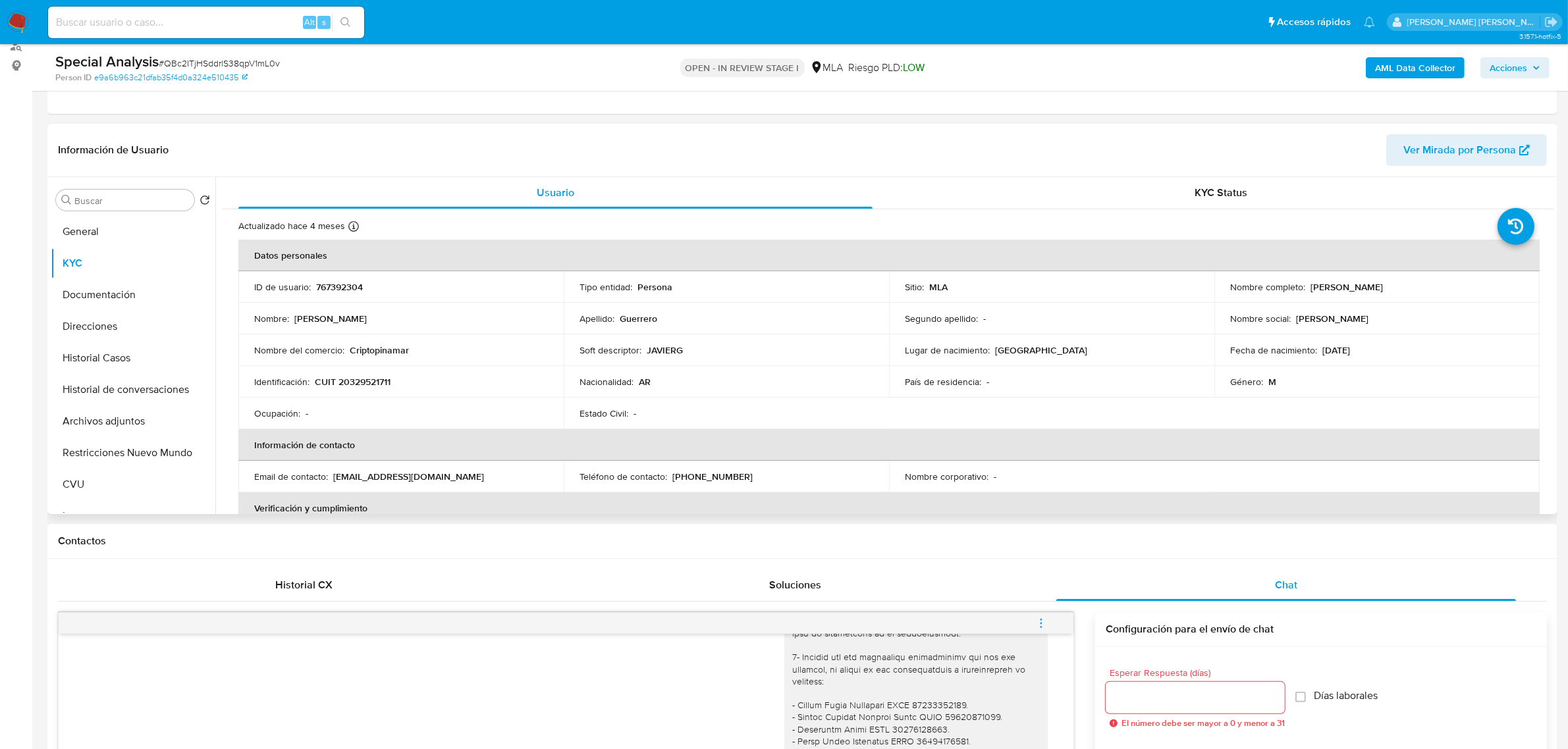
click at [1291, 303] on td "Nombre social : JAVIER" at bounding box center [1377, 319] width 325 height 31
drag, startPoint x: 1304, startPoint y: 285, endPoint x: 1365, endPoint y: 290, distance: 61.2
click at [1365, 290] on div "Nombre completo : Javier Alberto Guerrero" at bounding box center [1377, 287] width 294 height 12
copy div "Javier Alberto"
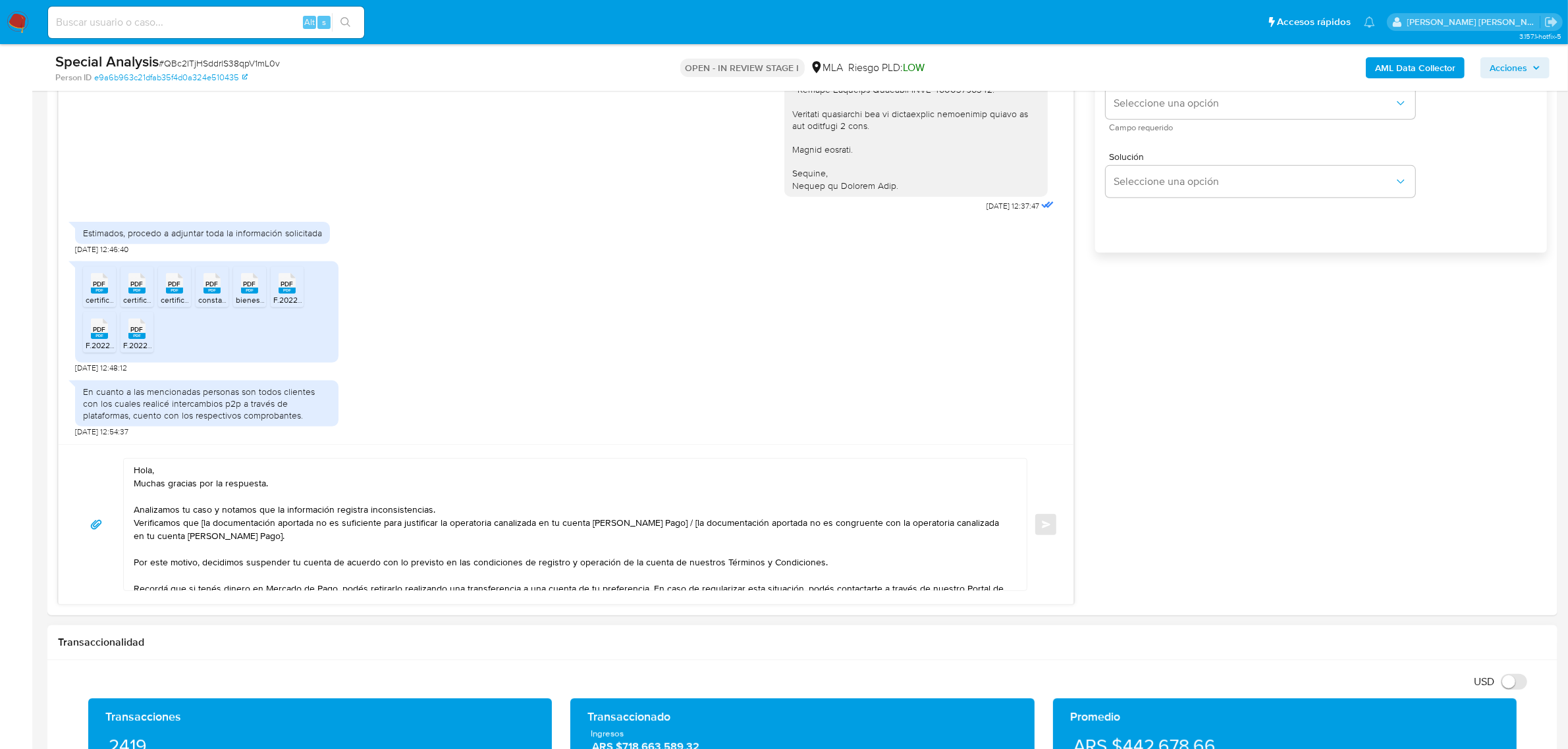
scroll to position [988, 0]
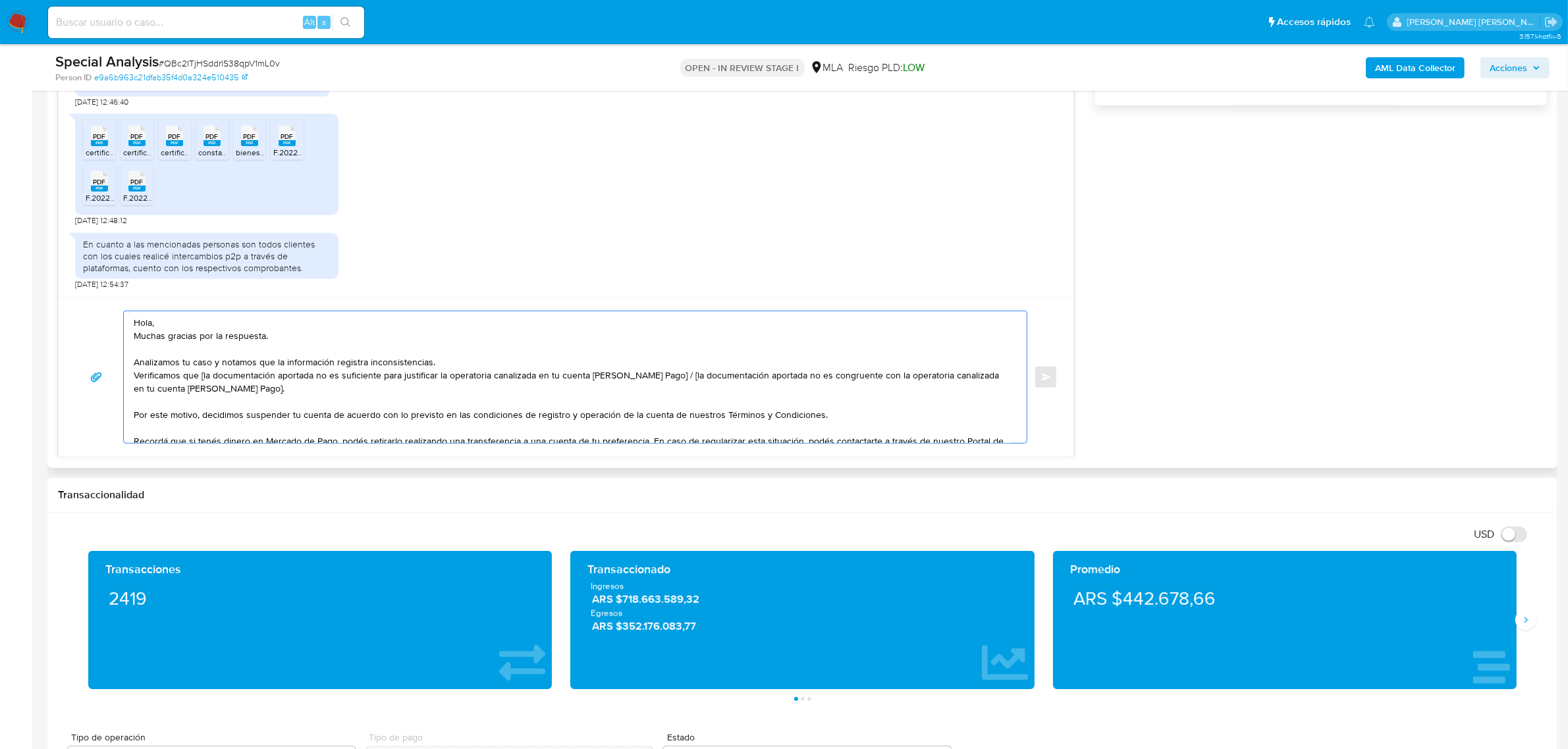
drag, startPoint x: 158, startPoint y: 326, endPoint x: 124, endPoint y: 329, distance: 34.1
click at [124, 329] on div "Hola, Muchas gracias por la respuesta. Analizamos tu caso y notamos que la info…" at bounding box center [572, 377] width 897 height 132
paste textarea "Javier Alberto"
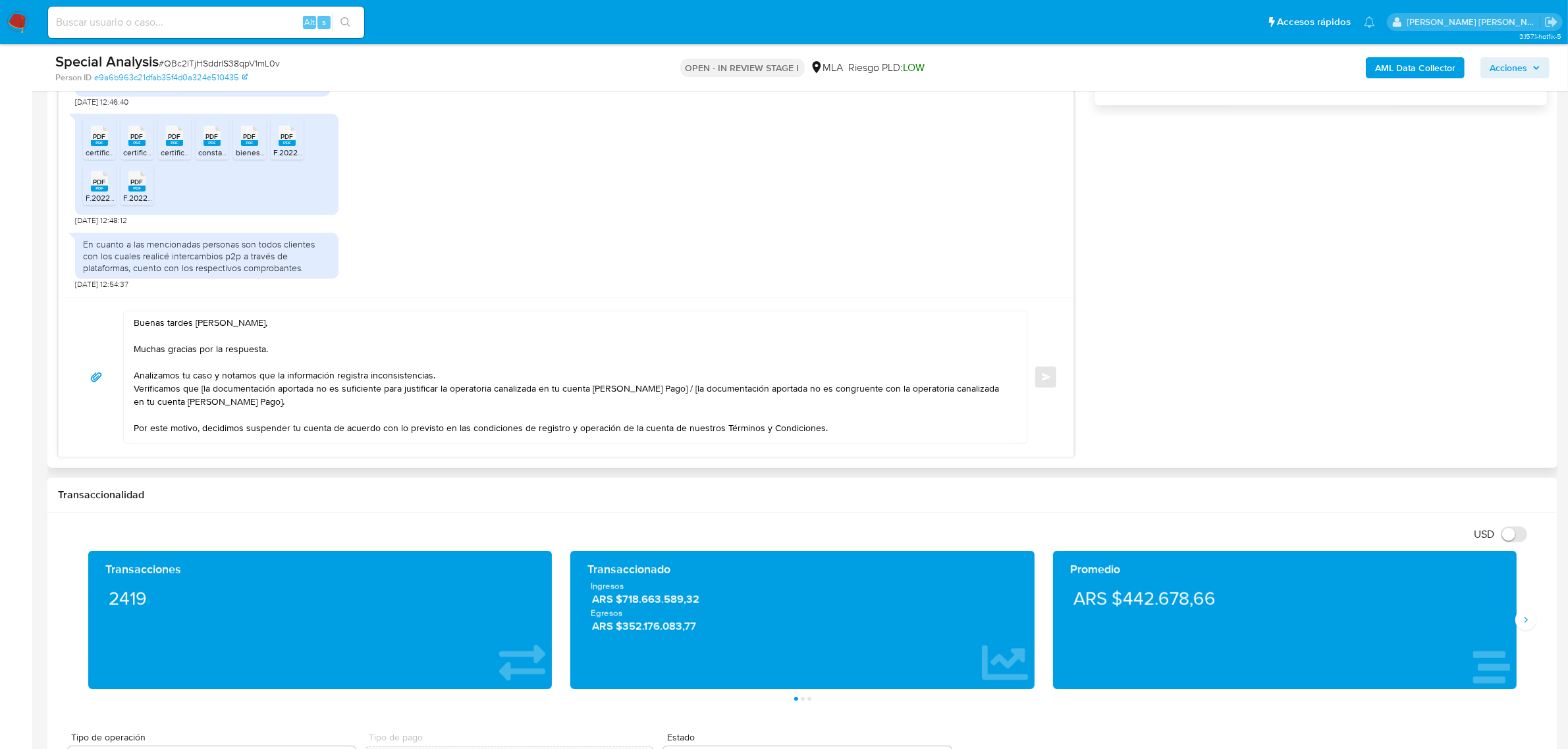
click at [265, 349] on textarea "Buenas tardes Javier Alberto, Muchas gracias por la respuesta. Analizamos tu ca…" at bounding box center [572, 377] width 877 height 132
click at [248, 350] on textarea "Buenas tardes Javier Alberto, Muchas gracias por la respuesta. Analizamos tu ca…" at bounding box center [572, 377] width 877 height 132
click at [247, 352] on textarea "Buenas tardes Javier Alberto, Muchas gracias por la informacion y documentacion…" at bounding box center [572, 377] width 877 height 132
click at [295, 373] on textarea "Buenas tardes Javier Alberto, Muchas gracias por la información y documentación…" at bounding box center [572, 377] width 877 height 132
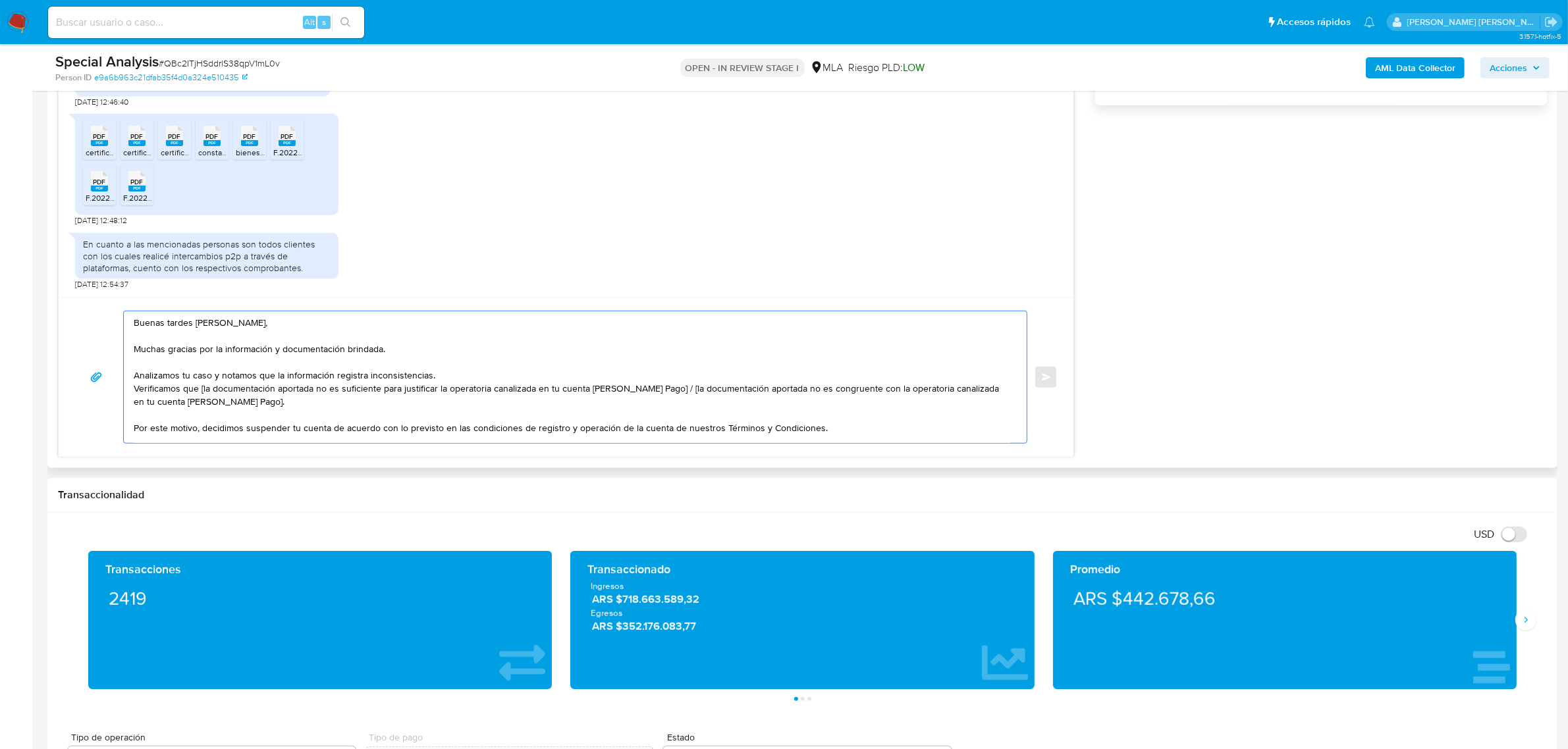
click at [295, 373] on textarea "Buenas tardes Javier Alberto, Muchas gracias por la información y documentación…" at bounding box center [572, 377] width 877 height 132
click at [336, 383] on textarea "Buenas tardes Javier Alberto, Muchas gracias por la información y documentación…" at bounding box center [572, 377] width 877 height 132
click at [334, 370] on textarea "Buenas tardes Javier Alberto, Muchas gracias por la información y documentación…" at bounding box center [572, 377] width 877 height 132
click at [366, 375] on textarea "Buenas tardes Javier Alberto, Muchas gracias por la información y documentación…" at bounding box center [572, 377] width 877 height 132
drag, startPoint x: 857, startPoint y: 393, endPoint x: 502, endPoint y: 373, distance: 355.6
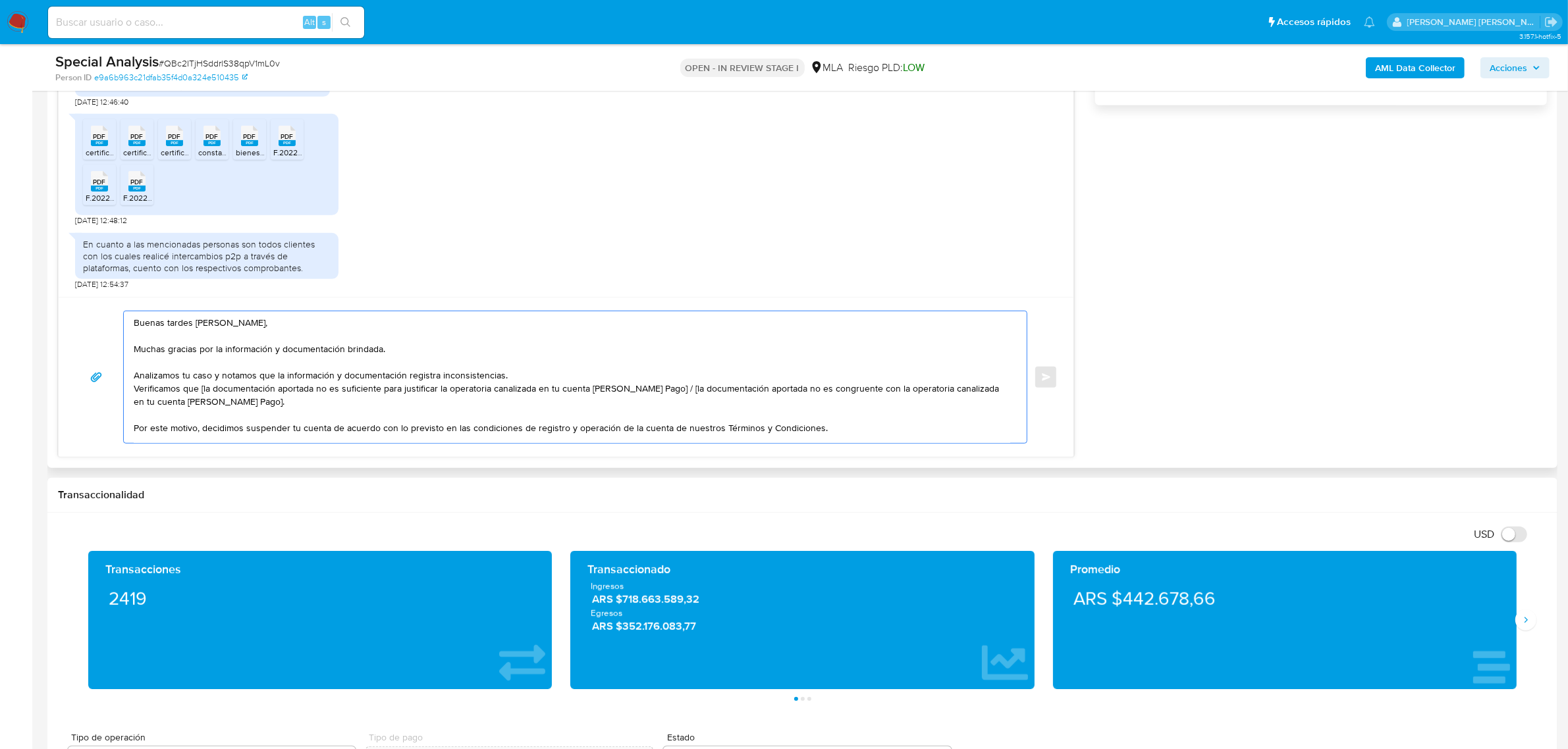
click at [502, 373] on textarea "Buenas tardes Javier Alberto, Muchas gracias por la información y documentación…" at bounding box center [572, 377] width 877 height 132
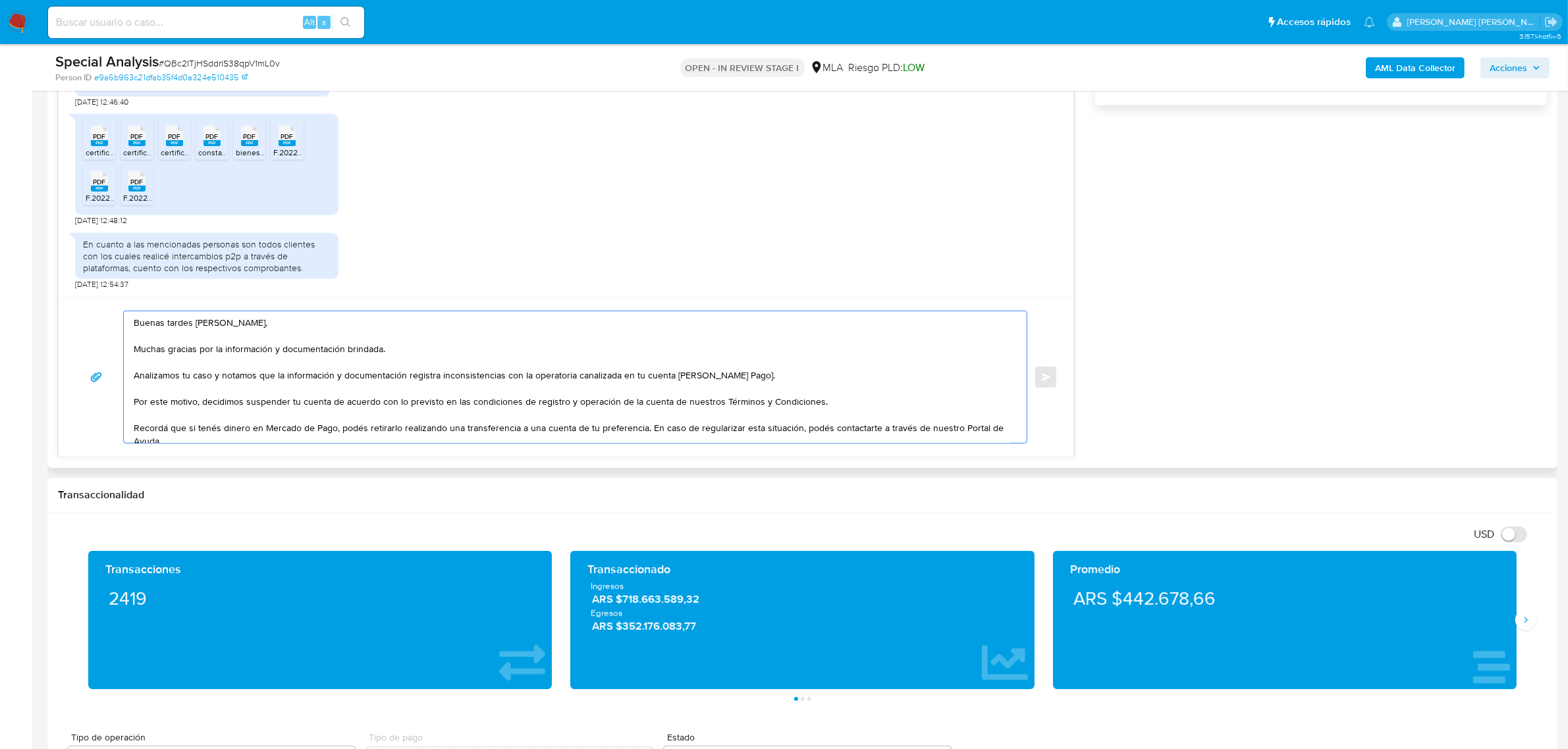
click at [577, 376] on textarea "Buenas tardes Javier Alberto, Muchas gracias por la información y documentación…" at bounding box center [572, 377] width 877 height 132
click at [574, 375] on textarea "Buenas tardes Javier Alberto, Muchas gracias por la información y documentación…" at bounding box center [572, 377] width 877 height 132
drag, startPoint x: 782, startPoint y: 382, endPoint x: 791, endPoint y: 379, distance: 9.5
click at [791, 379] on textarea "Buenas tardes Javier Alberto, Muchas gracias por la información y documentación…" at bounding box center [572, 377] width 877 height 132
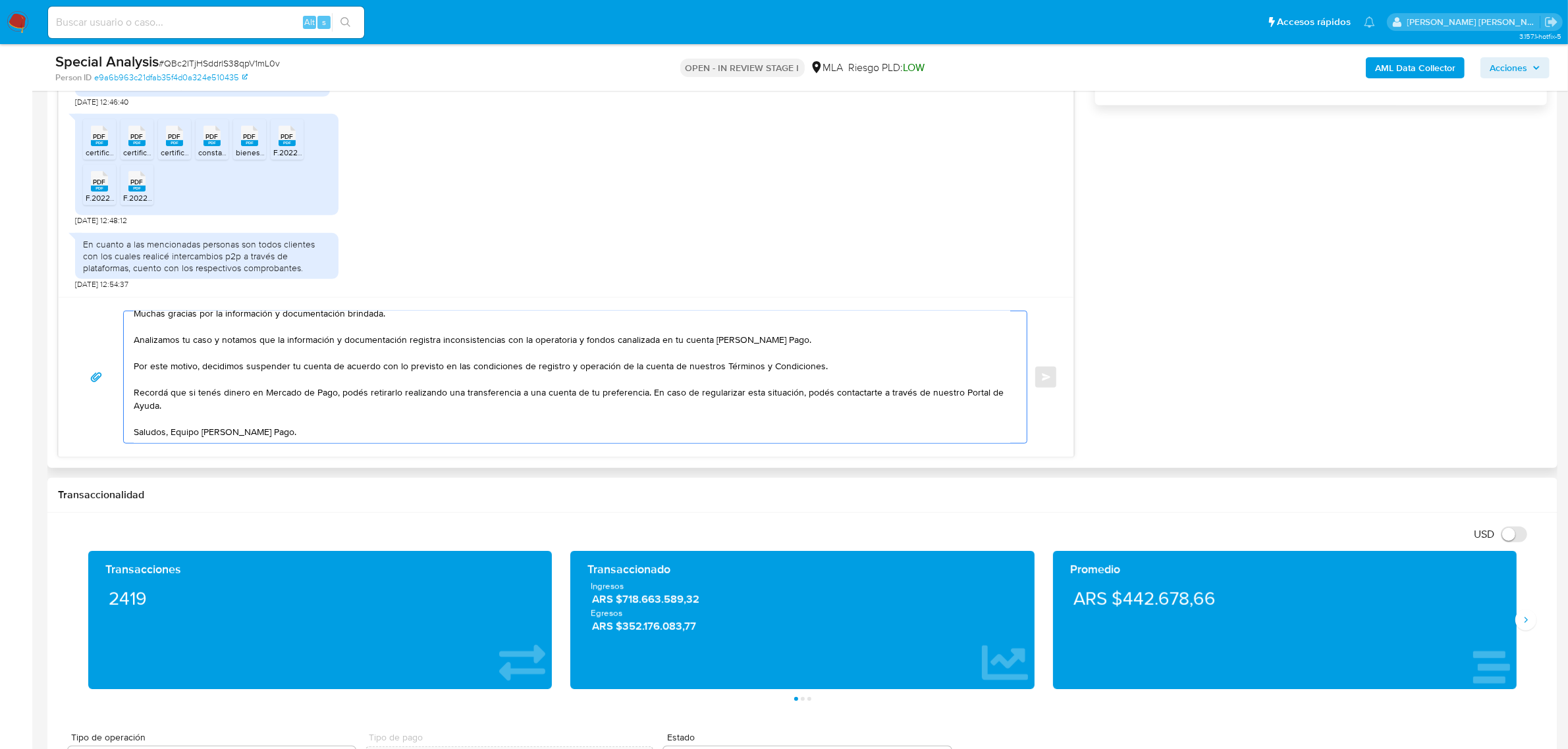
click at [646, 382] on textarea "Buenas tardes Javier Alberto, Muchas gracias por la información y documentación…" at bounding box center [572, 377] width 877 height 132
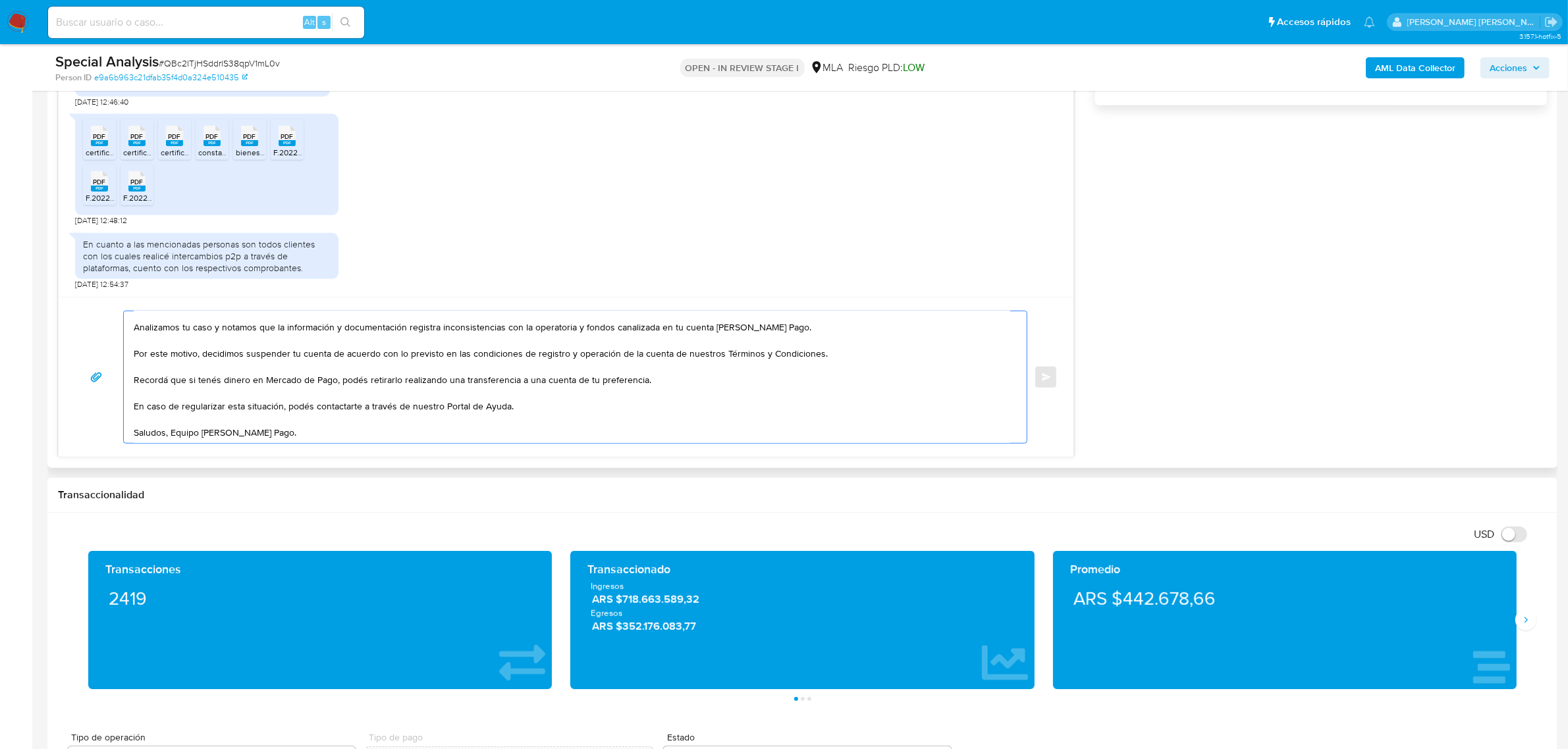
click at [173, 436] on textarea "Buenas tardes Javier Alberto, Muchas gracias por la información y documentación…" at bounding box center [572, 377] width 877 height 132
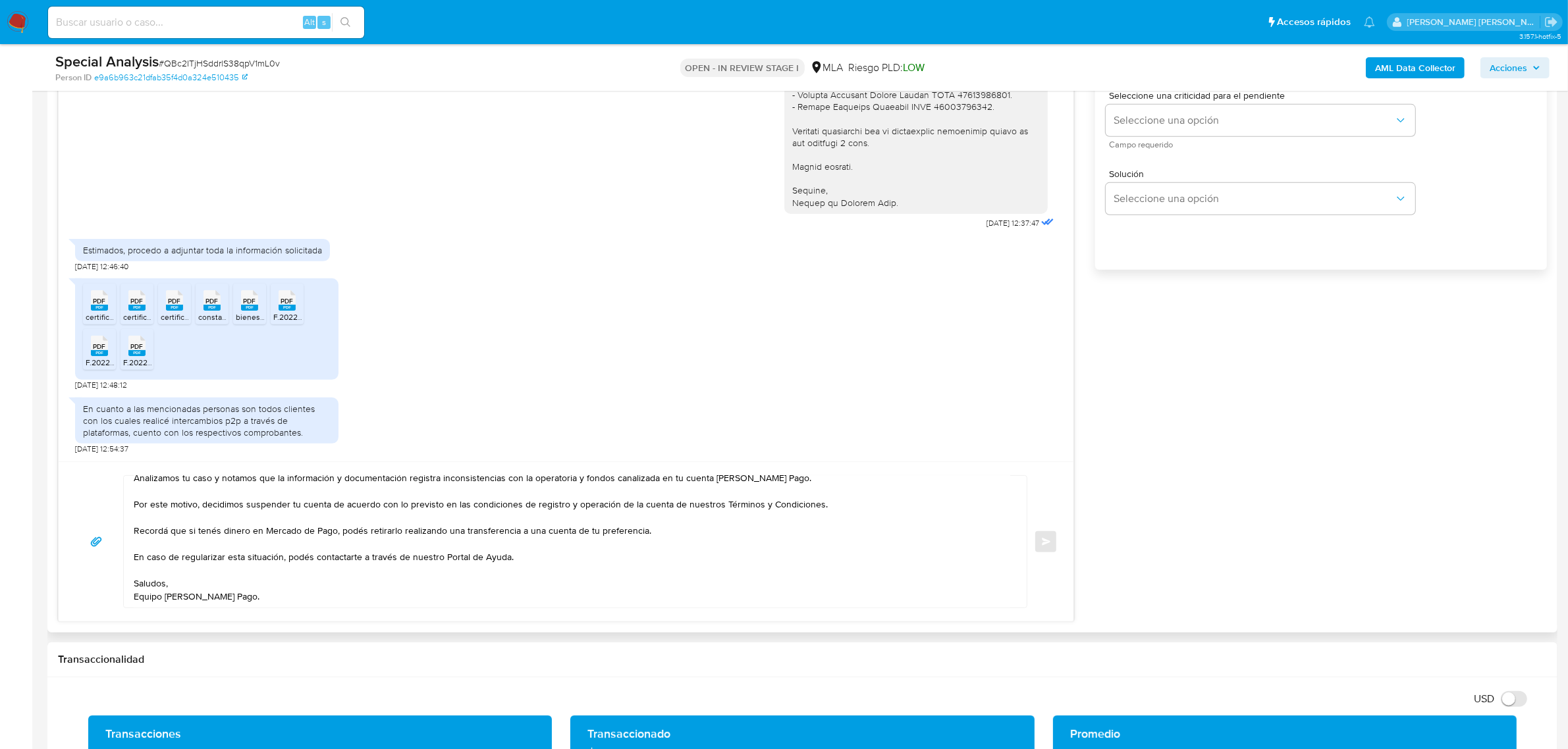
scroll to position [0, 0]
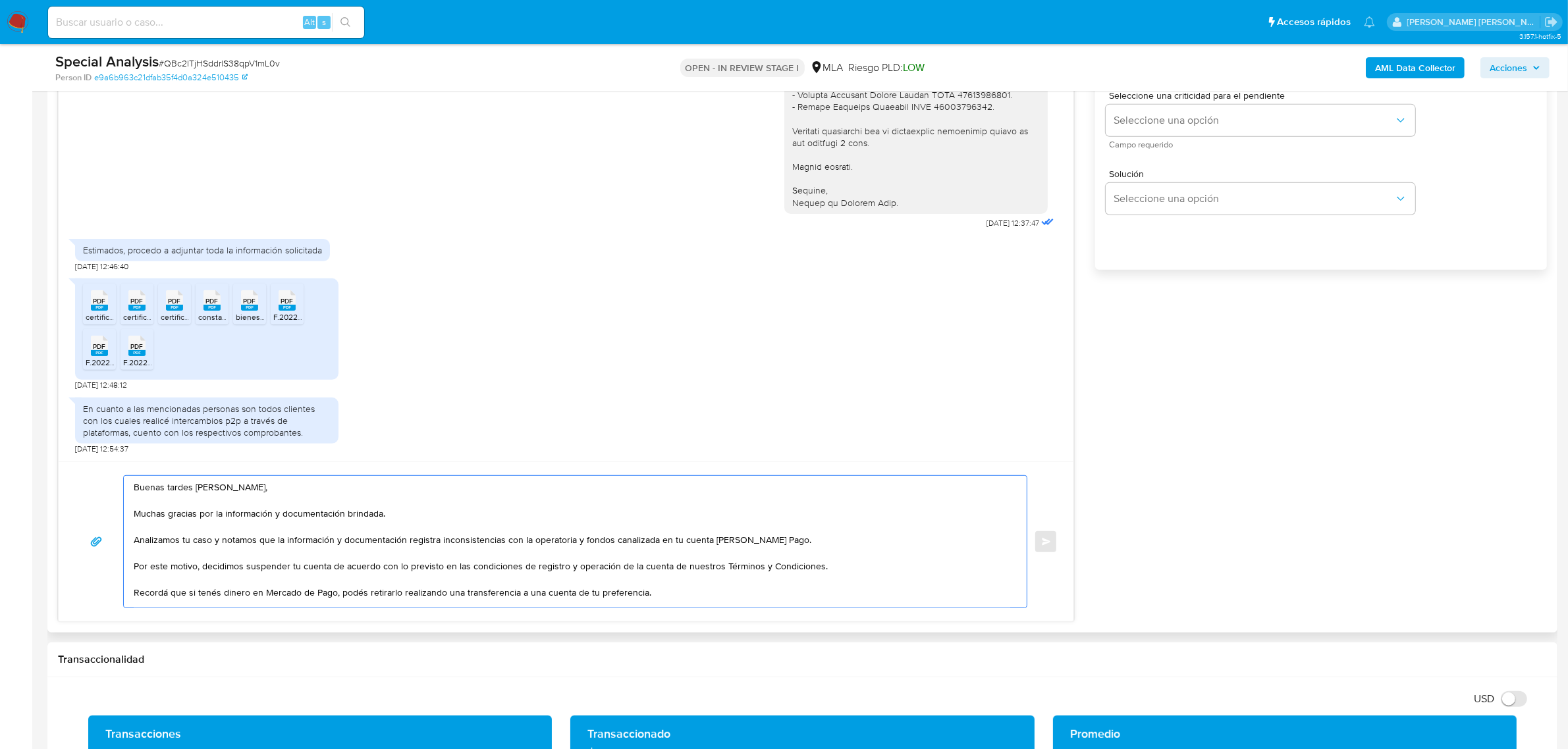
click at [222, 541] on textarea "Buenas tardes Javier Alberto, Muchas gracias por la información y documentación…" at bounding box center [572, 542] width 877 height 132
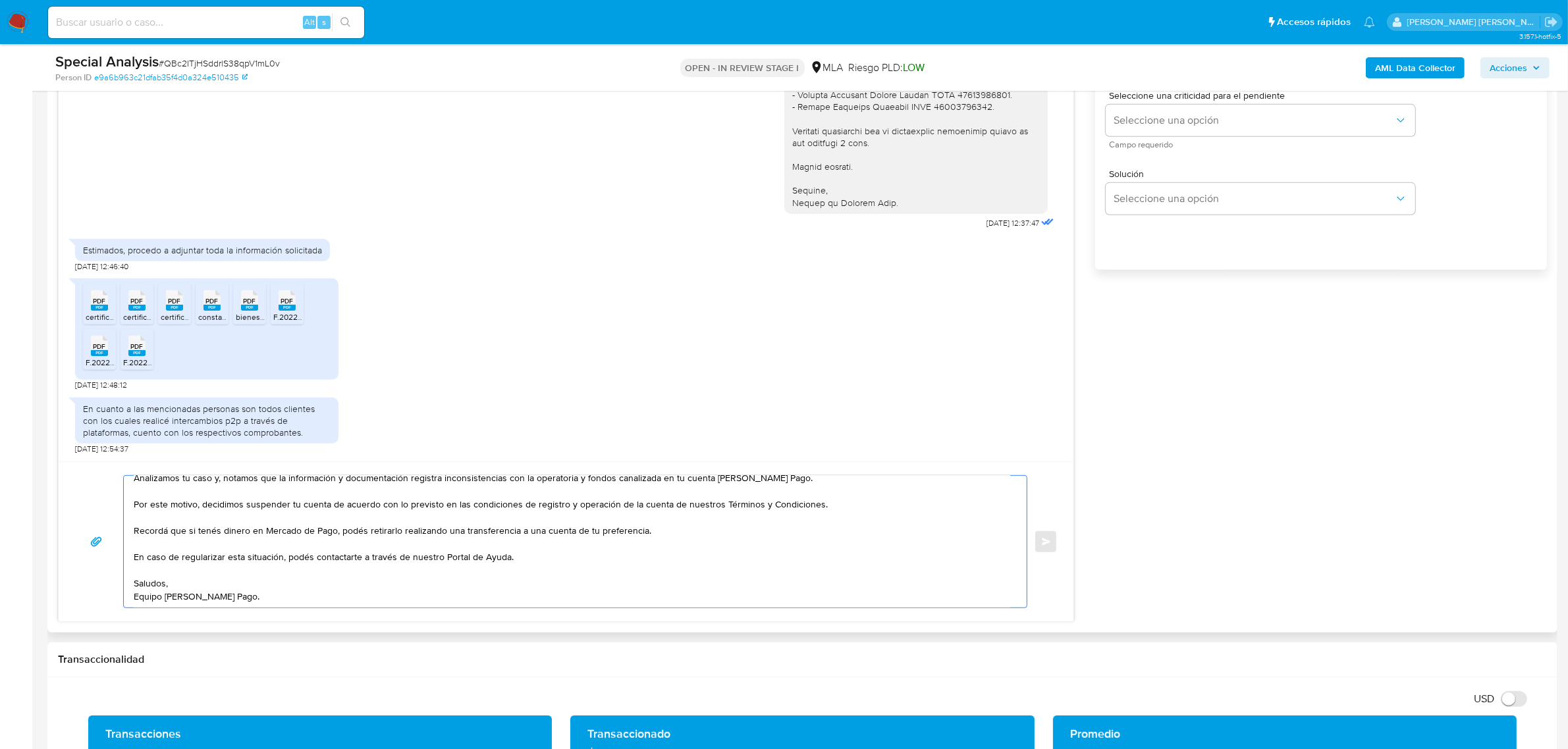
scroll to position [494, 0]
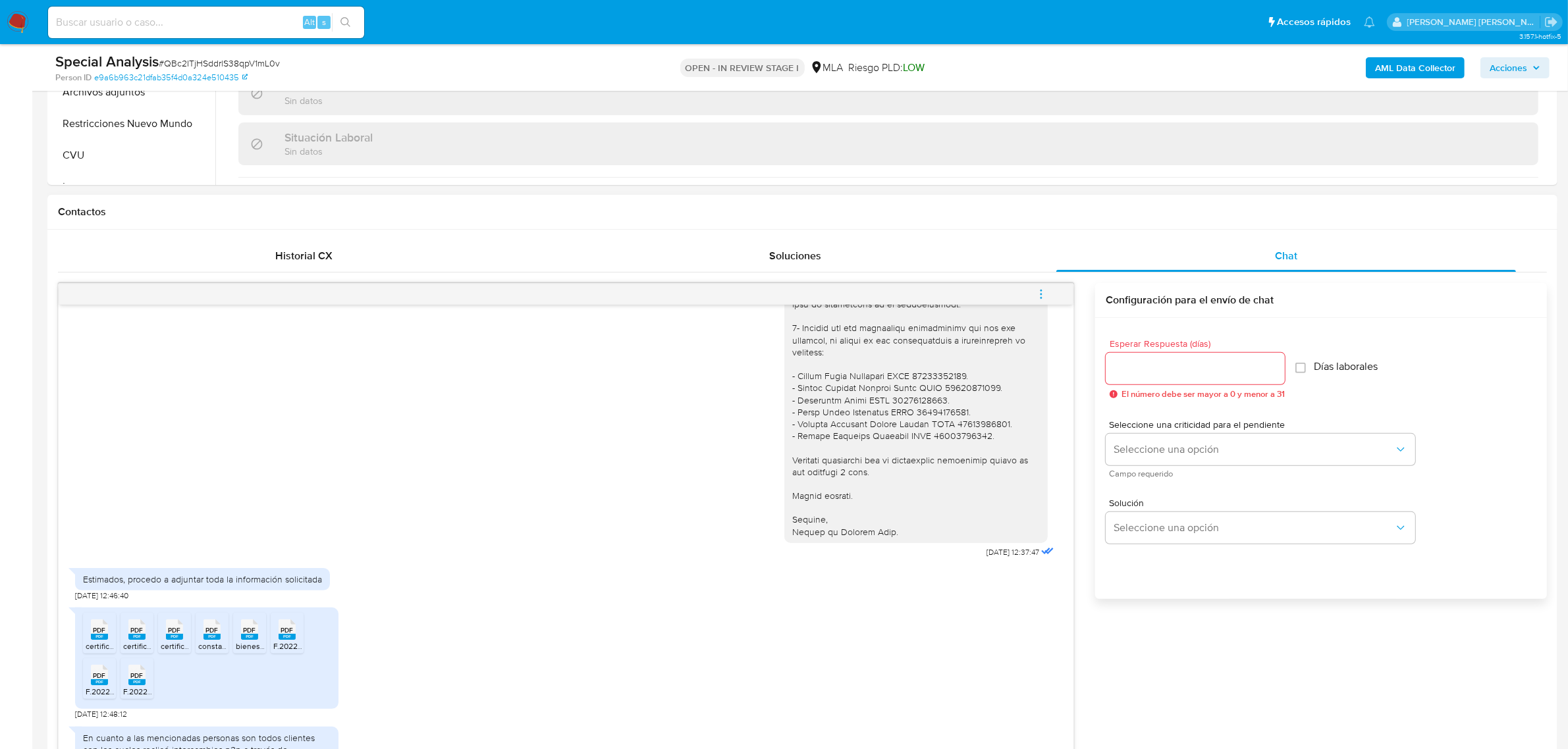
type textarea "Buenas tardes Javier Alberto, Muchas gracias por la información y documentación…"
click at [1202, 370] on input "Esperar Respuesta (días)" at bounding box center [1196, 368] width 180 height 17
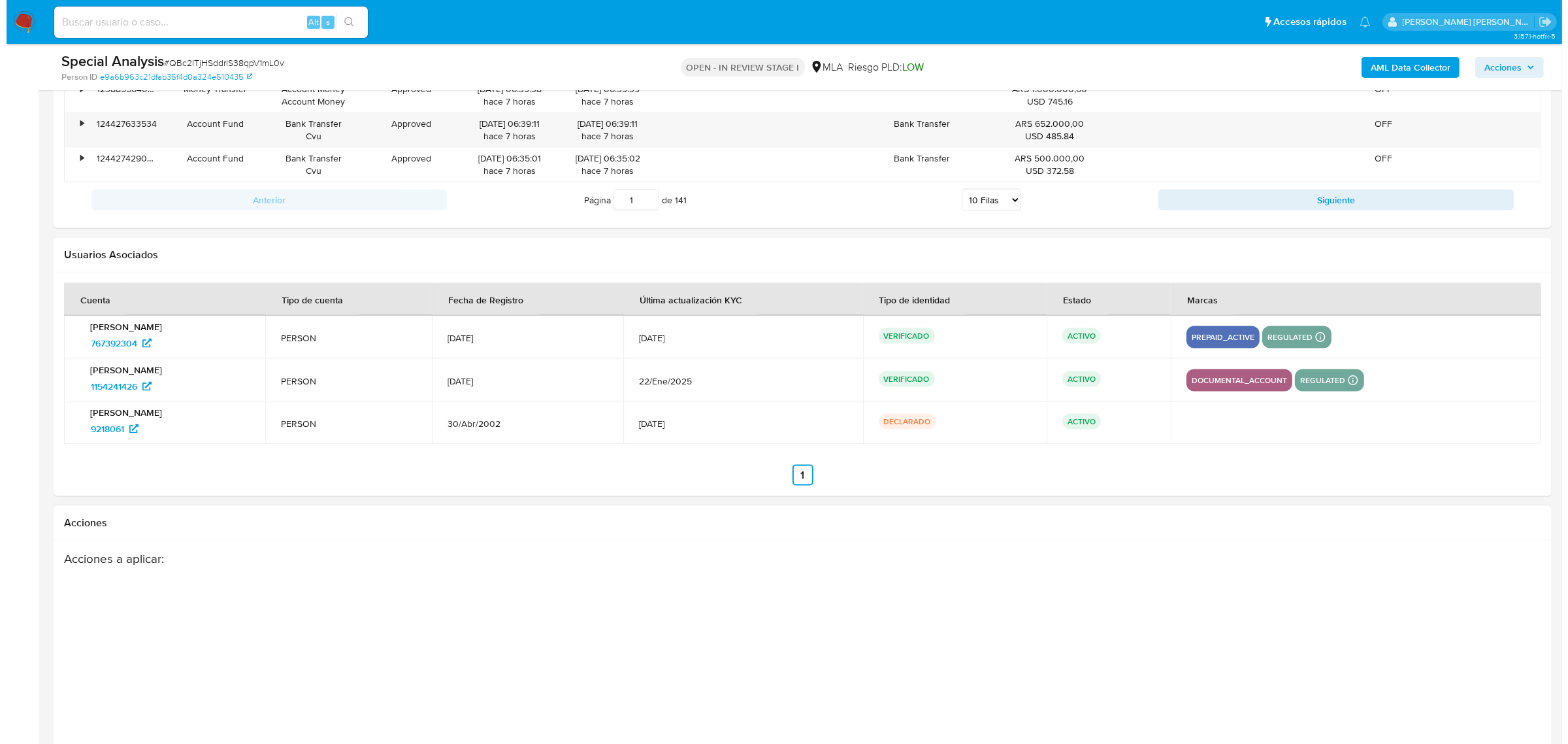
scroll to position [2418, 0]
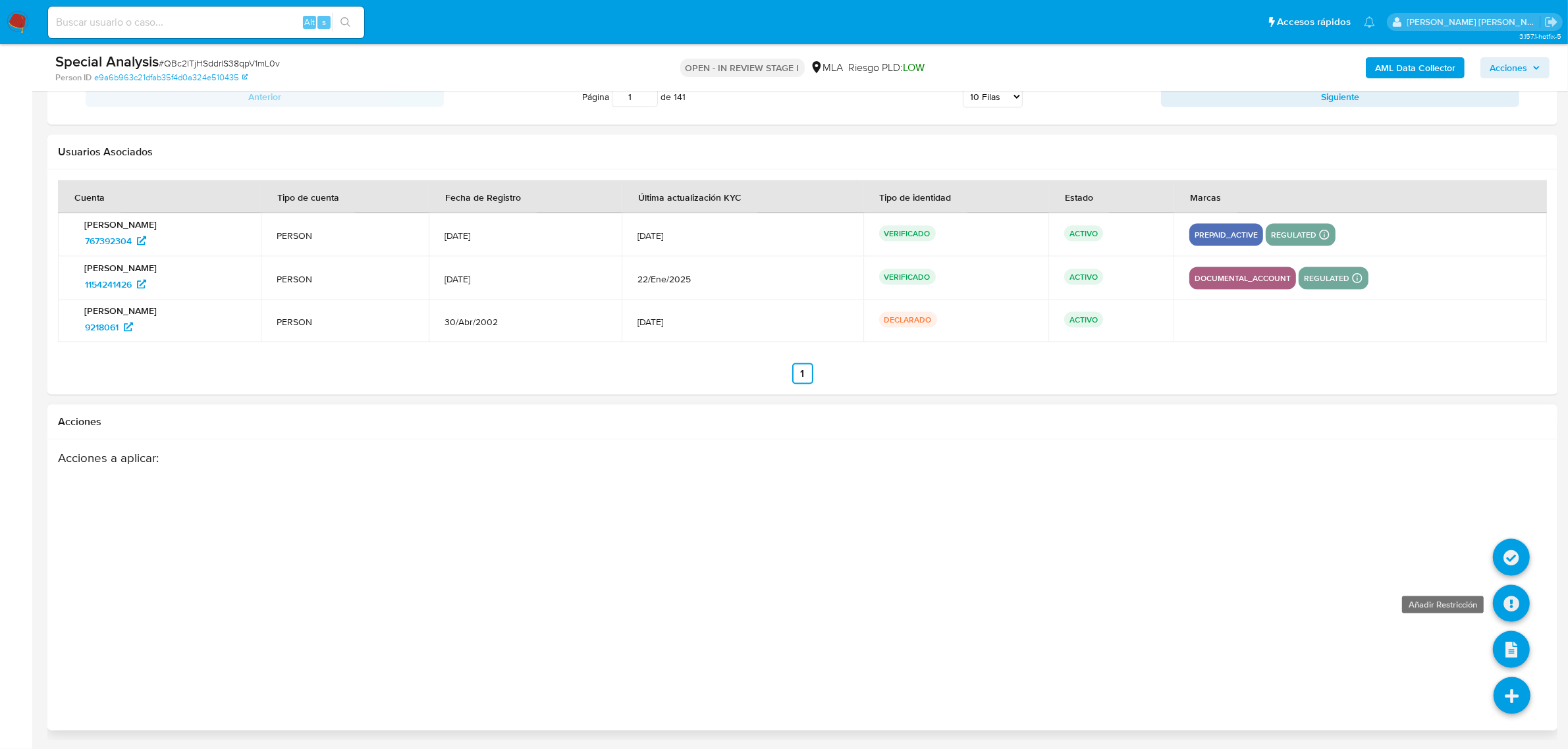
click at [1509, 607] on icon at bounding box center [1511, 603] width 37 height 37
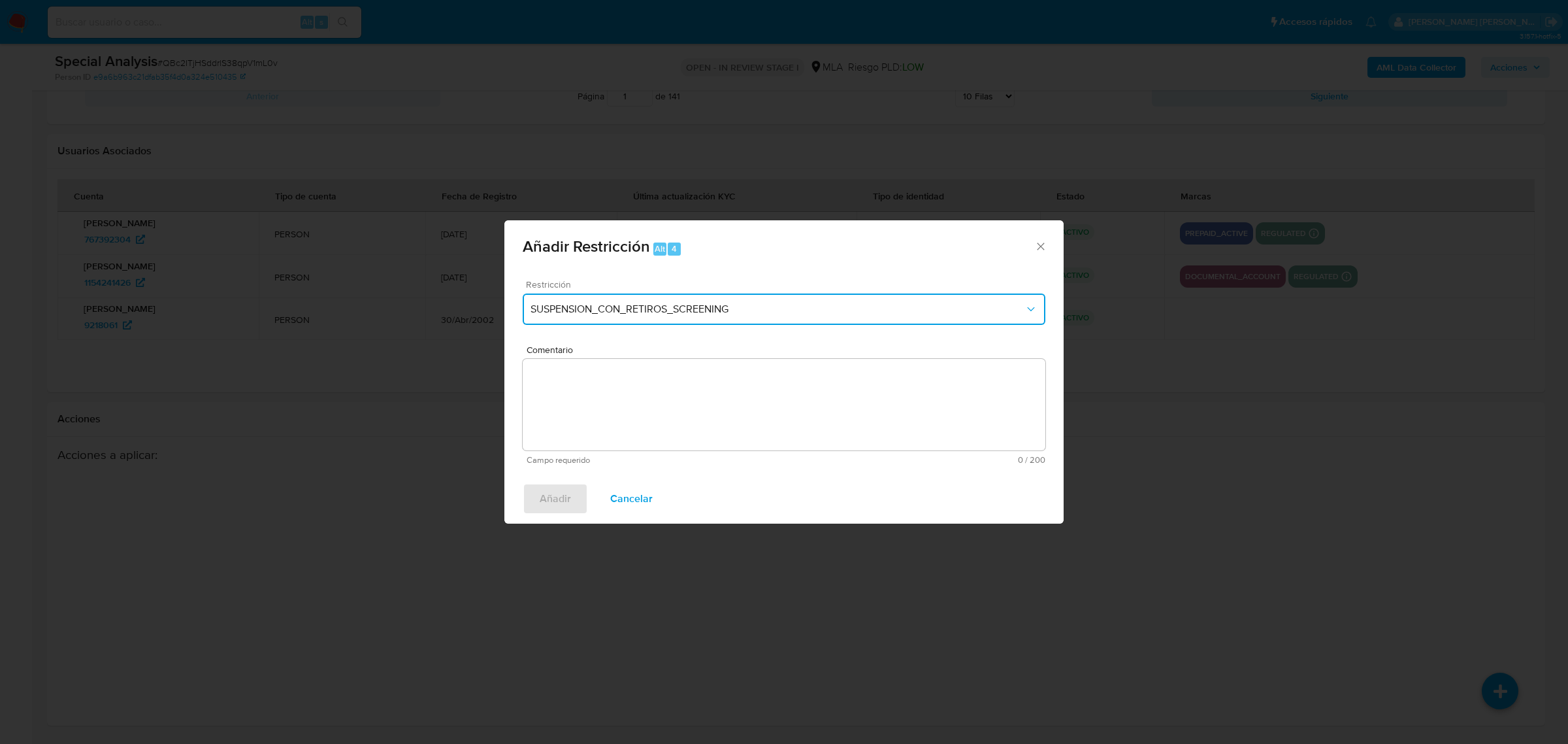
click at [857, 314] on span "SUSPENSION_CON_RETIROS_SCREENING" at bounding box center [777, 309] width 494 height 13
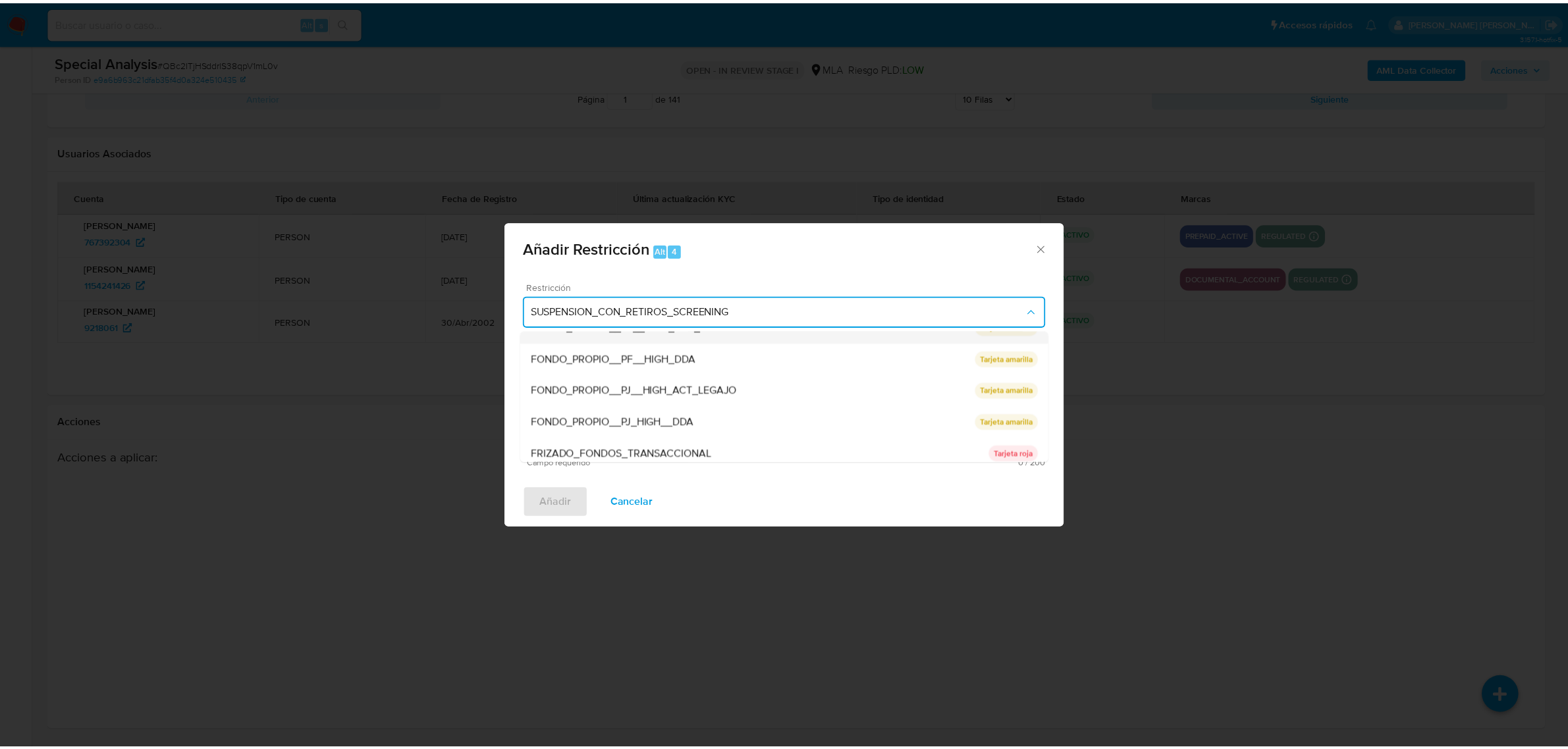
scroll to position [247, 0]
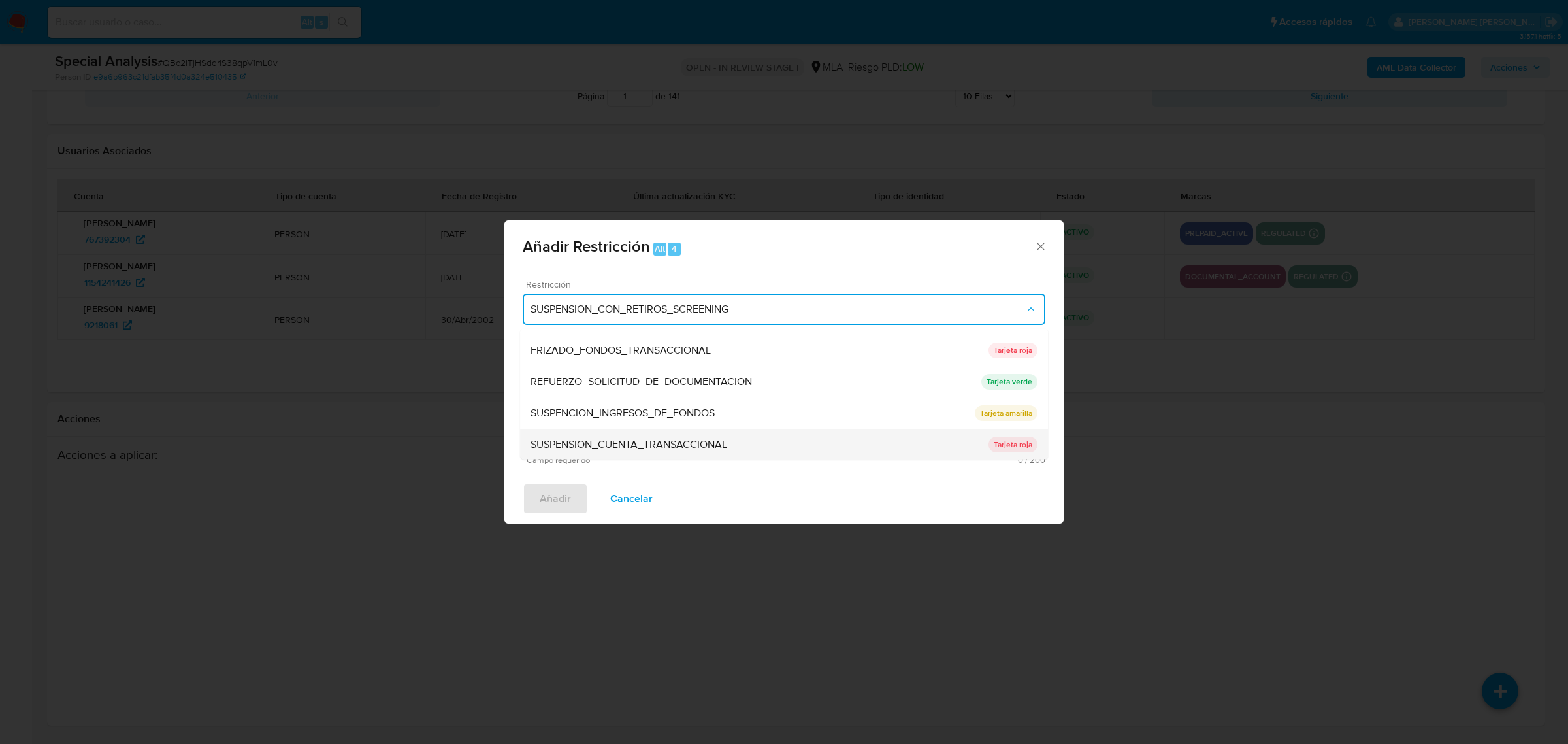
click at [646, 435] on div "SUSPENSION_CUENTA_TRANSACCIONAL" at bounding box center [759, 444] width 458 height 31
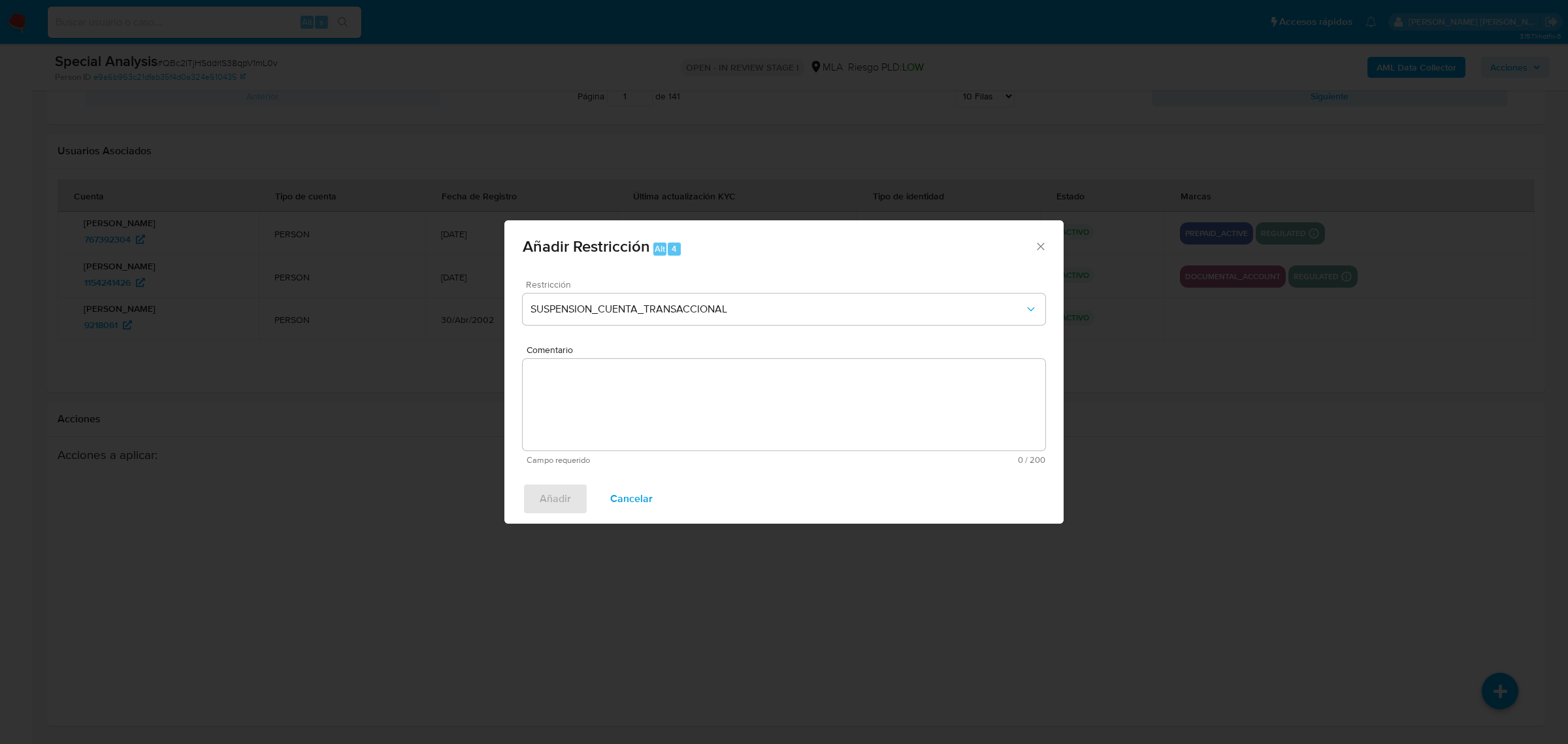
click at [646, 423] on textarea "Comentario" at bounding box center [784, 405] width 523 height 92
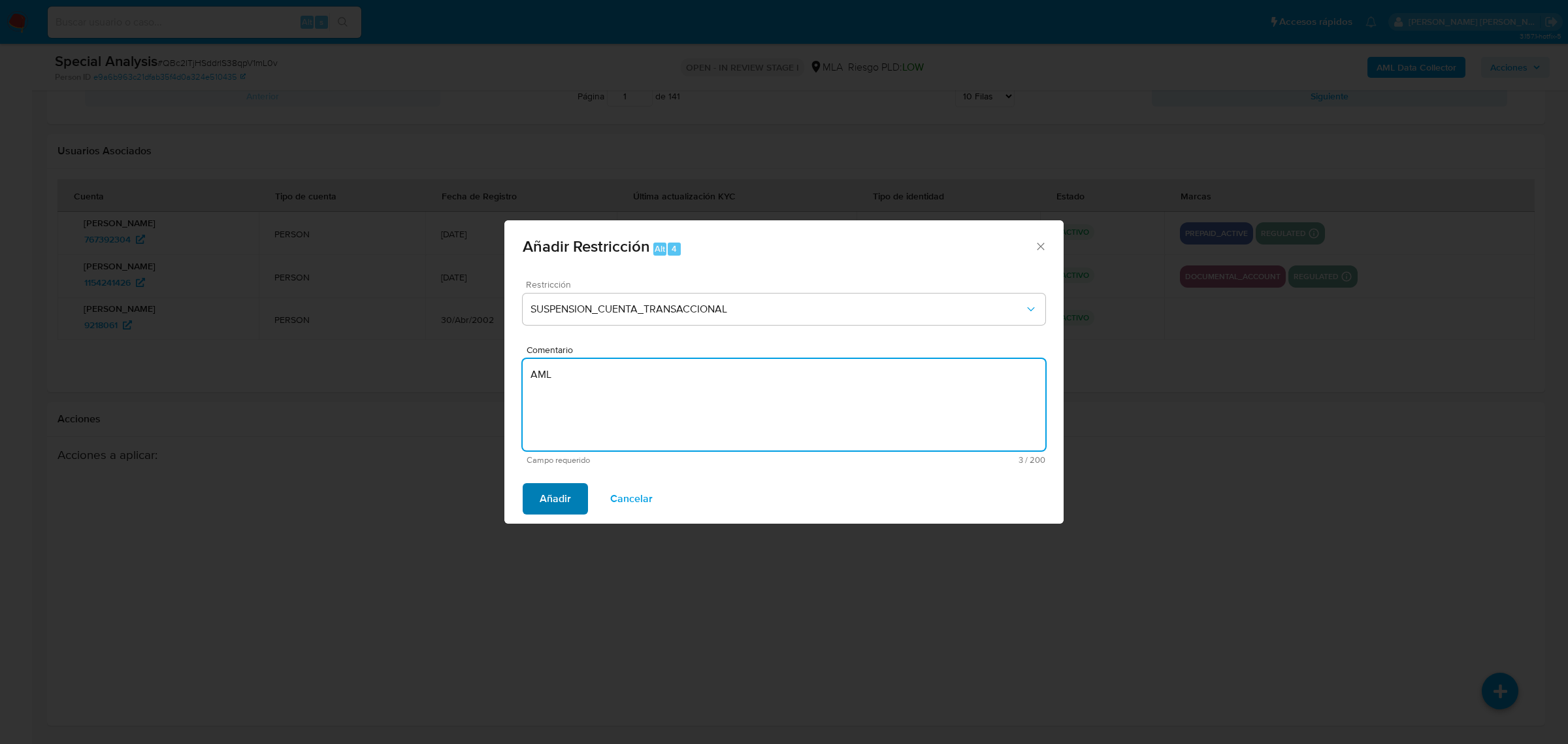
type textarea "AML"
click at [567, 504] on span "Añadir" at bounding box center [556, 499] width 31 height 29
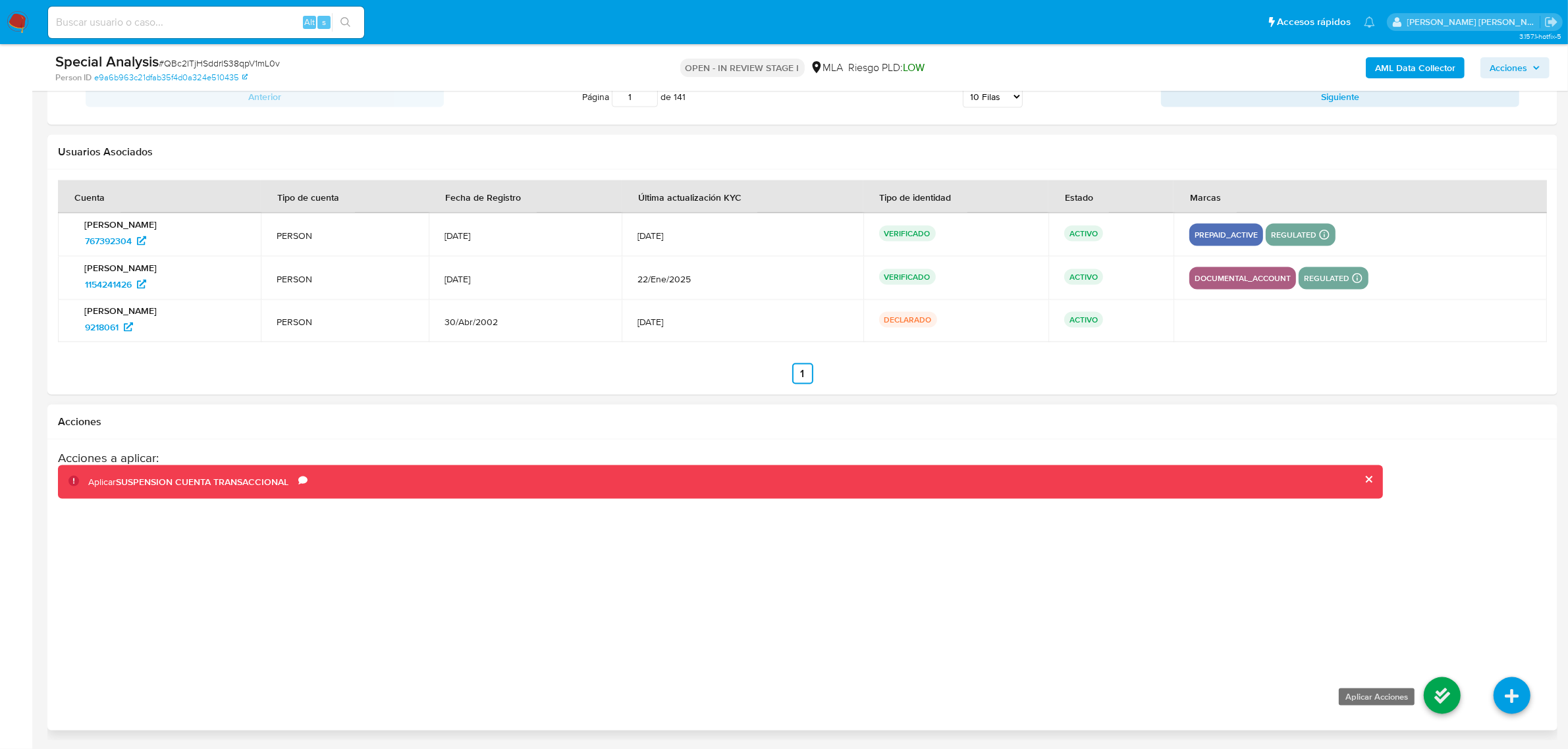
click at [1431, 693] on icon at bounding box center [1442, 696] width 37 height 37
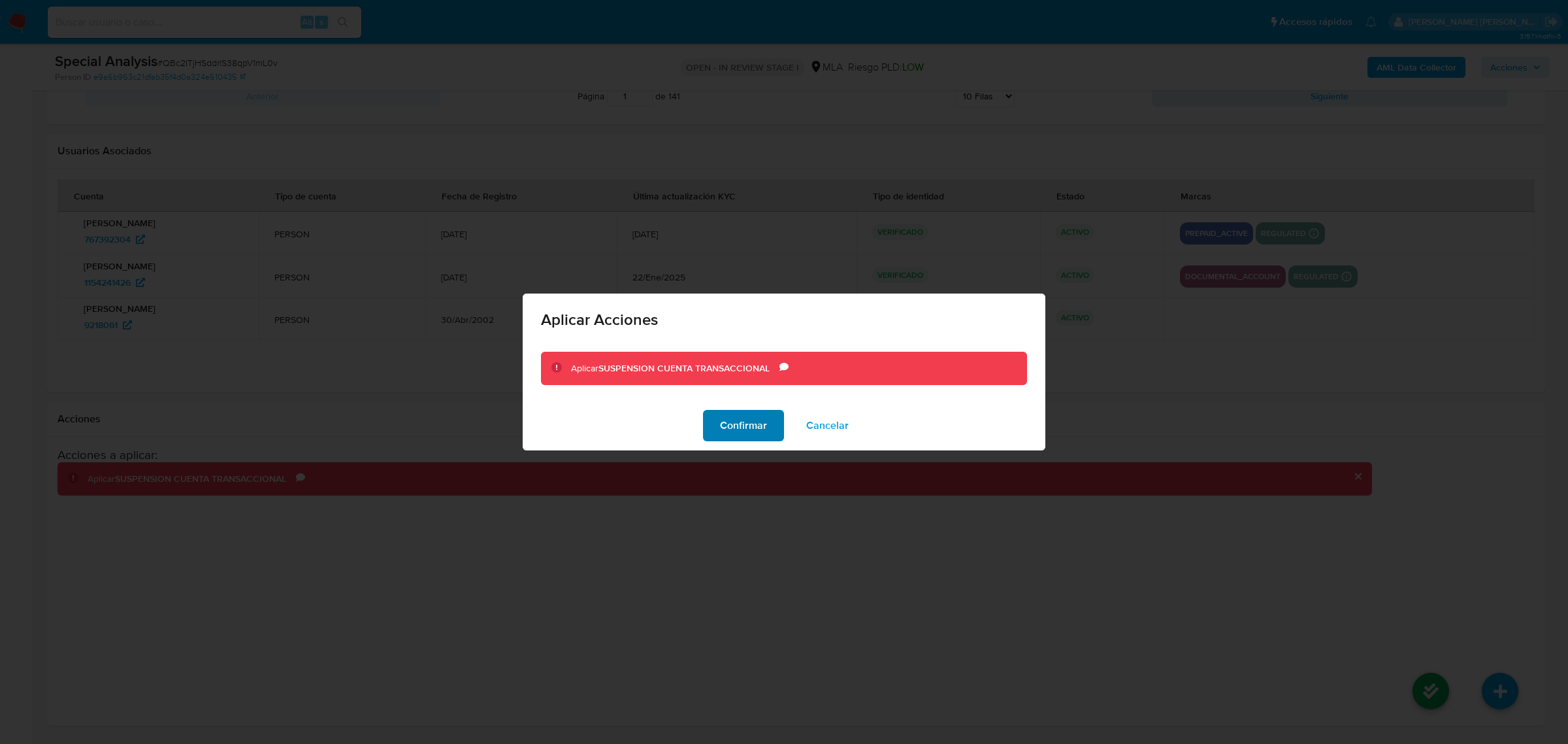
click at [749, 417] on span "Confirmar" at bounding box center [744, 425] width 47 height 29
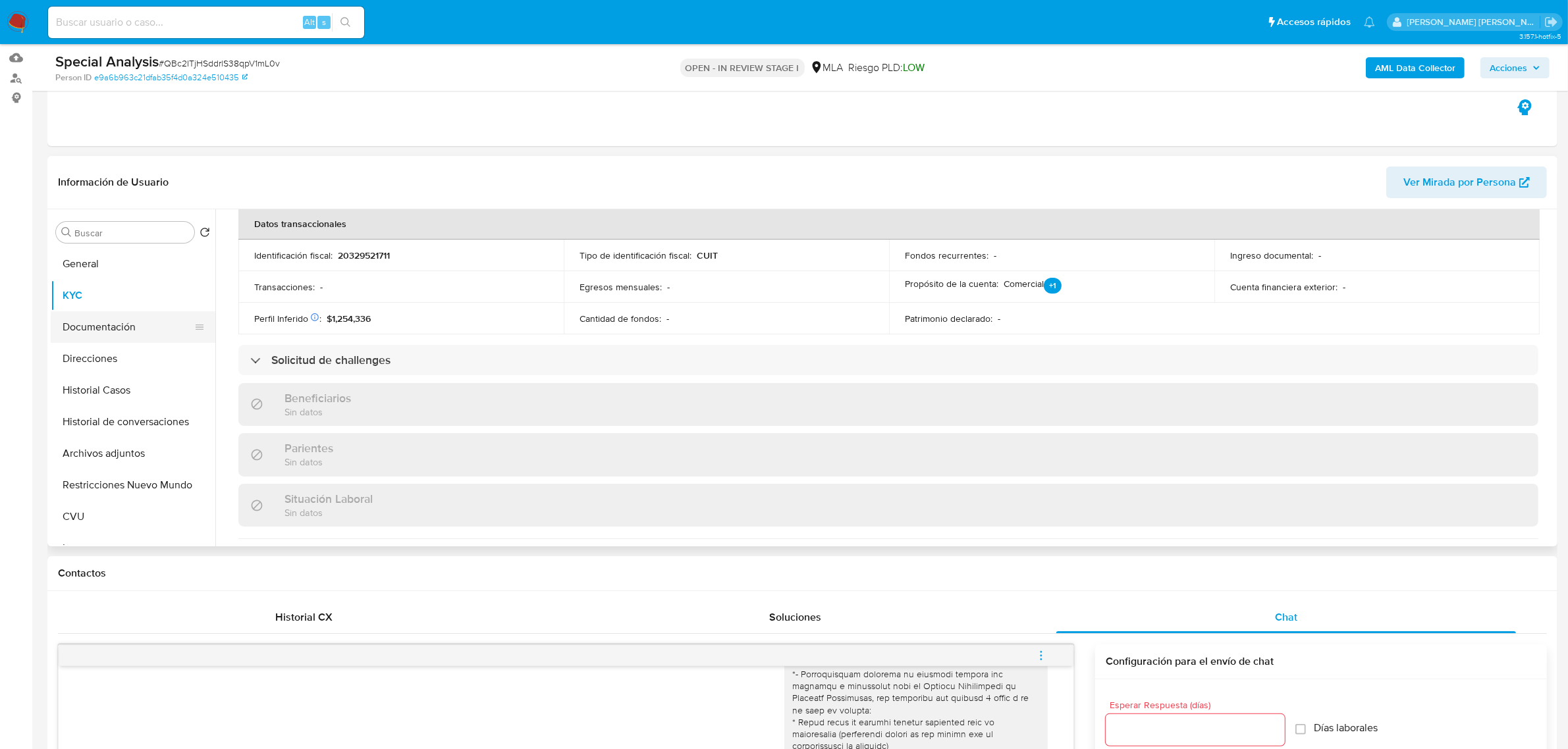
scroll to position [130, 0]
click at [100, 482] on button "Restricciones Nuevo Mundo" at bounding box center [128, 487] width 154 height 31
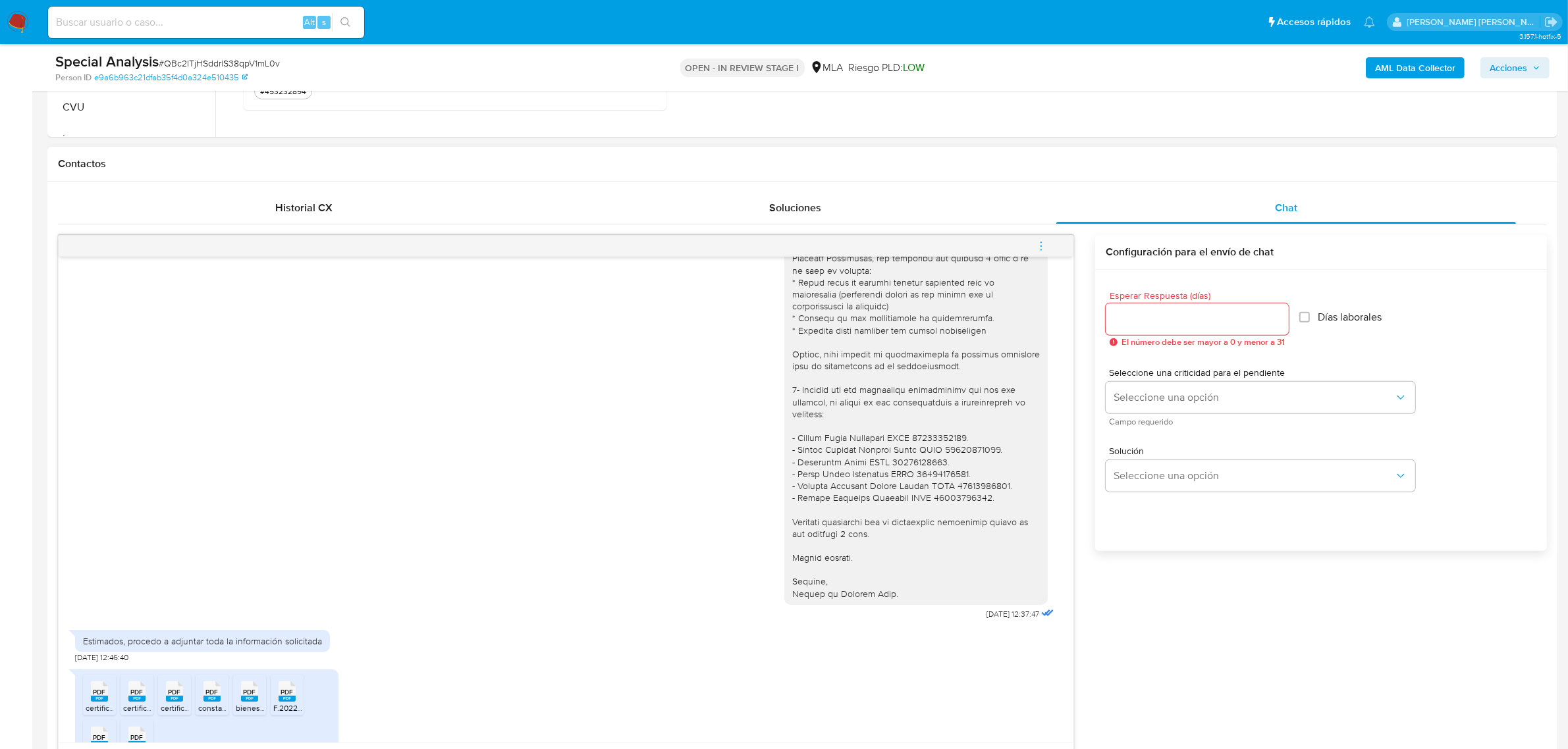
scroll to position [449, 0]
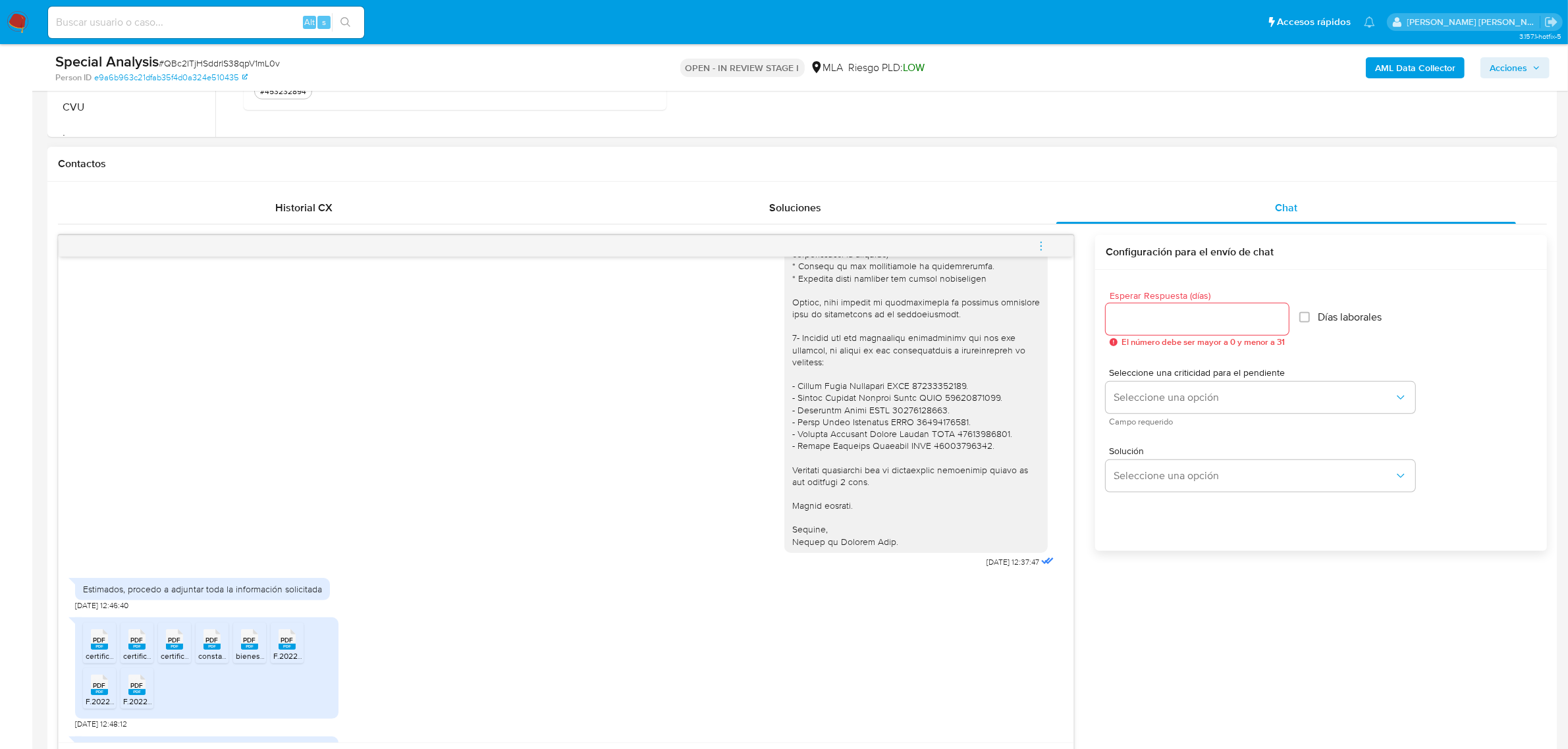
click at [1117, 328] on div at bounding box center [1197, 319] width 183 height 31
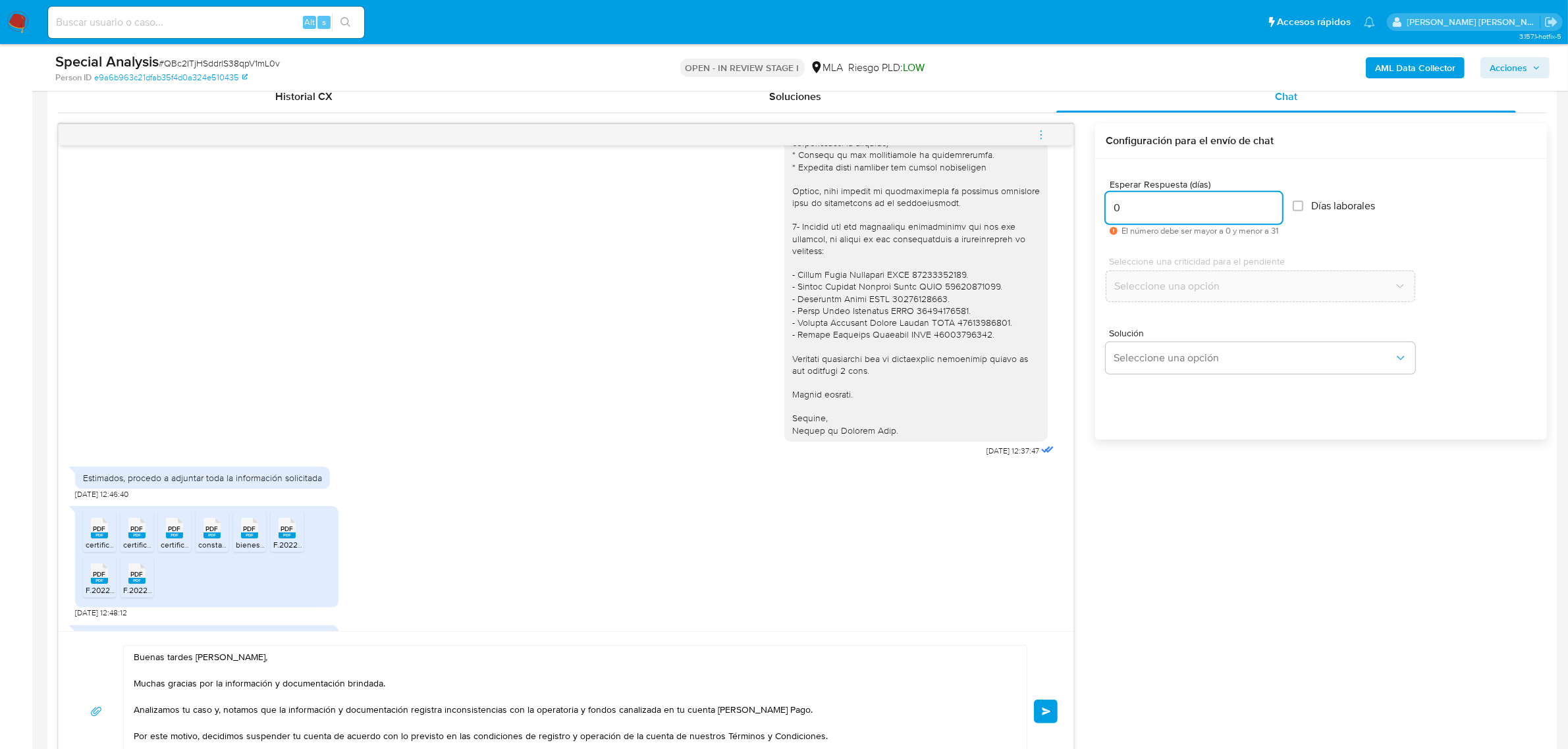
scroll to position [789, 0]
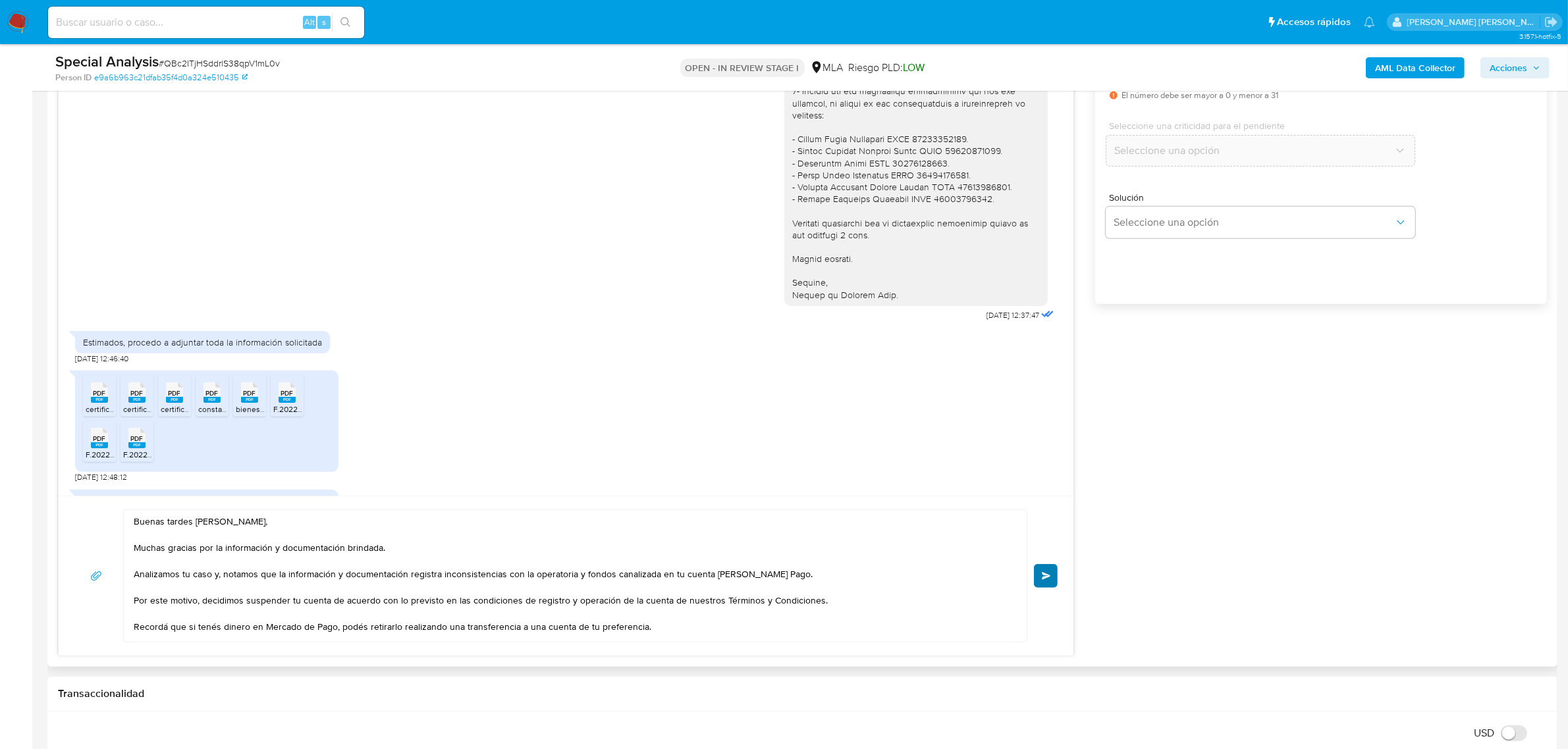
type input "0"
click at [1048, 573] on span "Enviar" at bounding box center [1046, 576] width 9 height 8
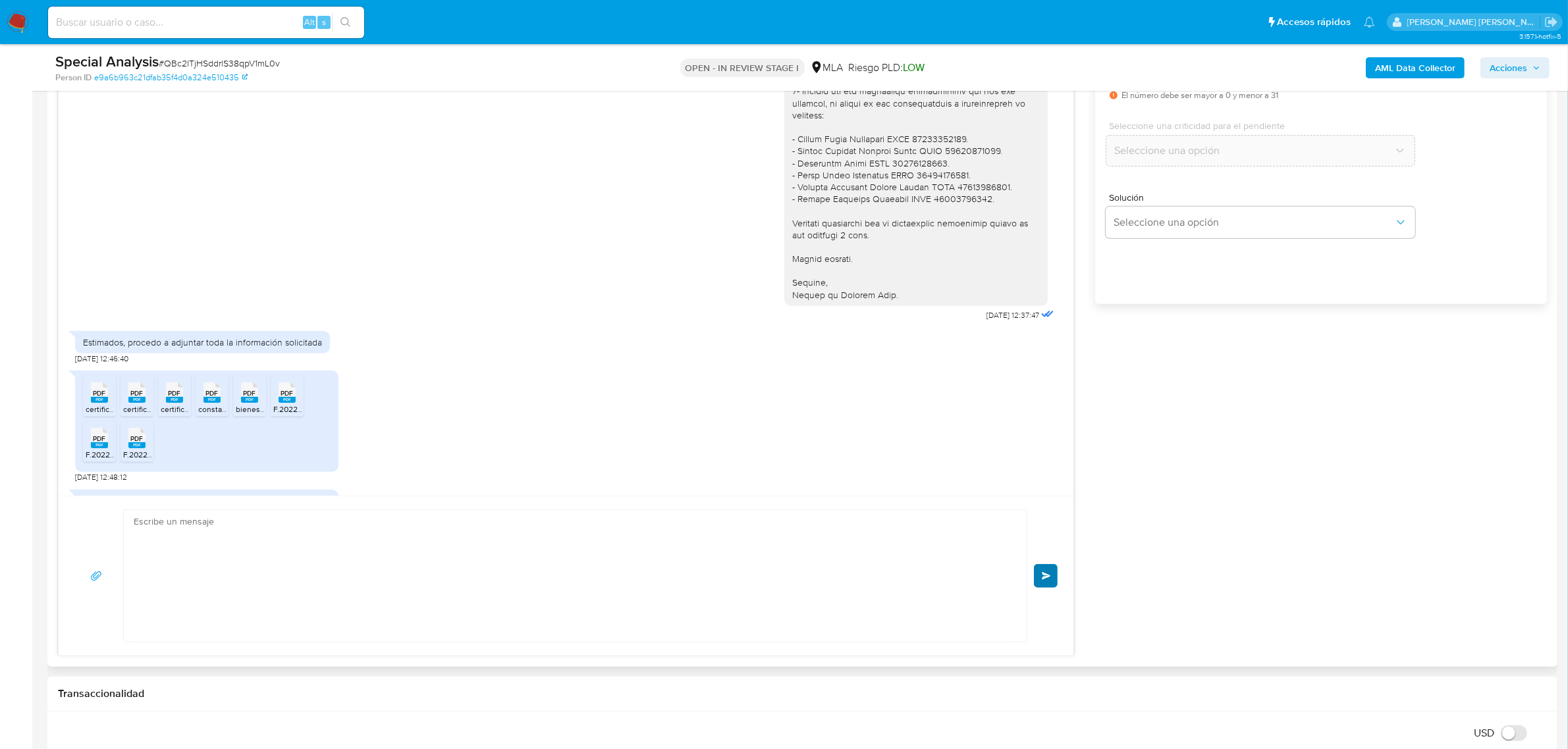
scroll to position [821, 0]
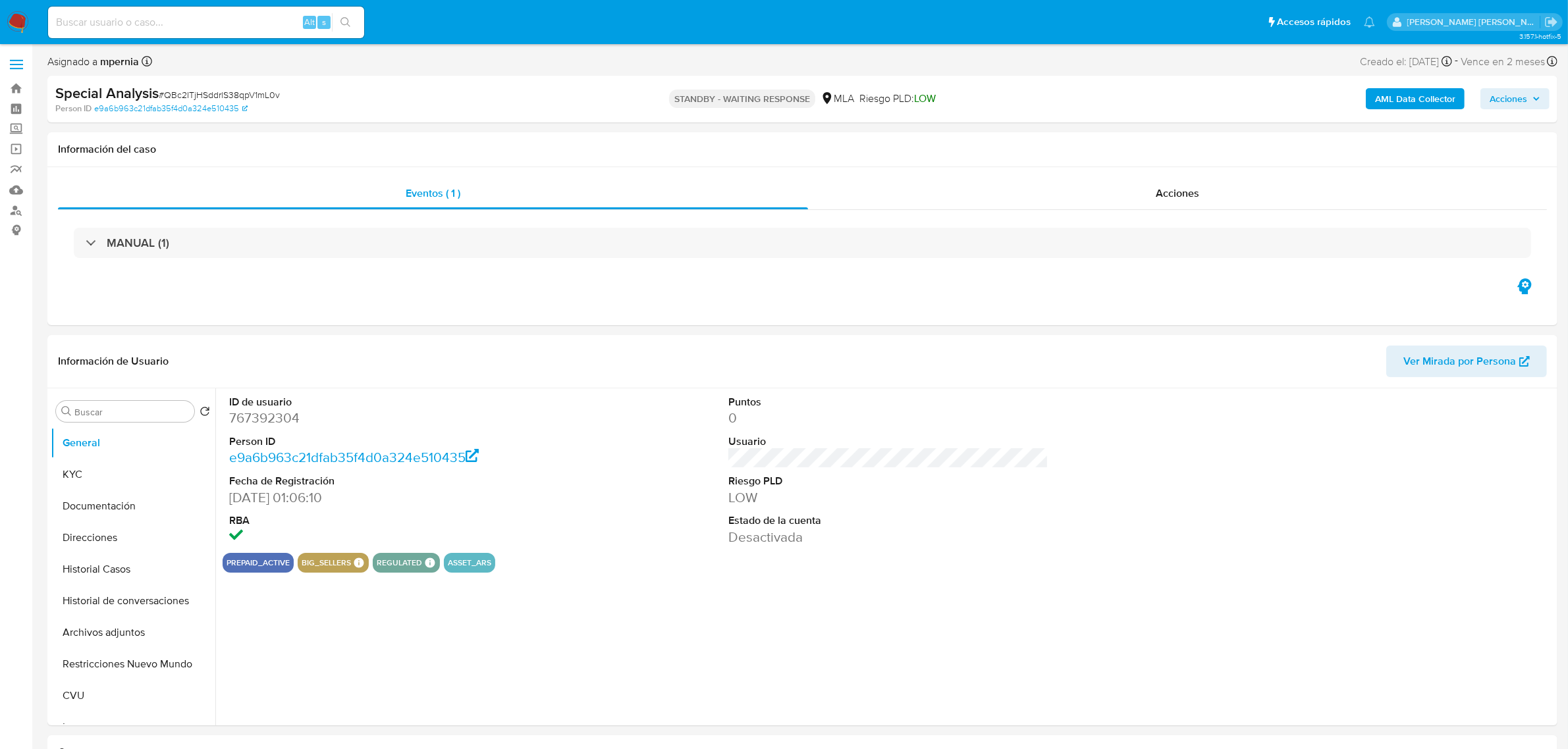
select select "10"
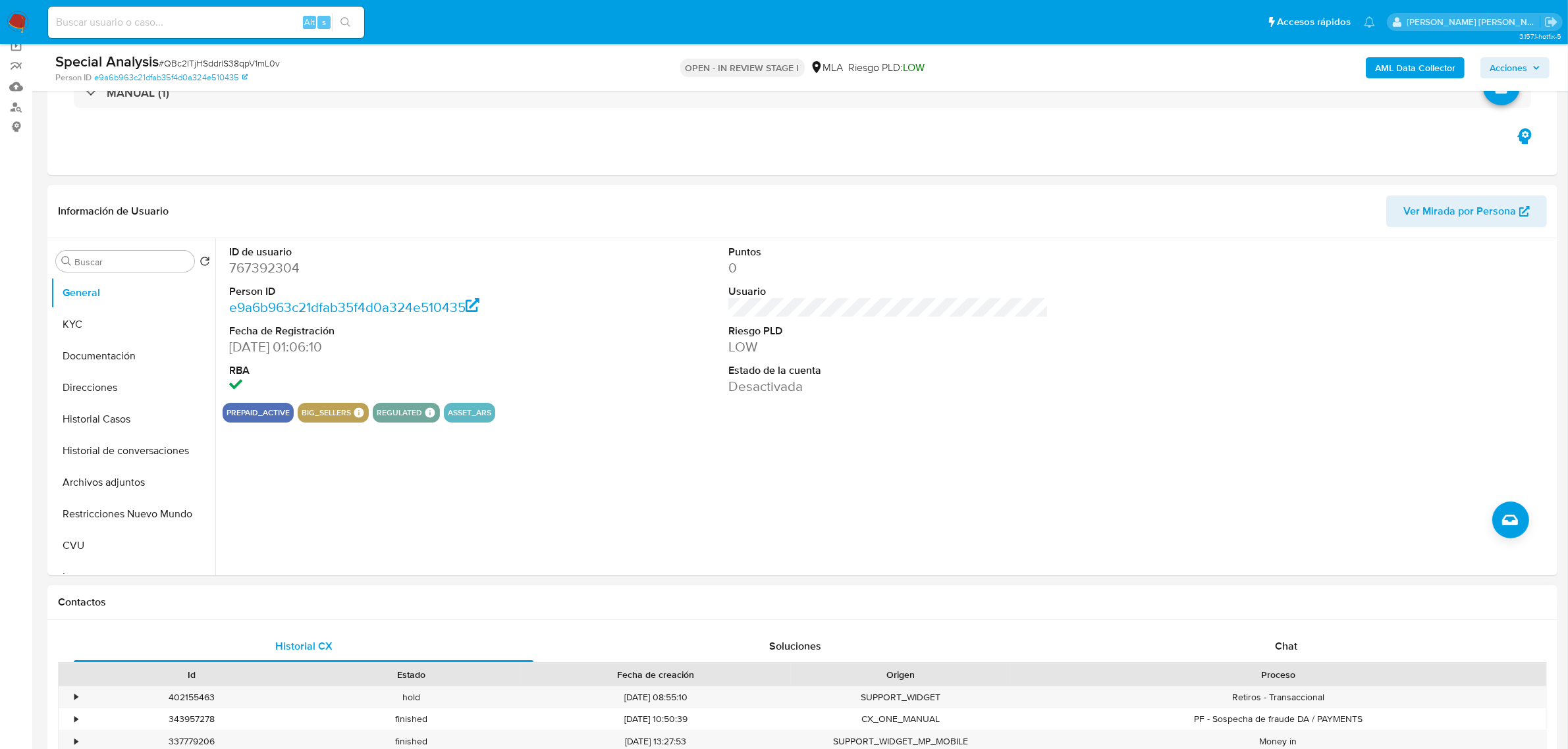
scroll to position [247, 0]
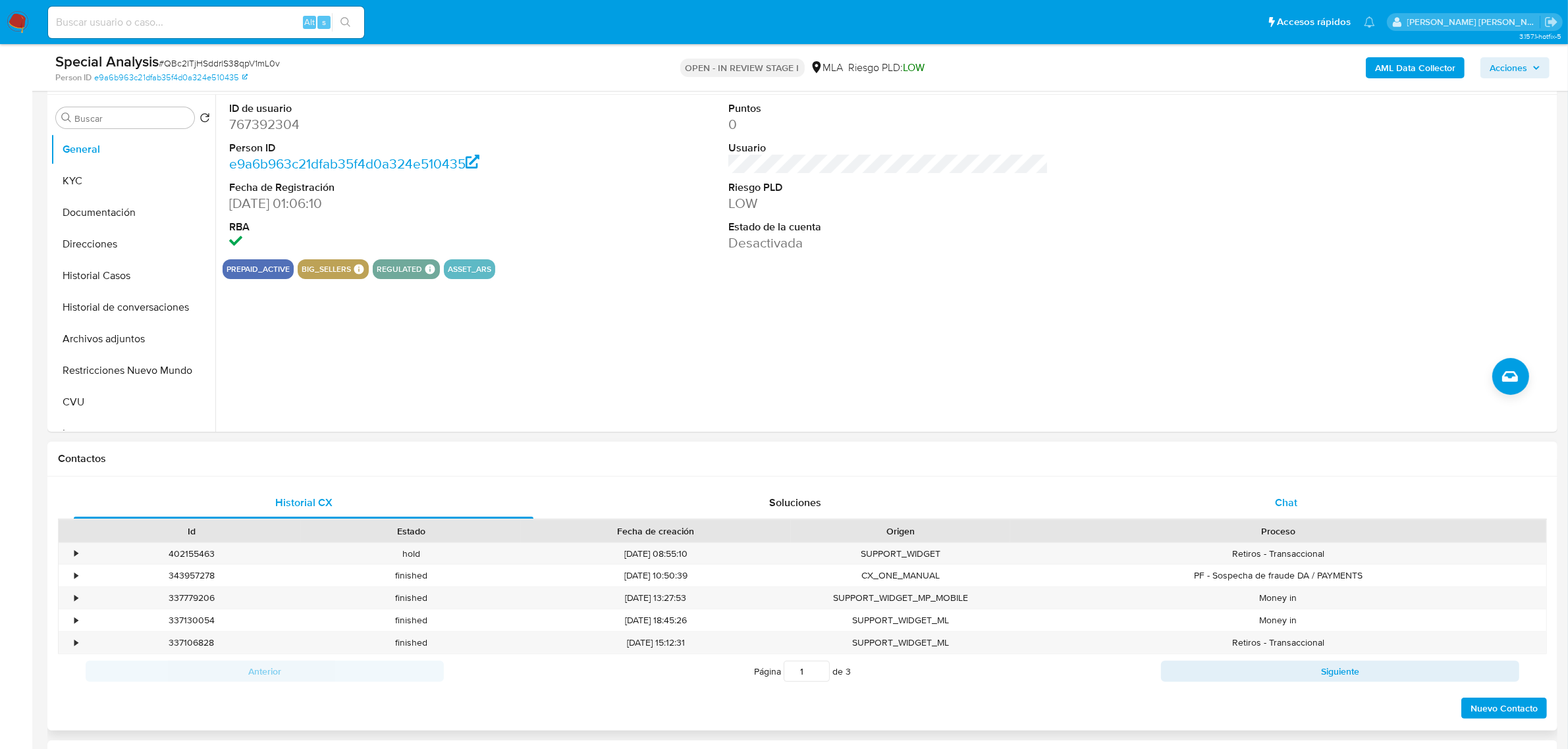
click at [1288, 512] on div "Chat" at bounding box center [1286, 503] width 460 height 31
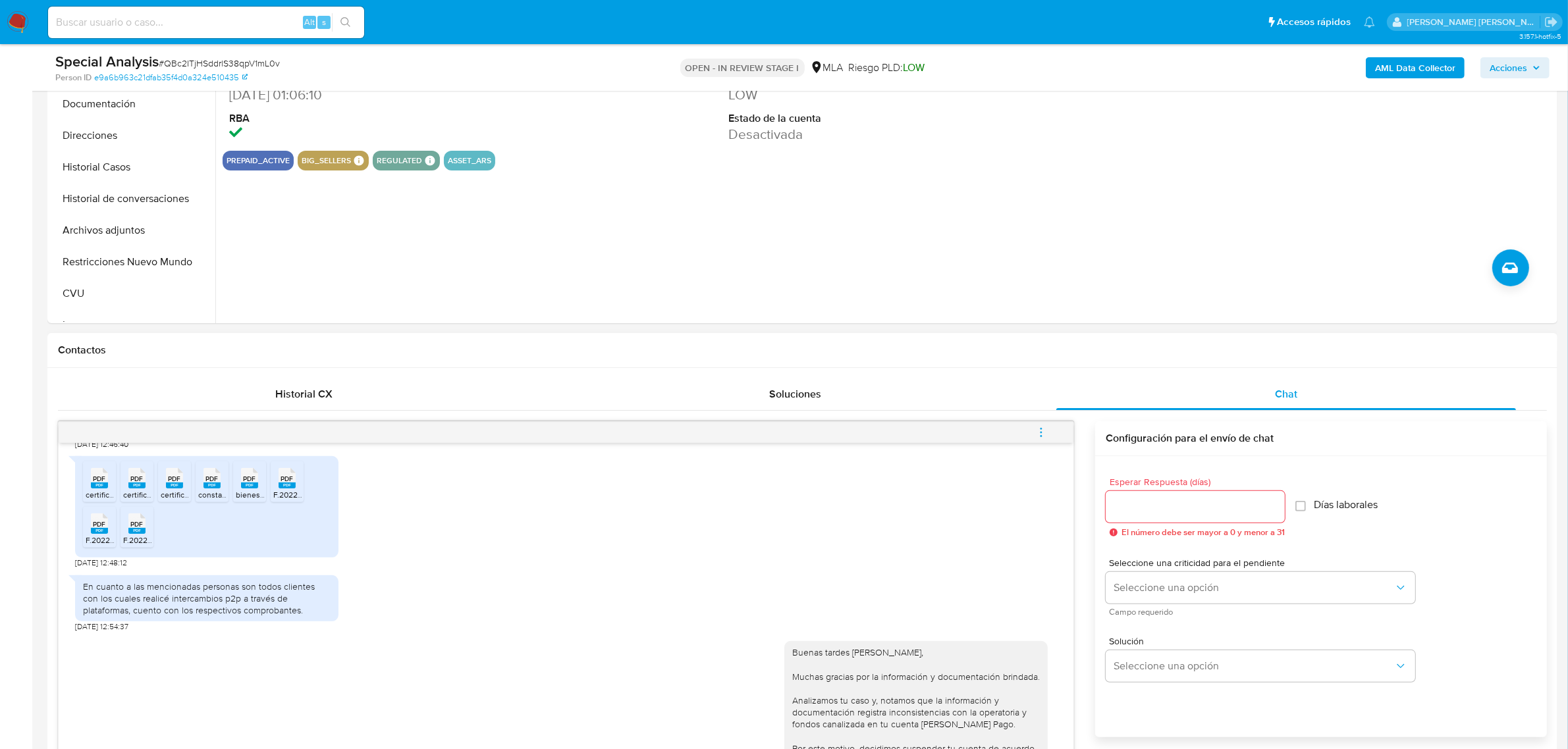
scroll to position [576, 0]
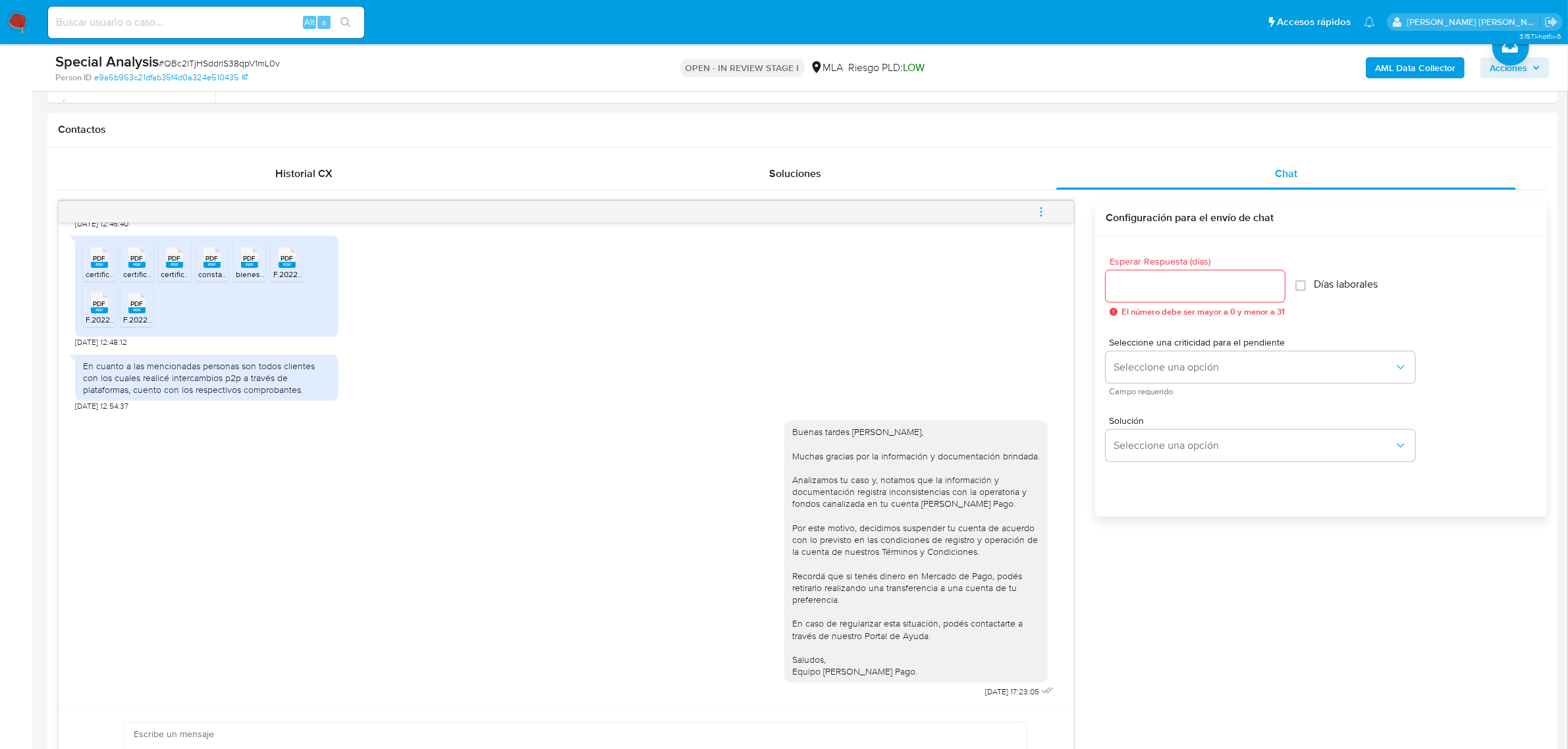
click at [1046, 208] on icon "menu-action" at bounding box center [1041, 212] width 12 height 12
click at [959, 188] on li "Cerrar conversación" at bounding box center [952, 188] width 135 height 24
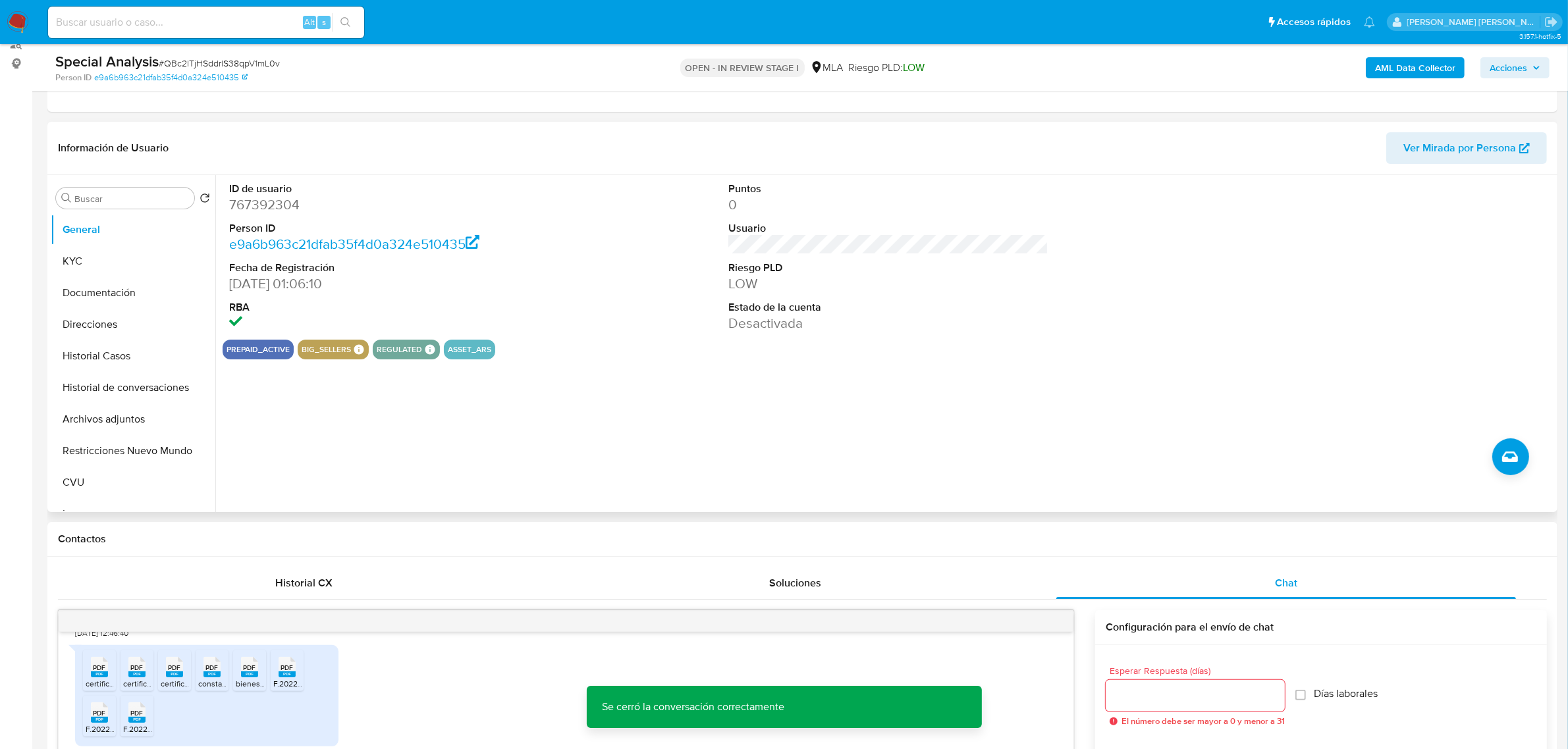
scroll to position [165, 0]
click at [1514, 70] on span "Acciones" at bounding box center [1509, 68] width 38 height 21
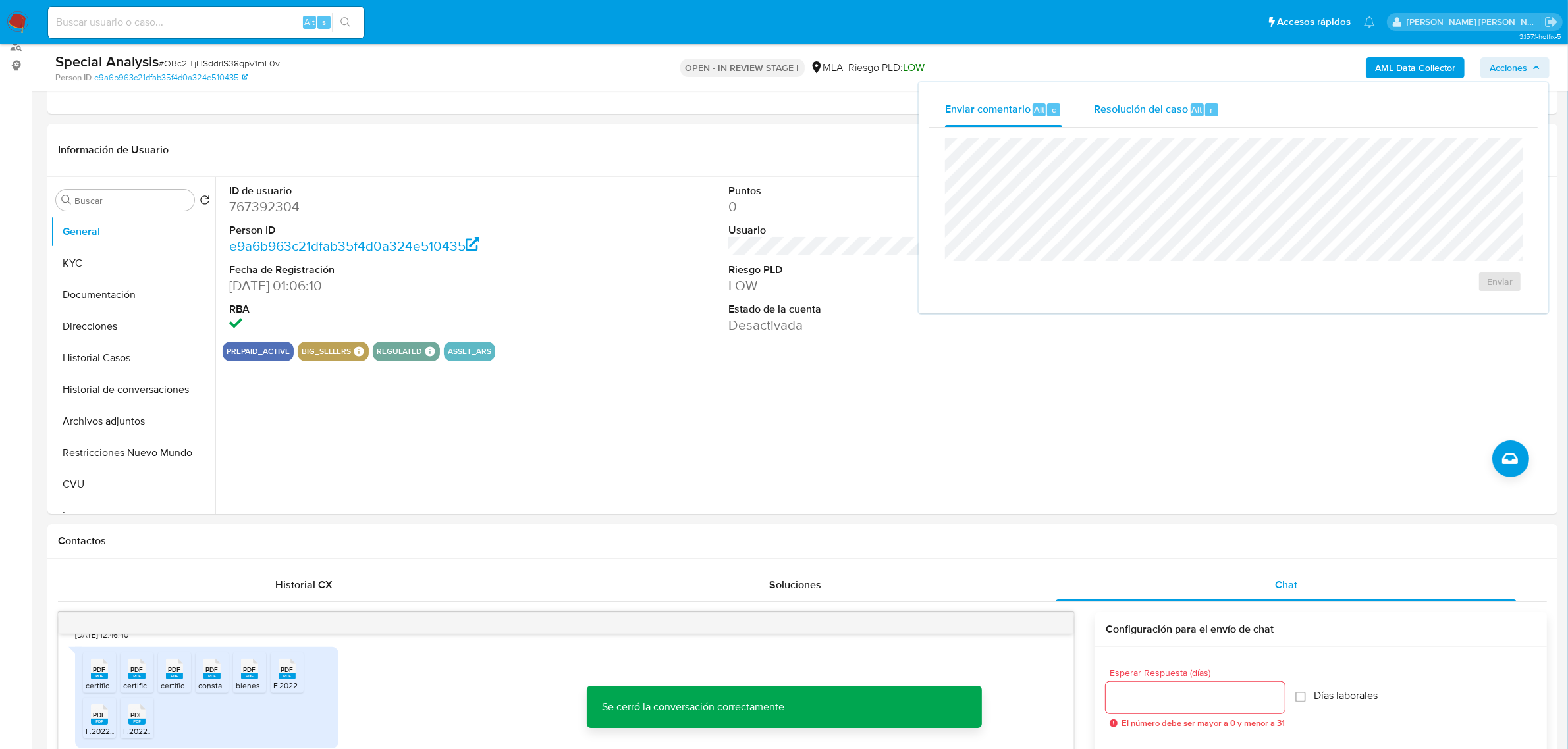
click at [1173, 110] on span "Resolución del caso" at bounding box center [1141, 109] width 94 height 15
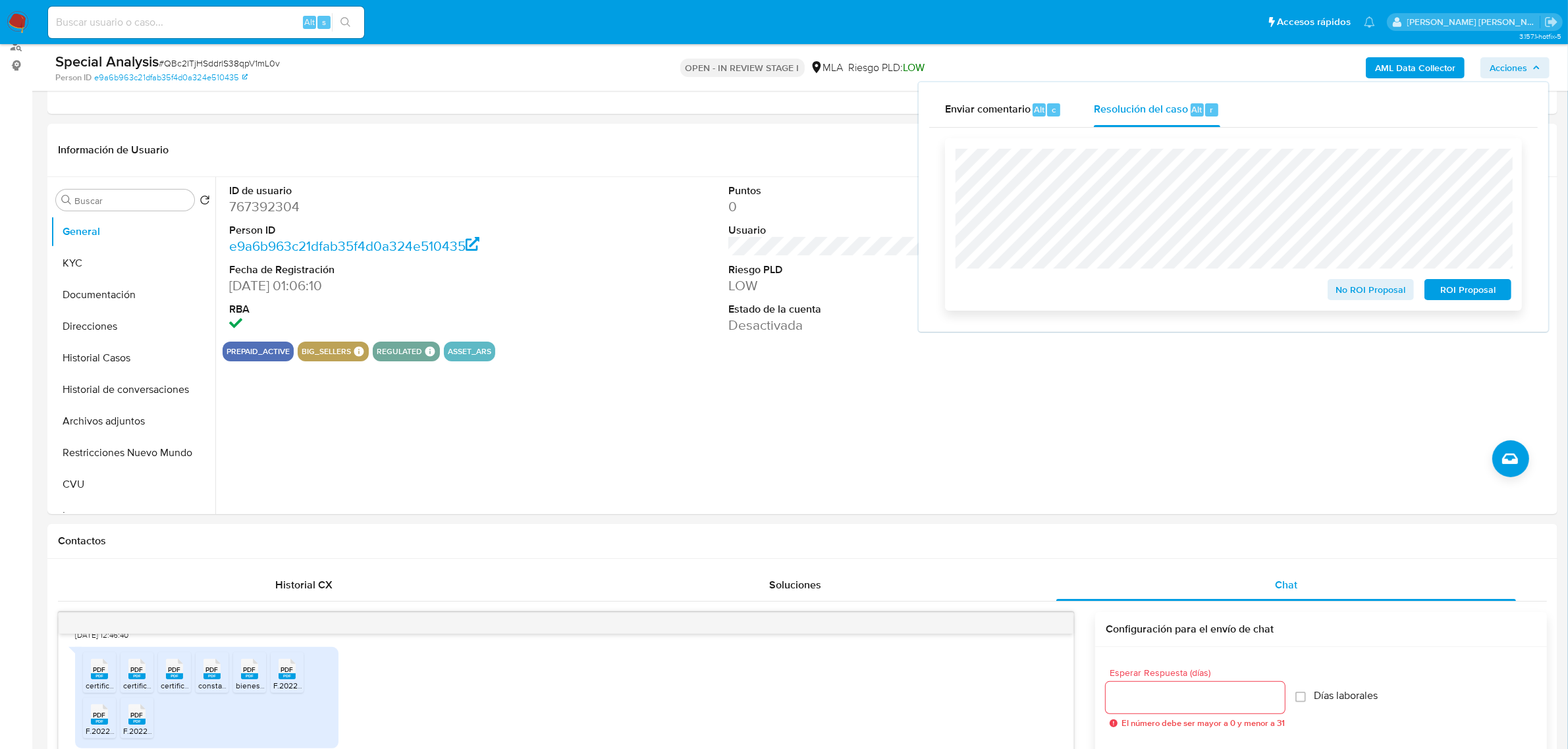
click at [1466, 297] on span "ROI Proposal" at bounding box center [1468, 290] width 68 height 18
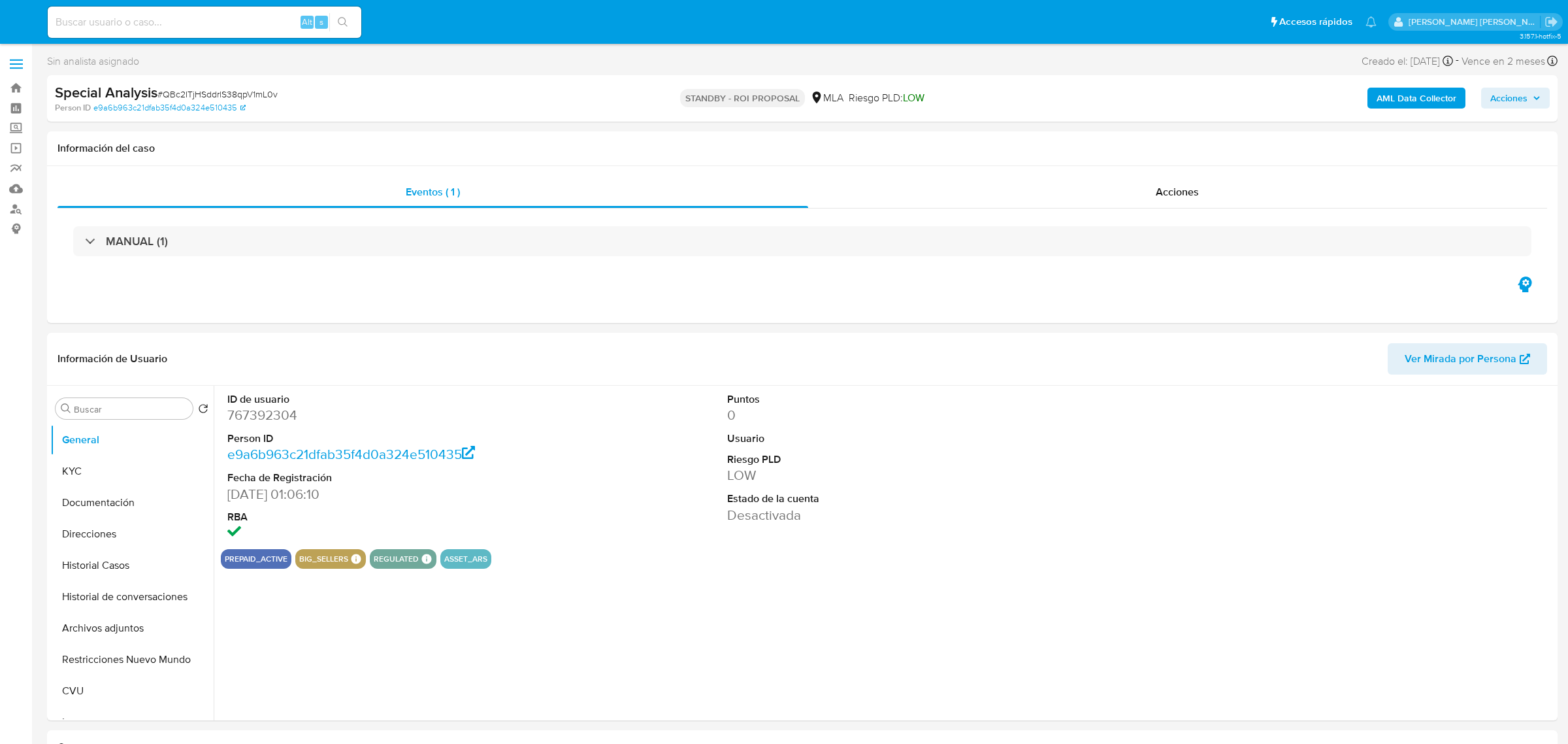
select select "10"
click at [92, 557] on button "Historial Casos" at bounding box center [127, 566] width 153 height 31
